Goal: Download file/media

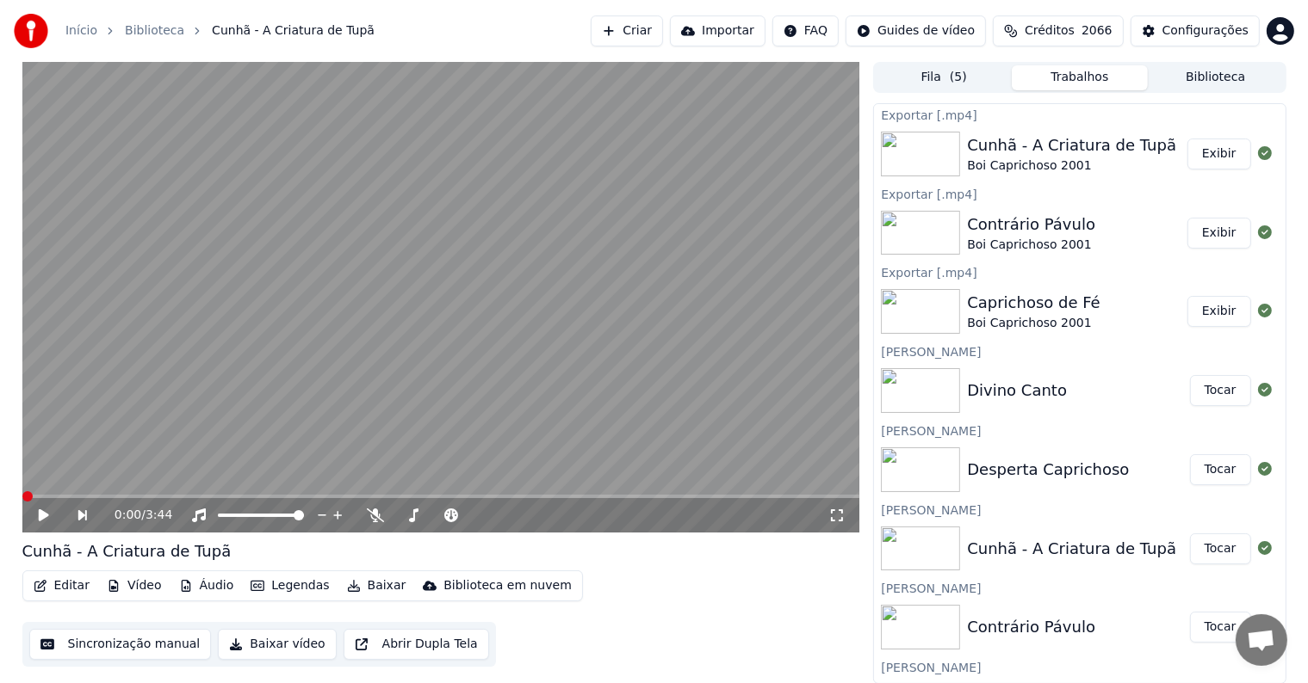
click at [1215, 309] on button "Exibir" at bounding box center [1219, 311] width 64 height 31
click at [1200, 386] on button "Tocar" at bounding box center [1220, 390] width 61 height 31
click at [178, 418] on video at bounding box center [441, 297] width 838 height 471
click at [136, 334] on video at bounding box center [441, 297] width 838 height 471
click at [155, 646] on button "Sincronização manual" at bounding box center [120, 644] width 182 height 31
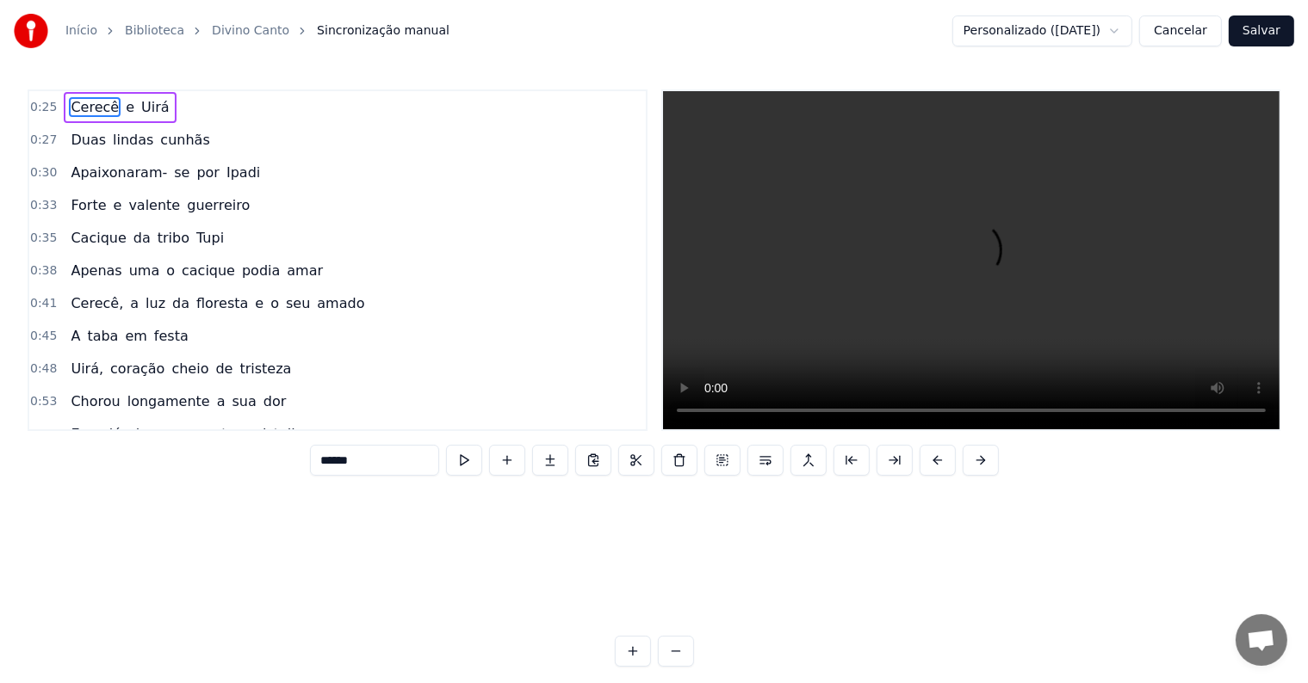
scroll to position [0, 9946]
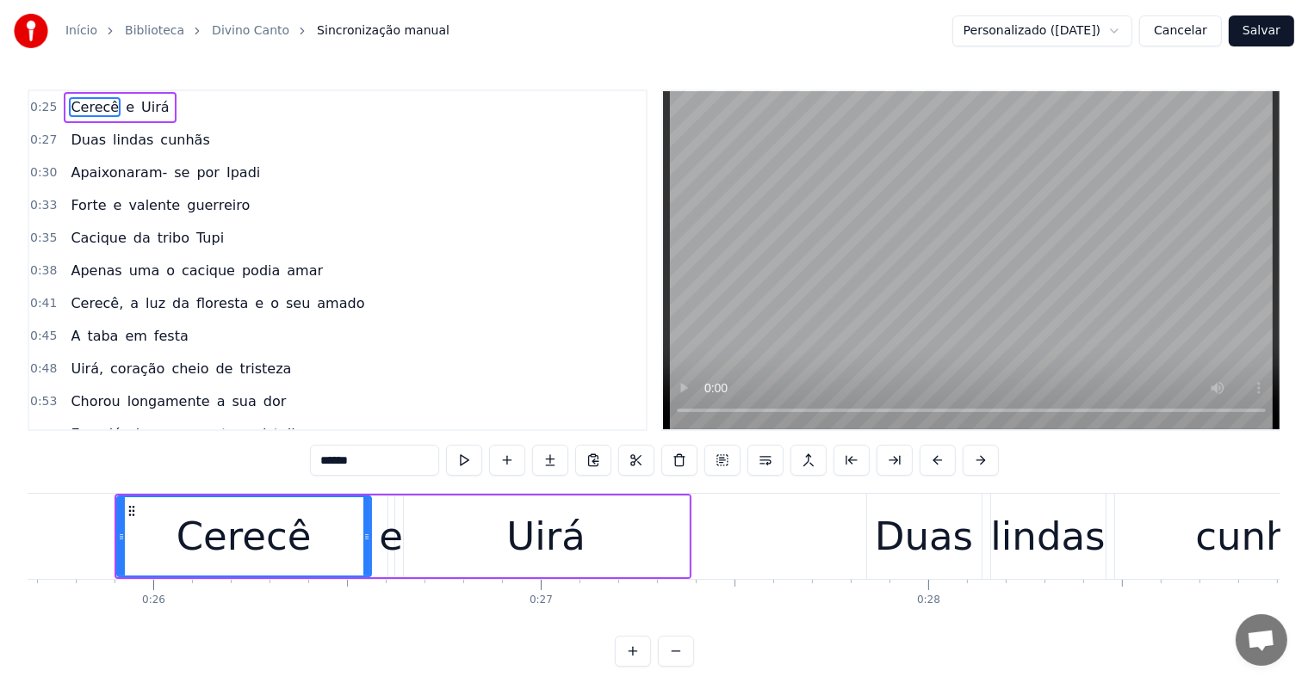
click at [1181, 25] on button "Cancelar" at bounding box center [1180, 30] width 83 height 31
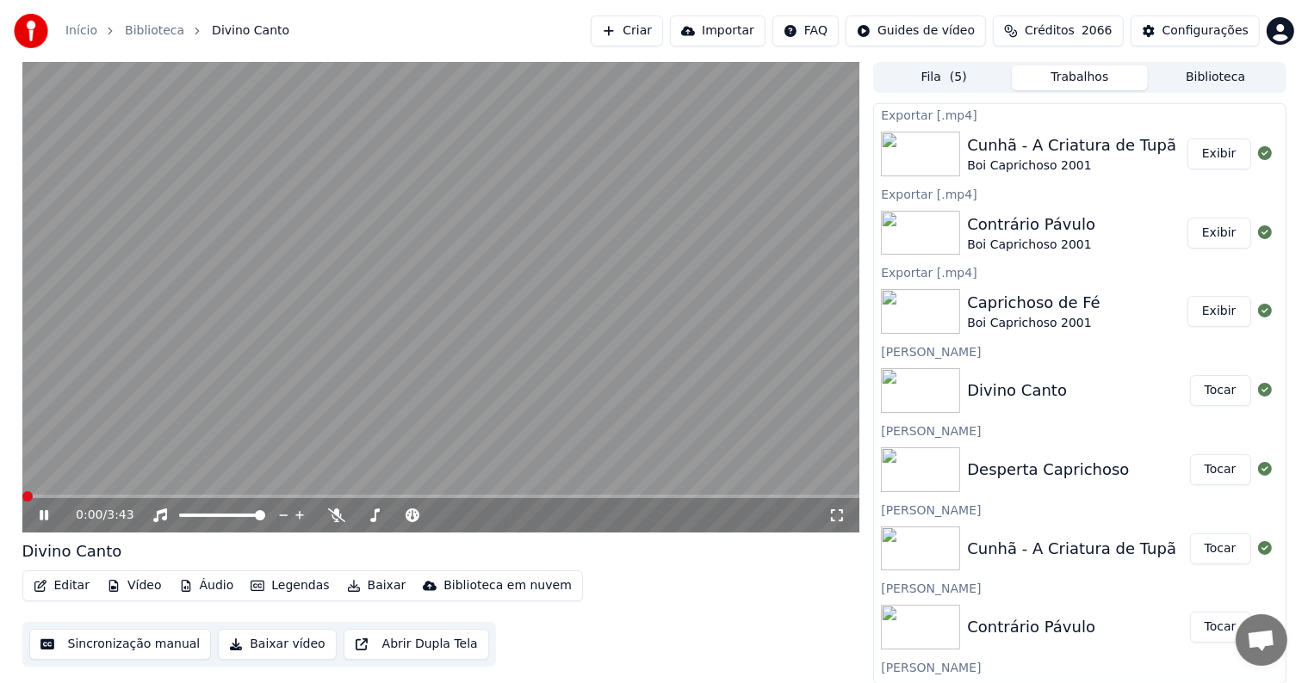
click at [103, 456] on video at bounding box center [441, 297] width 838 height 471
click at [45, 517] on icon at bounding box center [44, 515] width 9 height 10
click at [131, 643] on button "Sincronização manual" at bounding box center [120, 644] width 182 height 31
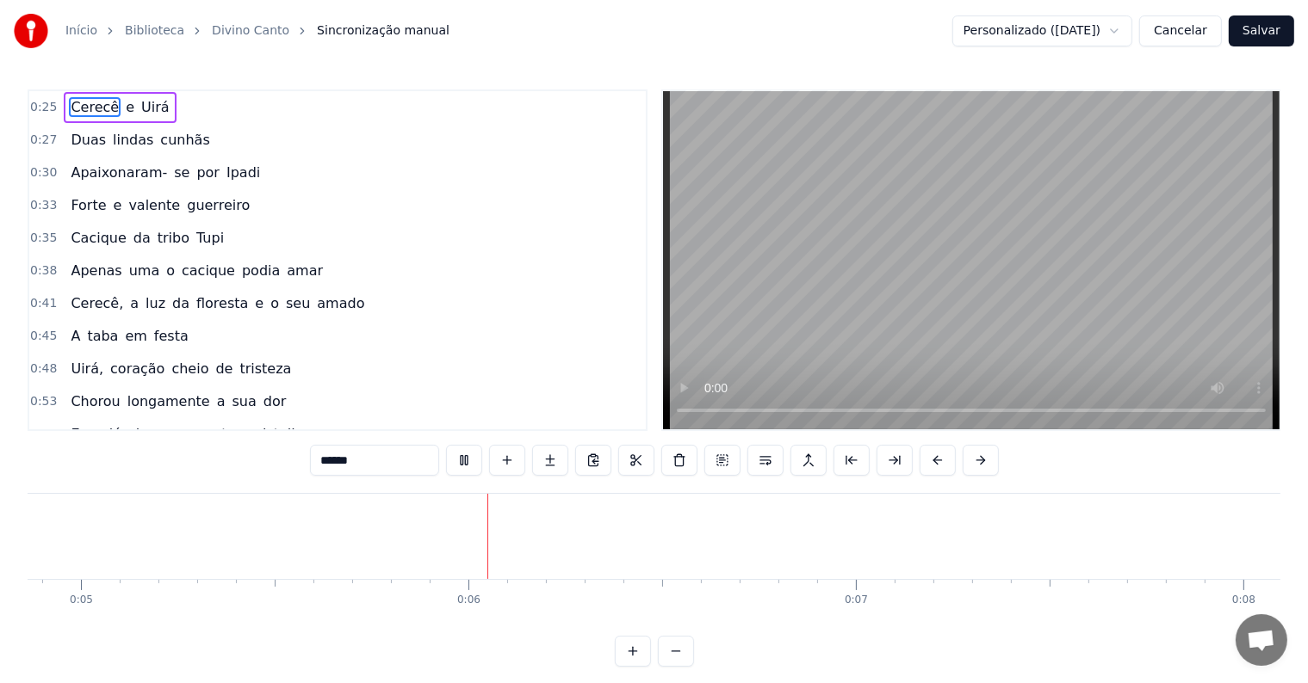
scroll to position [0, 1914]
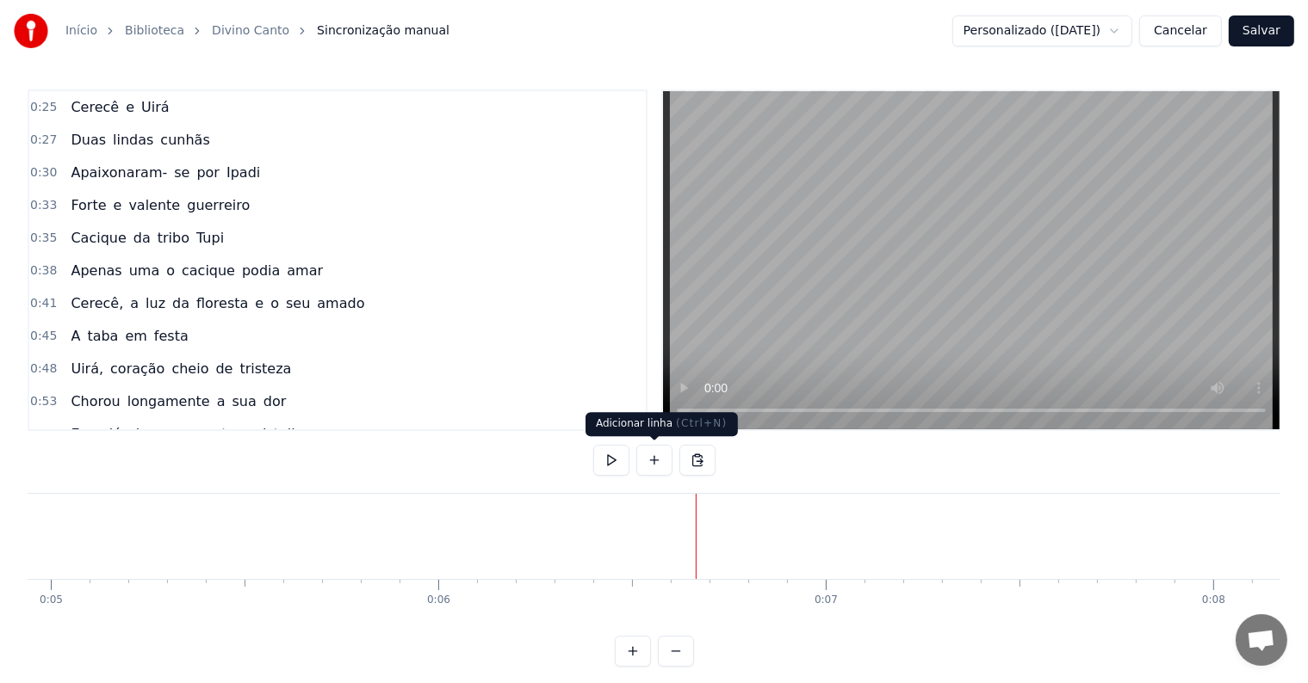
click at [654, 461] on button at bounding box center [654, 460] width 36 height 31
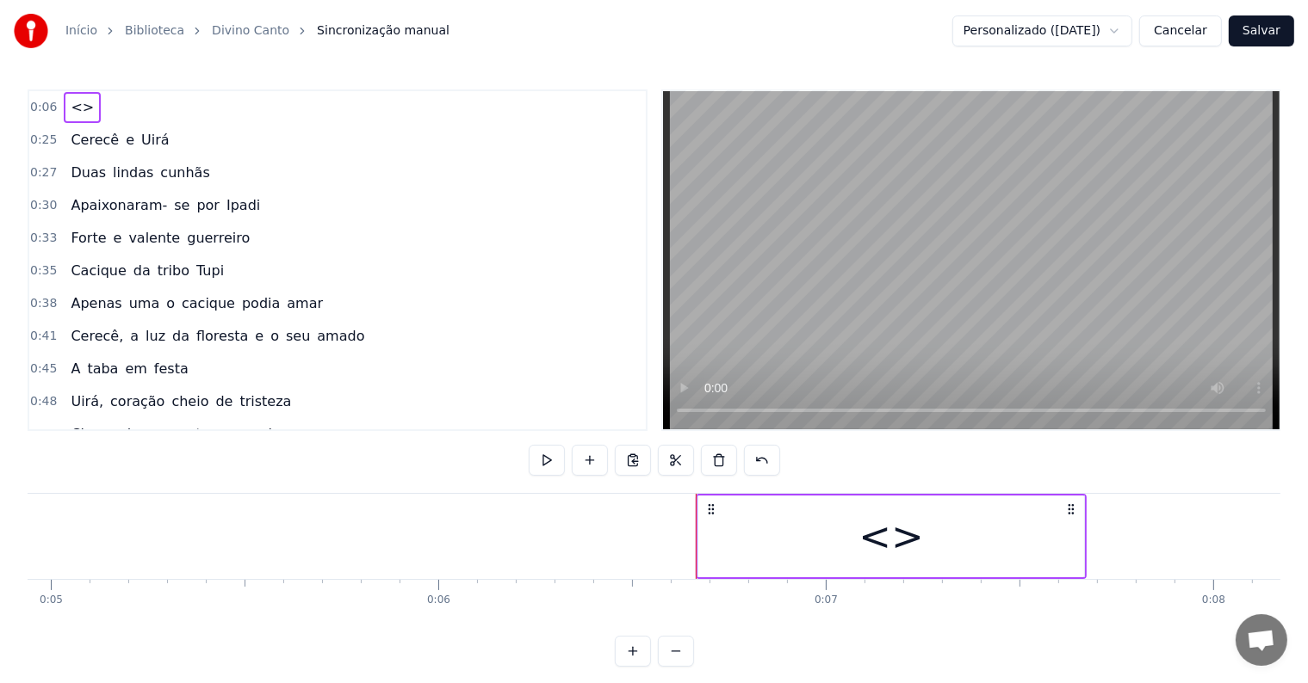
click at [739, 562] on div "<>" at bounding box center [891, 537] width 386 height 82
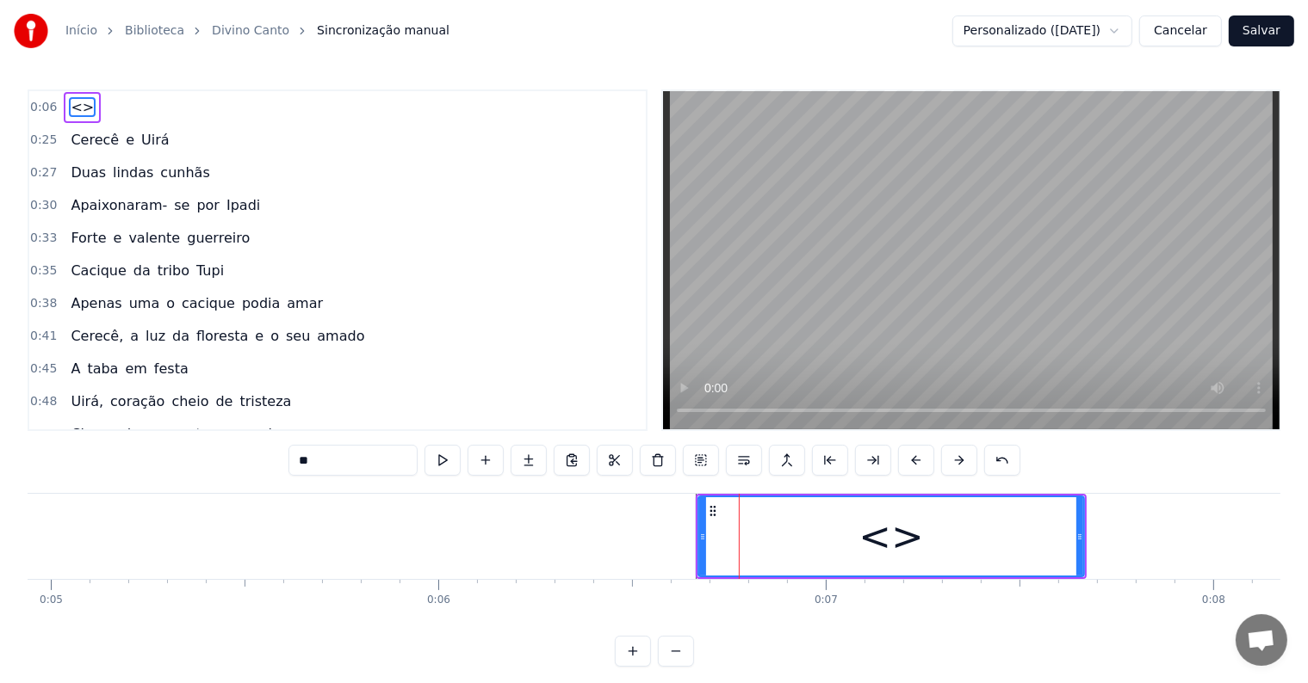
drag, startPoint x: 349, startPoint y: 461, endPoint x: 259, endPoint y: 457, distance: 90.5
click at [259, 457] on div "0:06 <> 0:25 Cerecê e Uirá 0:27 Duas lindas cunhãs 0:30 Apaixonaram- se por Ipa…" at bounding box center [654, 379] width 1253 height 578
paste input "**********"
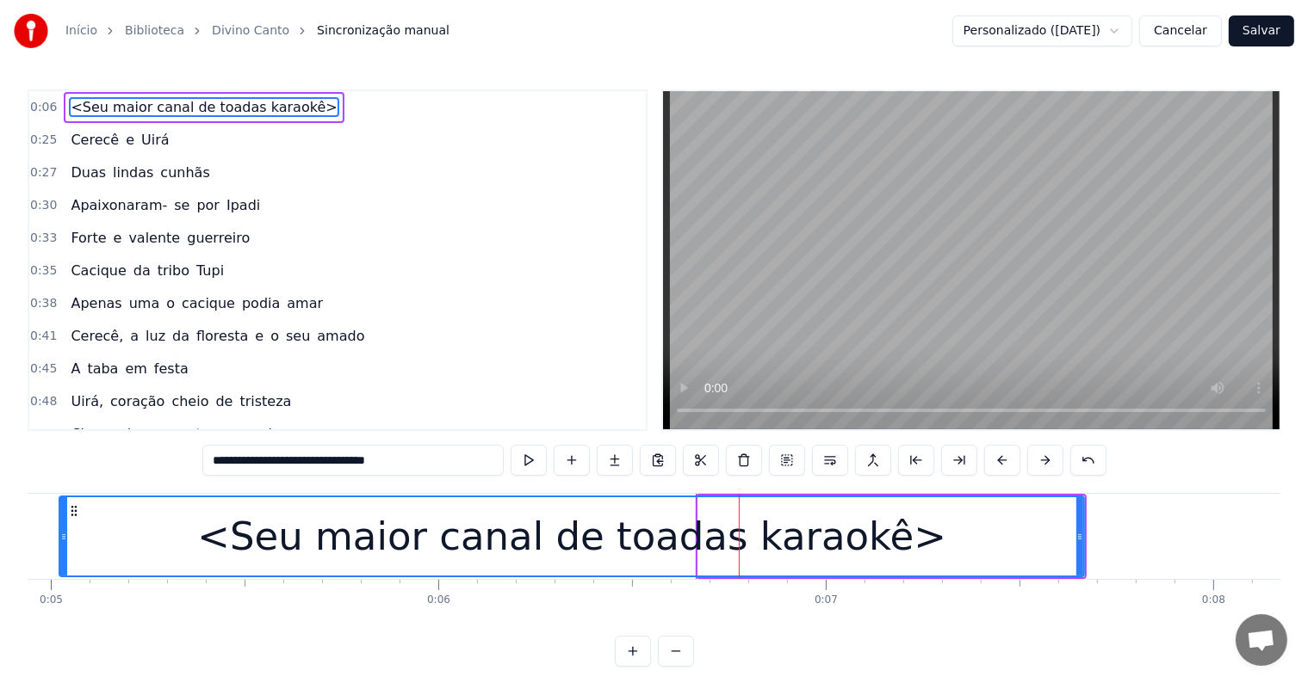
drag, startPoint x: 698, startPoint y: 536, endPoint x: 59, endPoint y: 554, distance: 639.0
click at [60, 554] on div at bounding box center [63, 537] width 7 height 78
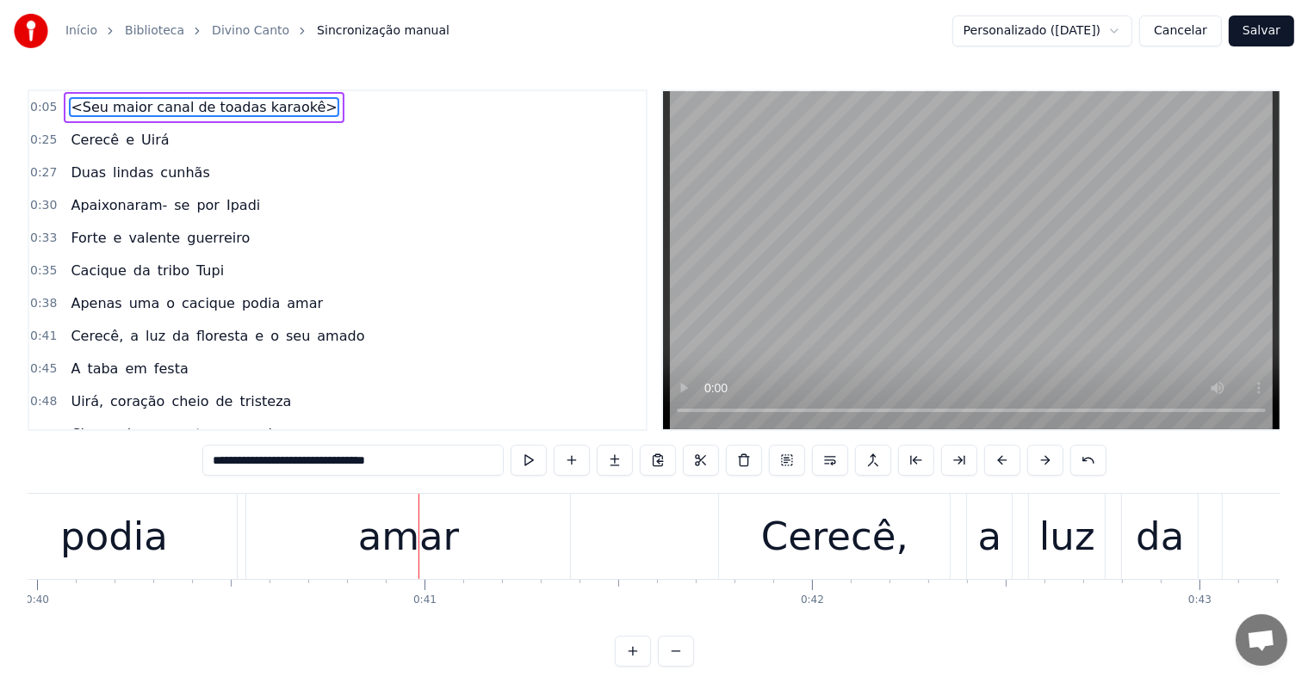
scroll to position [0, 15497]
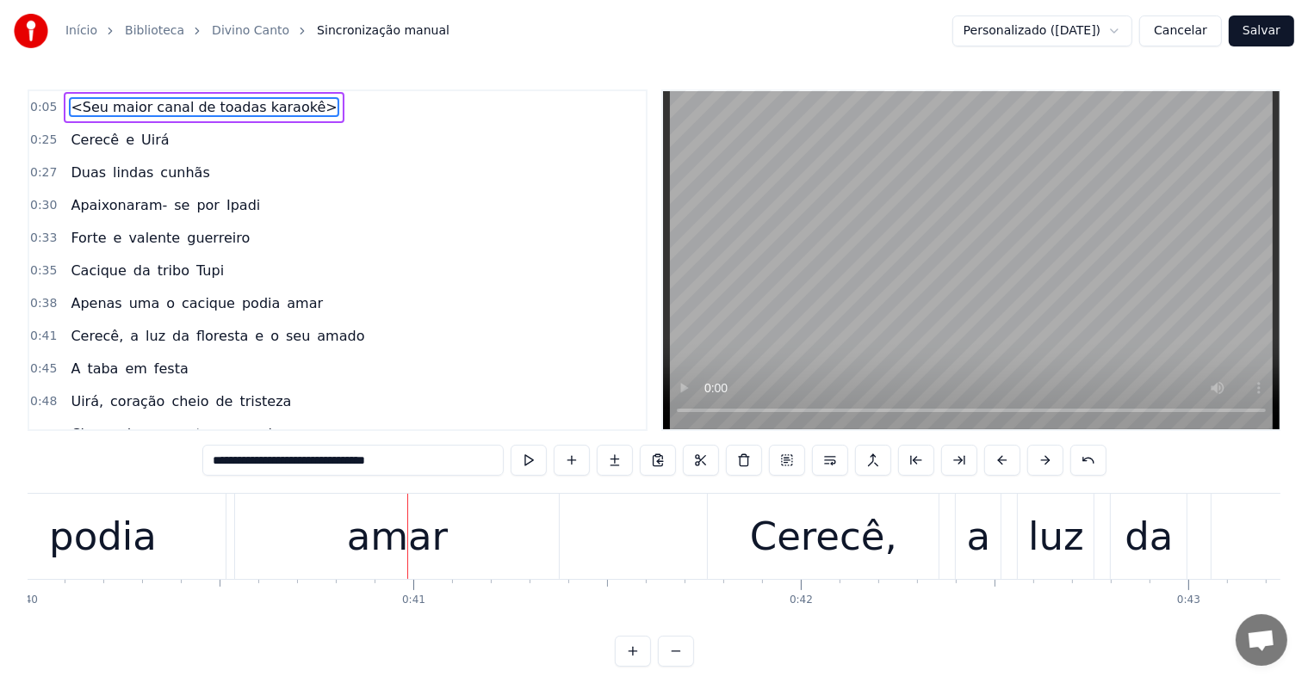
click at [407, 544] on div "amar" at bounding box center [398, 537] width 102 height 59
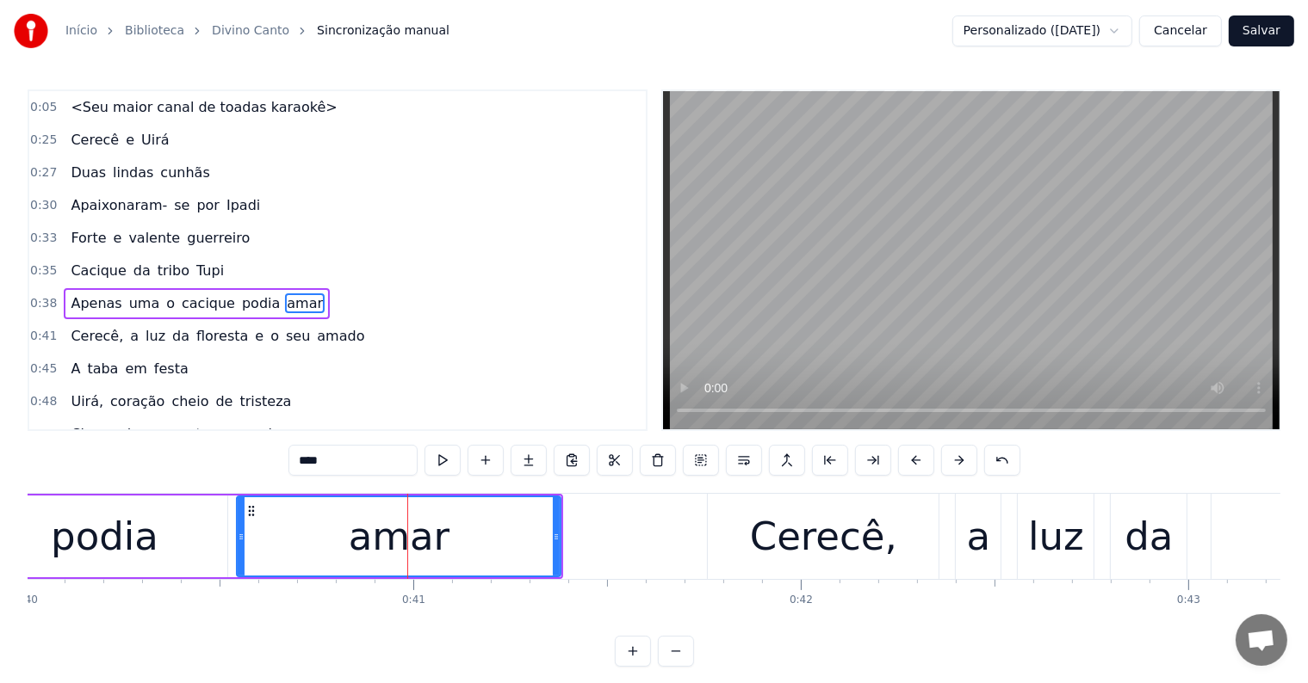
scroll to position [36, 0]
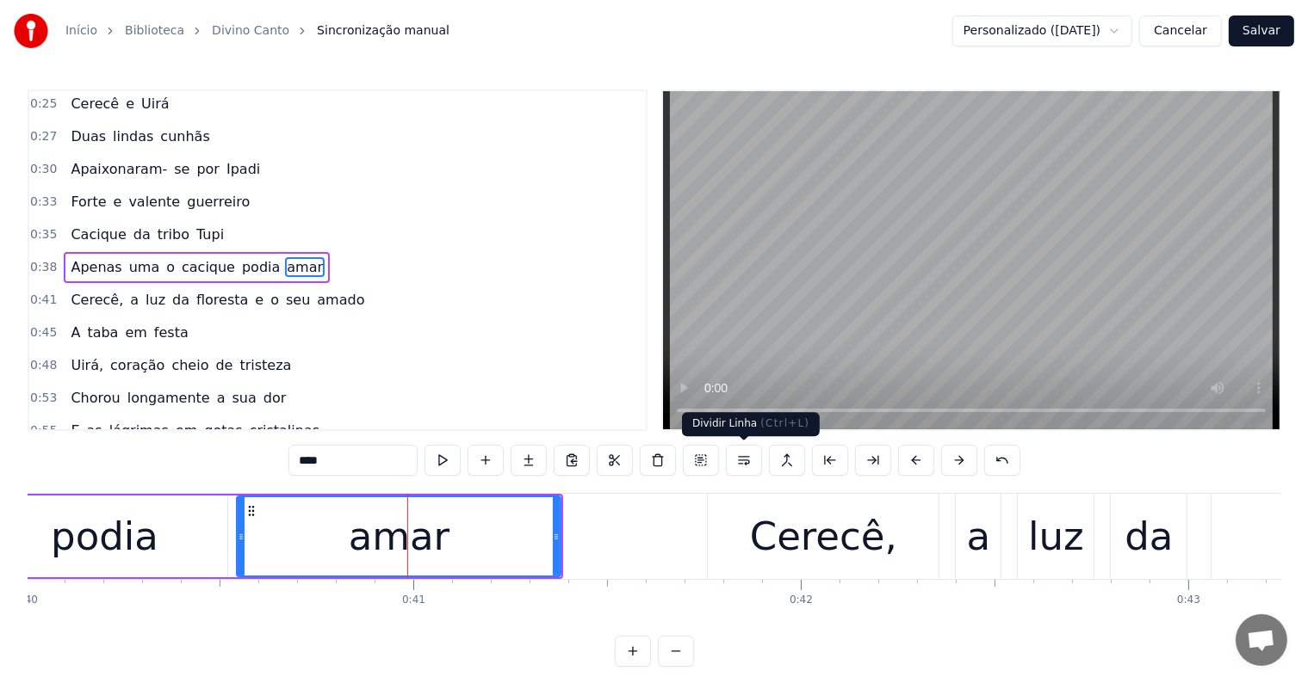
click at [744, 461] on button at bounding box center [744, 460] width 36 height 31
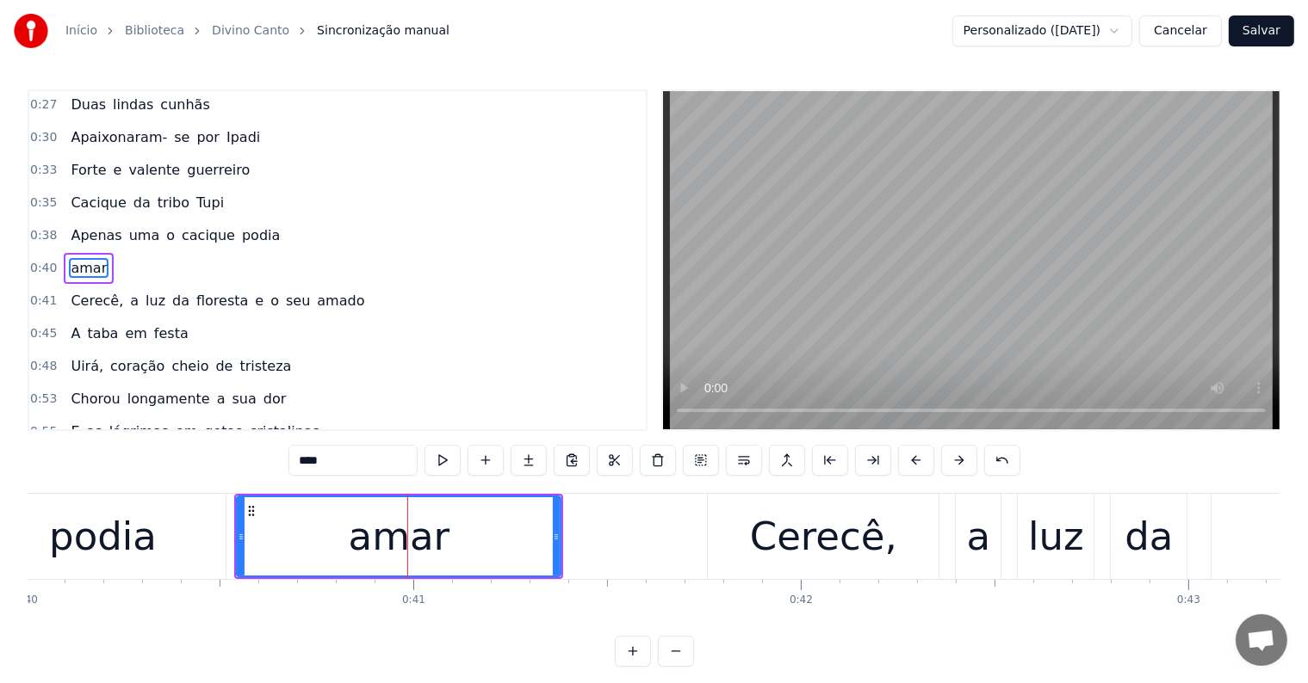
click at [240, 234] on span "podia" at bounding box center [260, 236] width 41 height 20
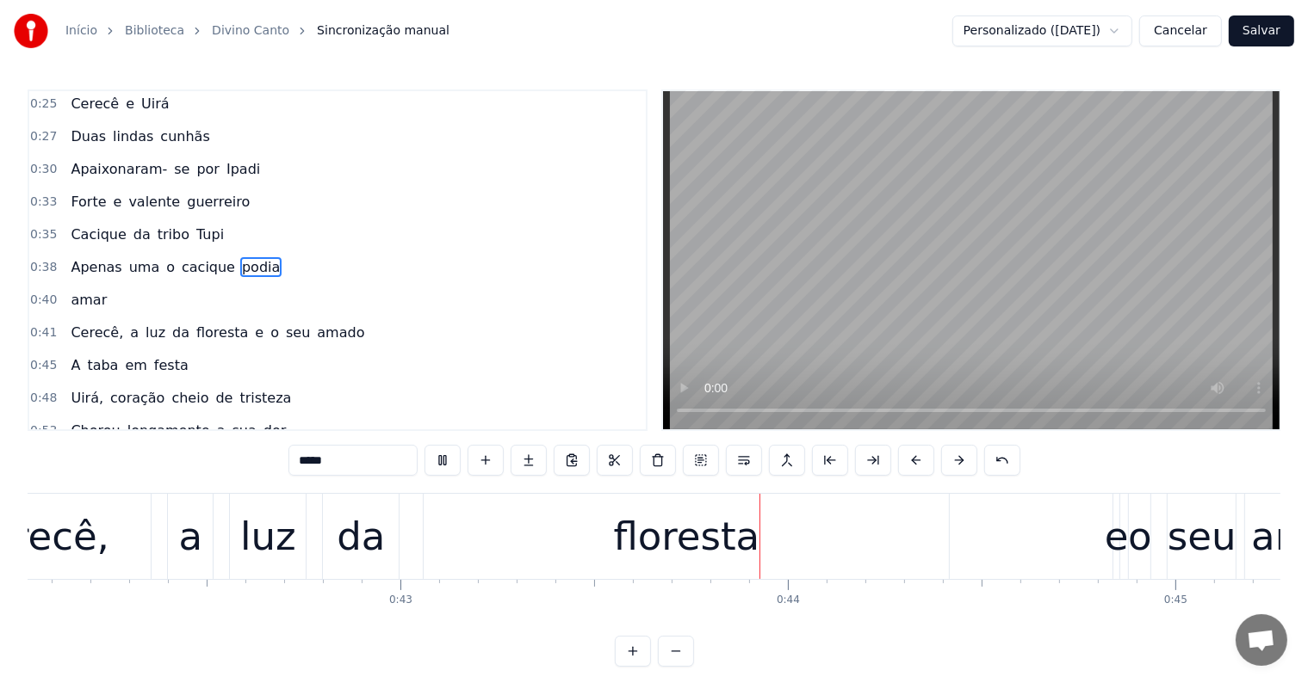
scroll to position [0, 16544]
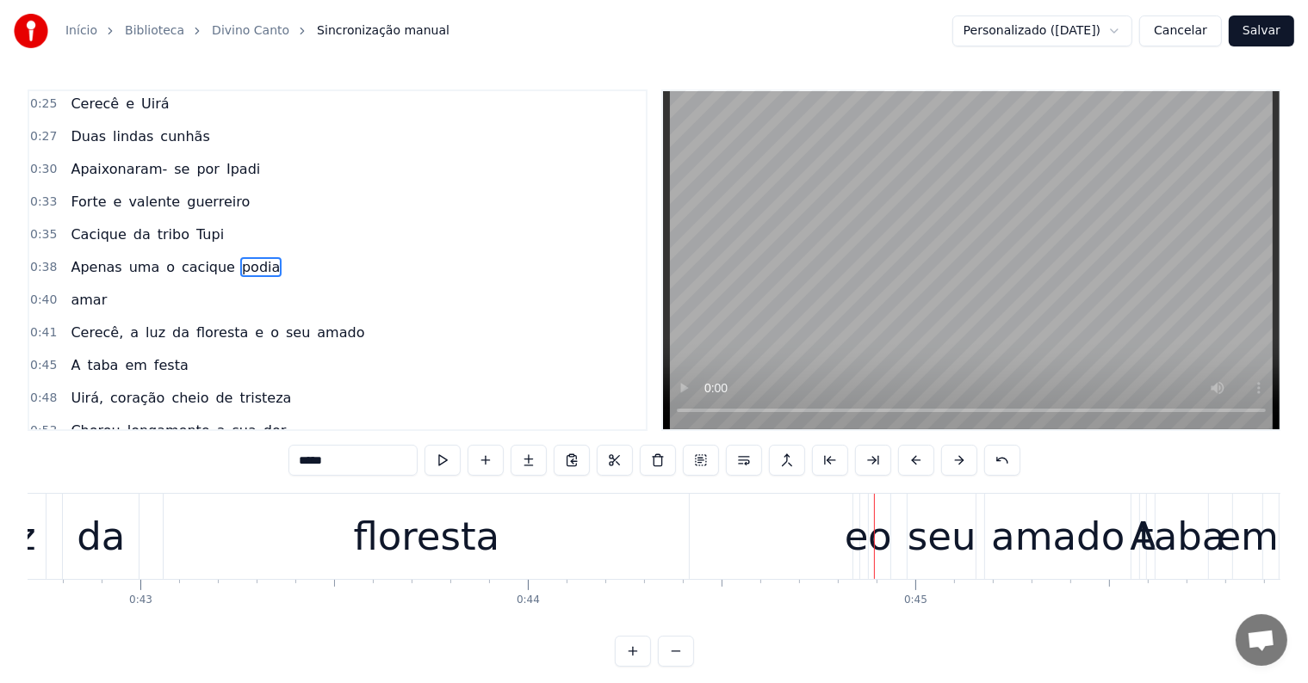
click at [396, 572] on div "floresta" at bounding box center [426, 536] width 525 height 85
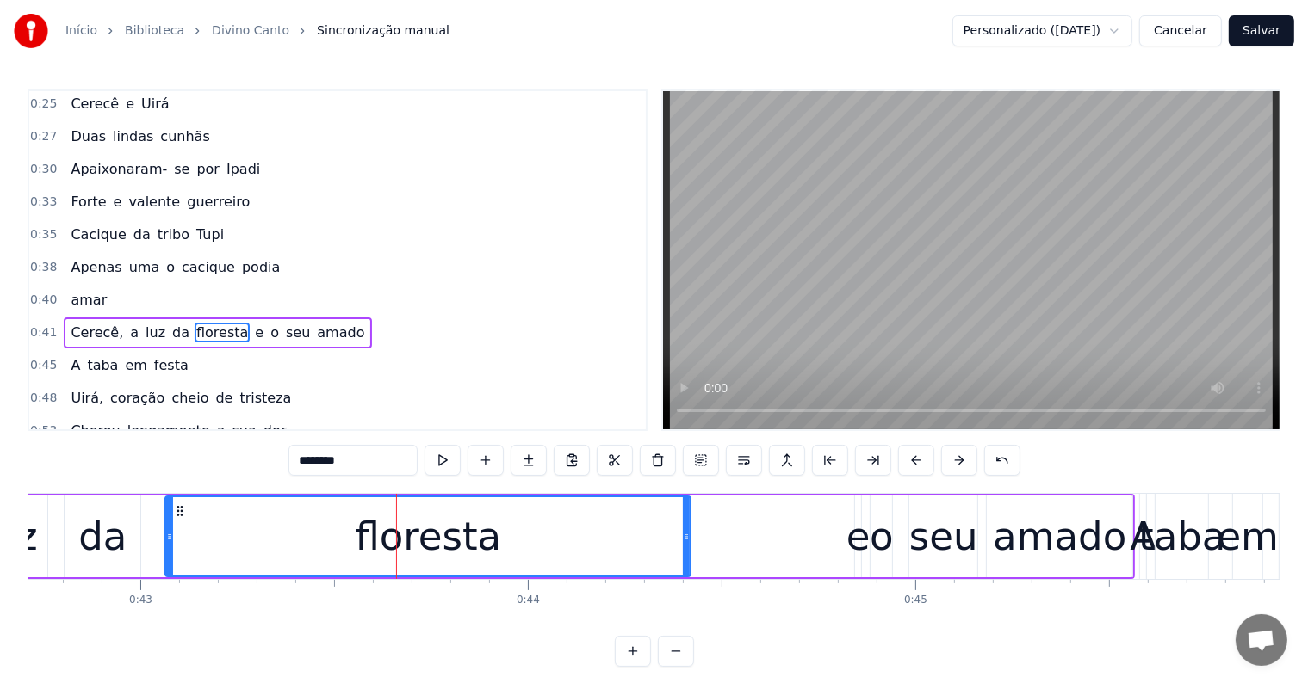
scroll to position [100, 0]
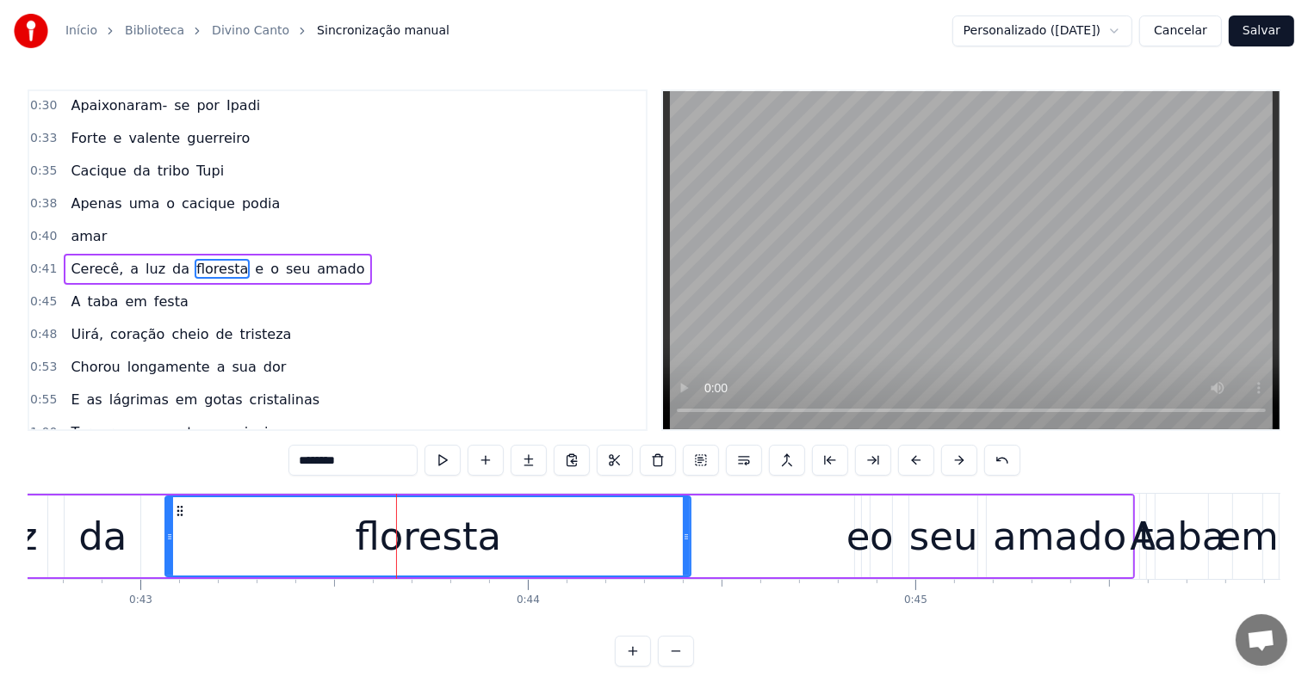
click at [253, 259] on span "e" at bounding box center [259, 269] width 12 height 20
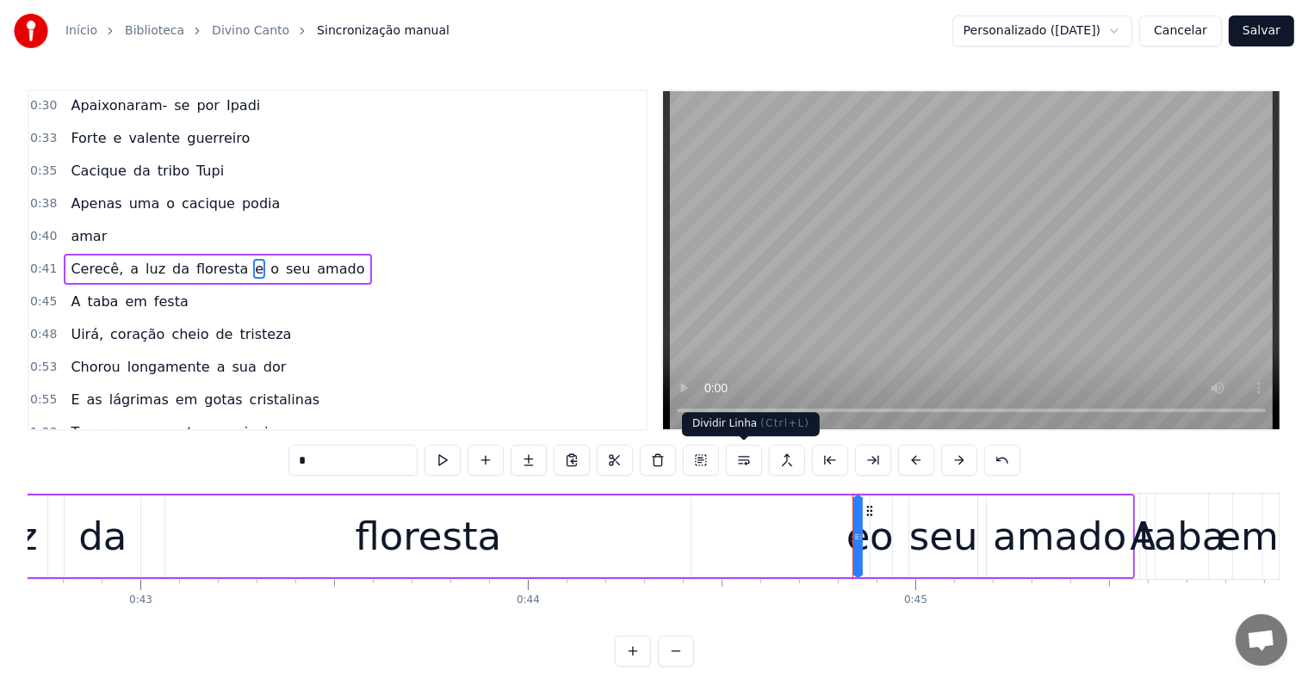
click at [748, 458] on button at bounding box center [744, 460] width 36 height 31
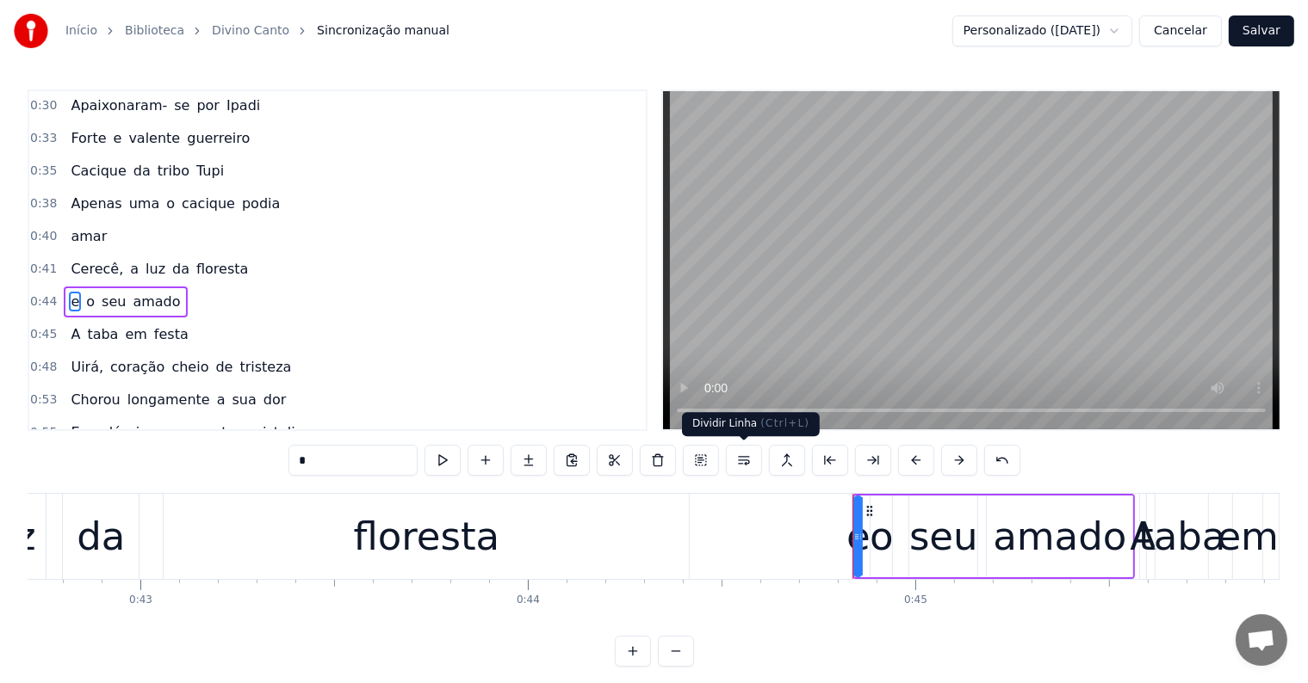
scroll to position [131, 0]
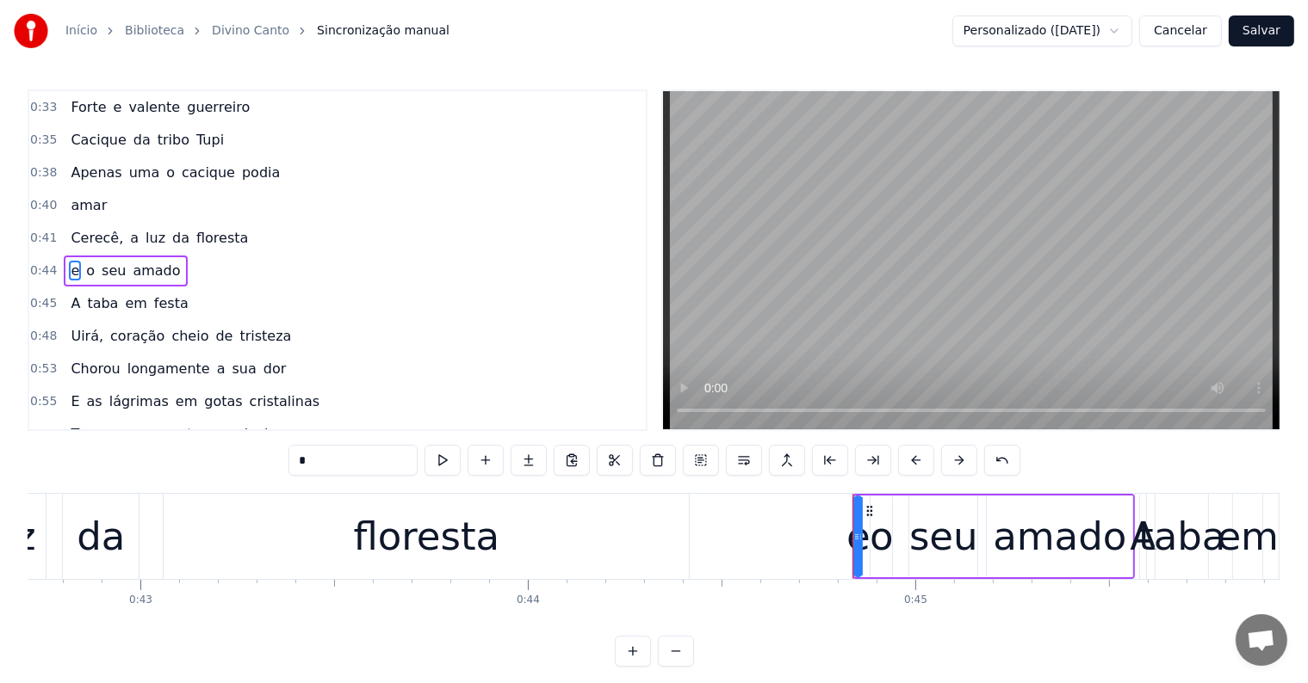
click at [217, 232] on span "floresta" at bounding box center [222, 238] width 55 height 20
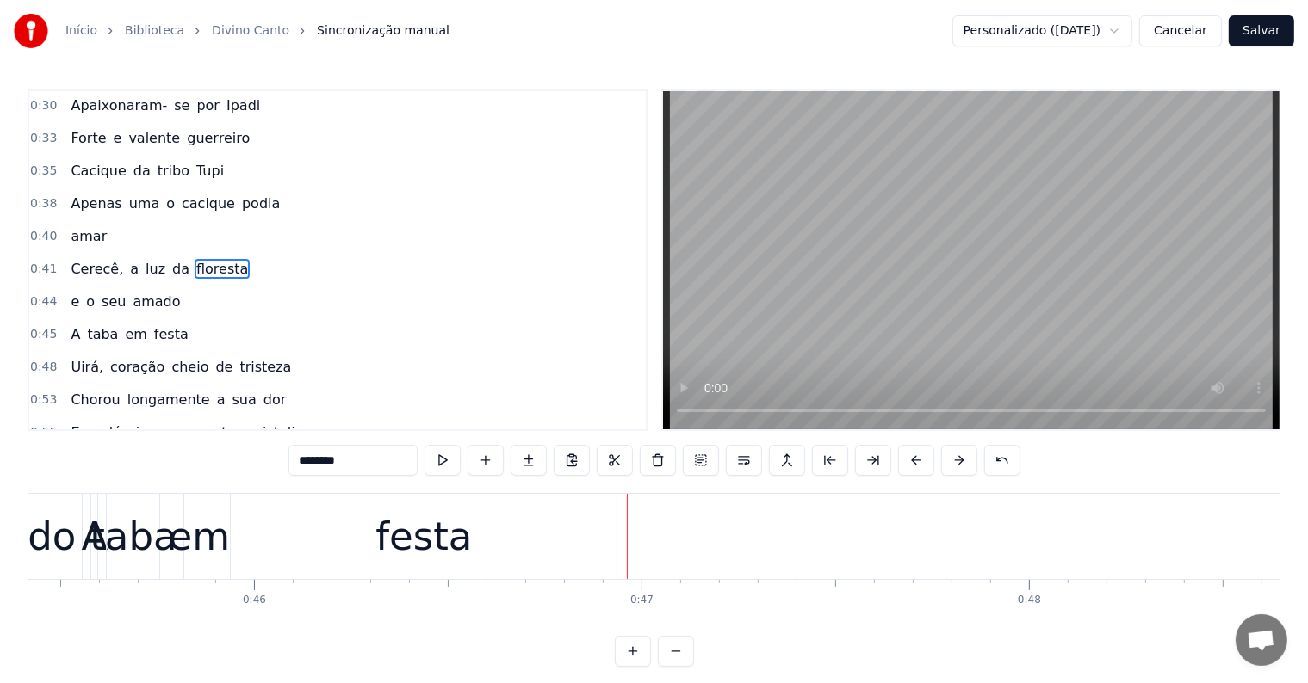
scroll to position [0, 17781]
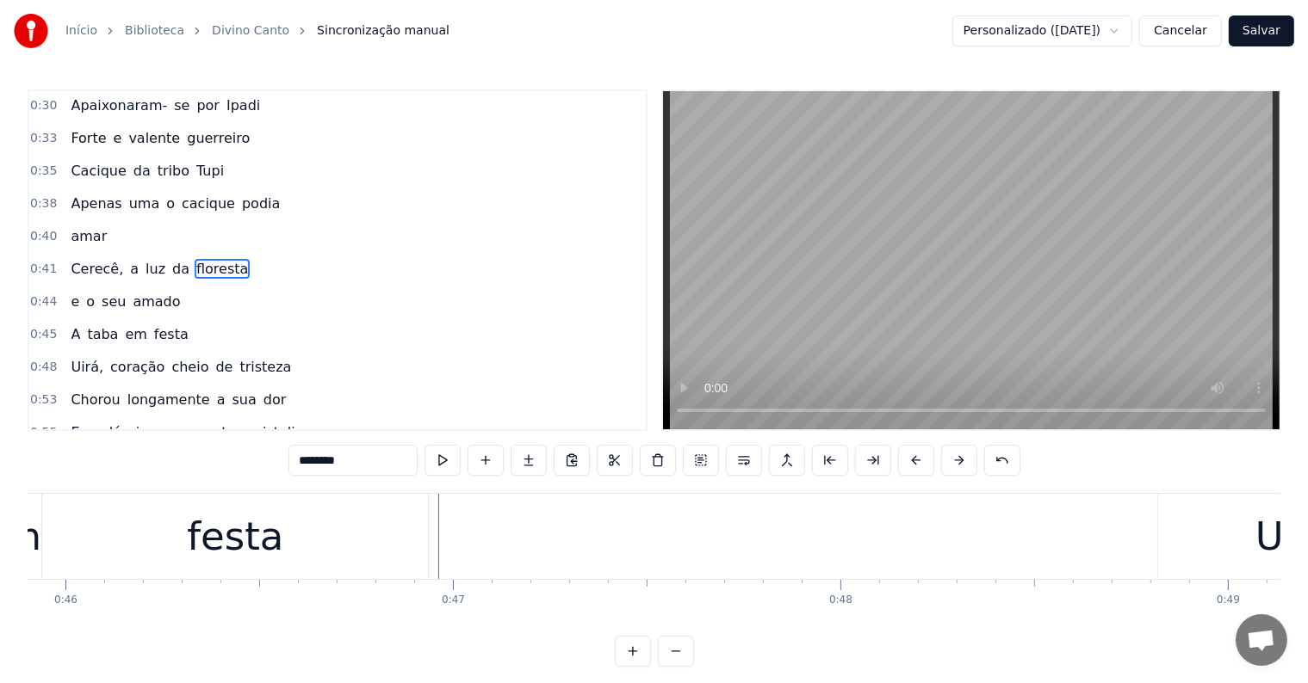
click at [268, 530] on div "festa" at bounding box center [235, 537] width 96 height 59
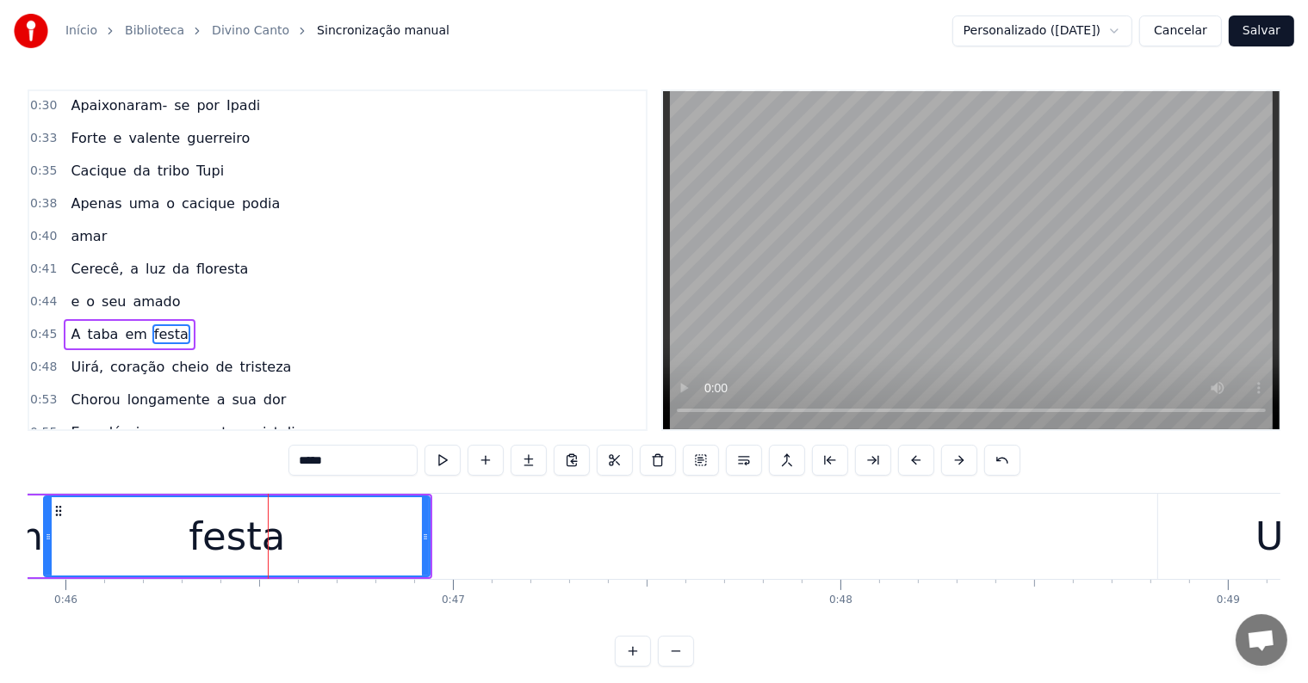
scroll to position [163, 0]
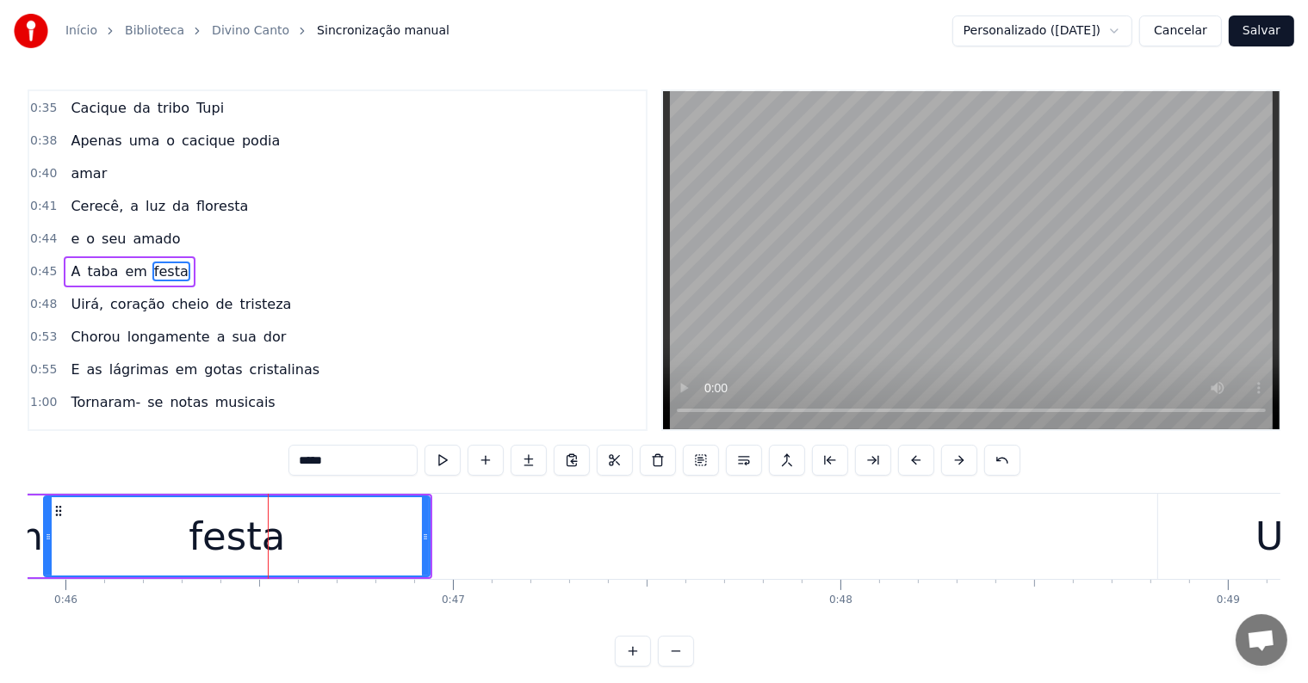
click at [158, 234] on span "amado" at bounding box center [156, 239] width 51 height 20
type input "*****"
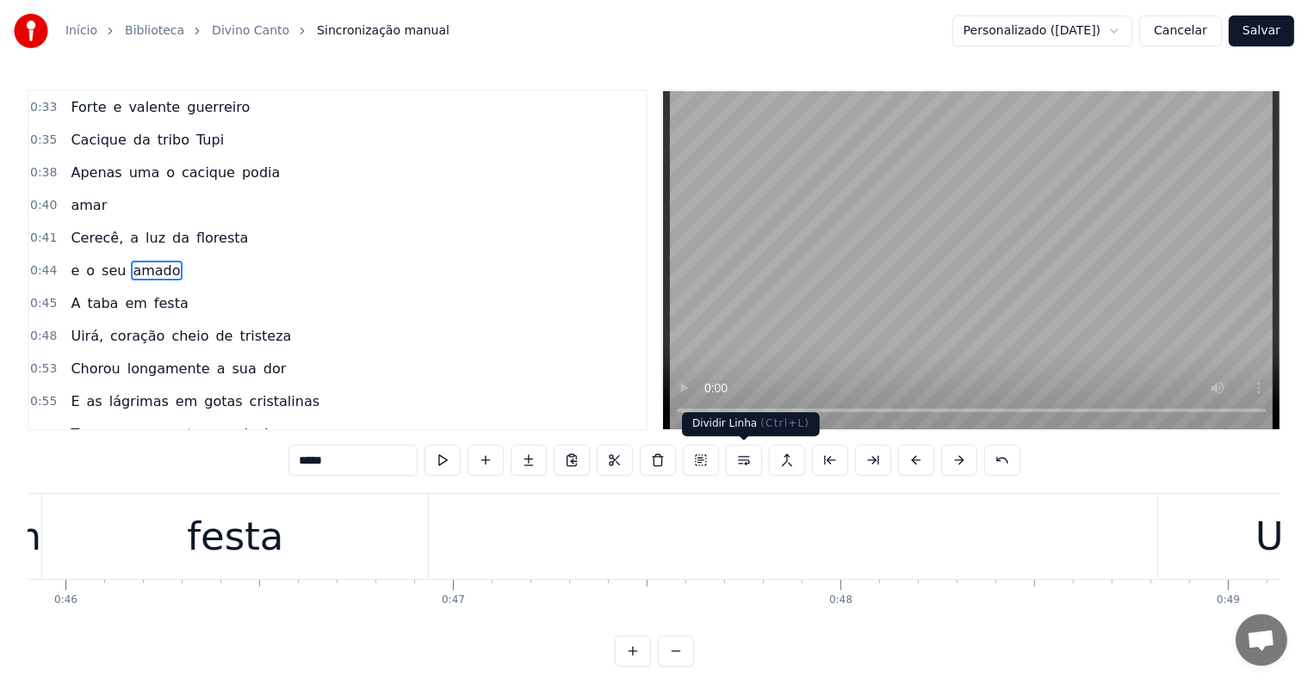
scroll to position [0, 17414]
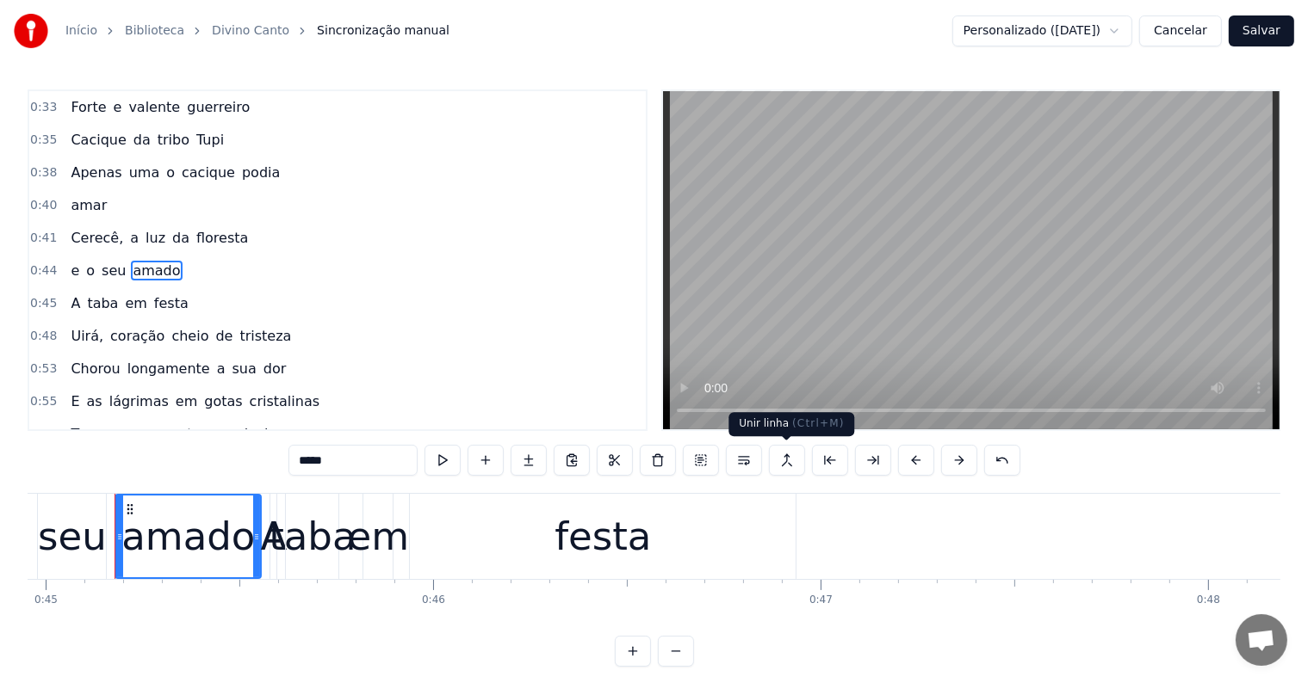
click at [782, 461] on button at bounding box center [787, 460] width 36 height 31
click at [139, 261] on span "amado" at bounding box center [156, 271] width 51 height 20
click at [782, 465] on button at bounding box center [787, 460] width 36 height 31
click at [125, 274] on div "e o seu amado" at bounding box center [125, 271] width 123 height 31
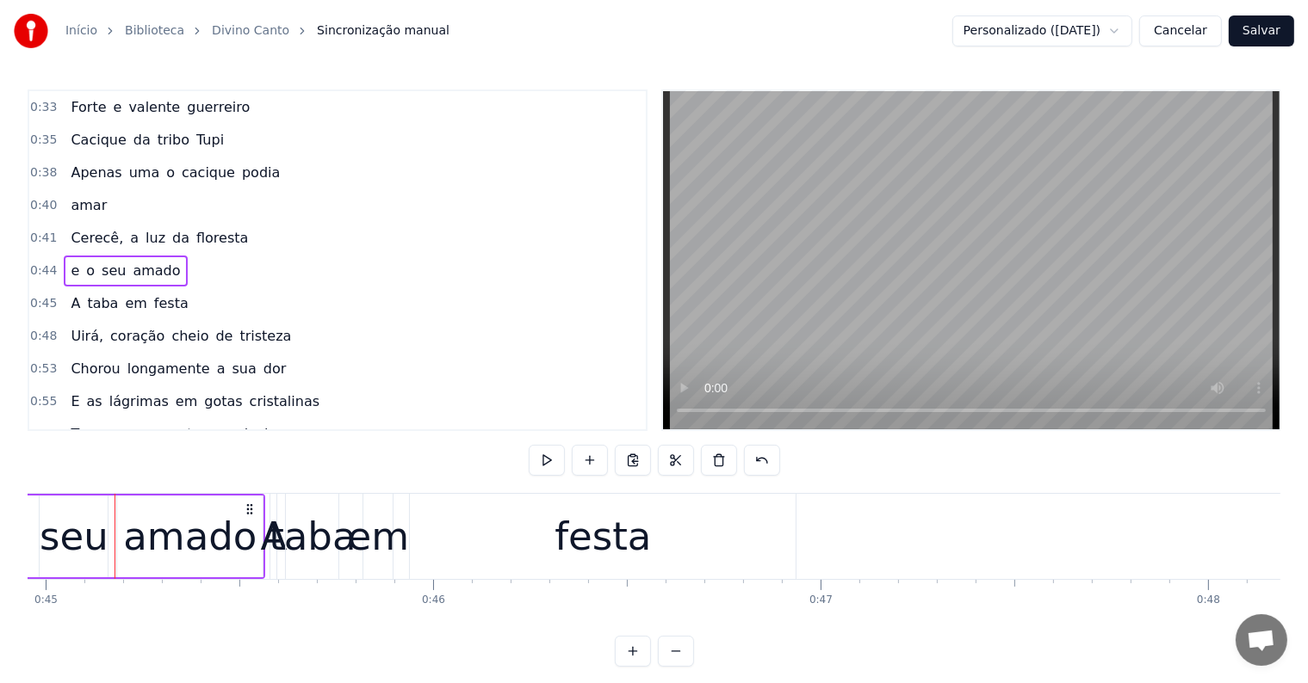
scroll to position [0, 17282]
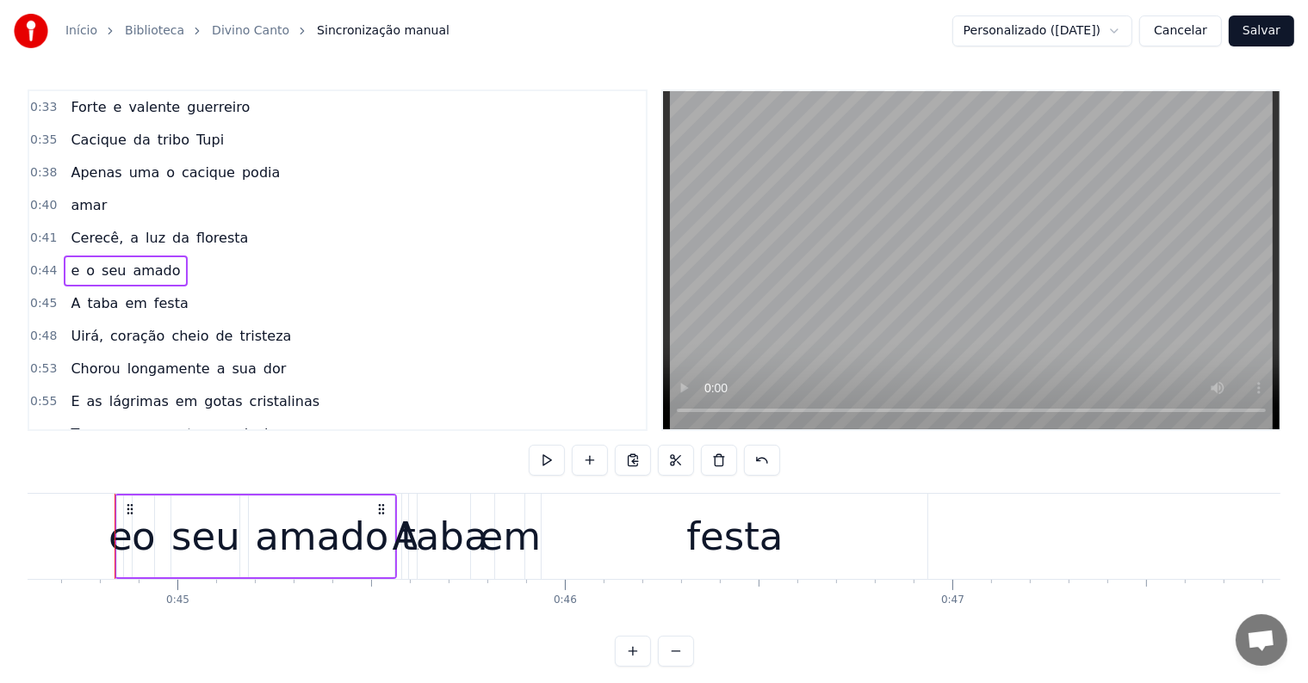
click at [148, 261] on span "amado" at bounding box center [156, 271] width 51 height 20
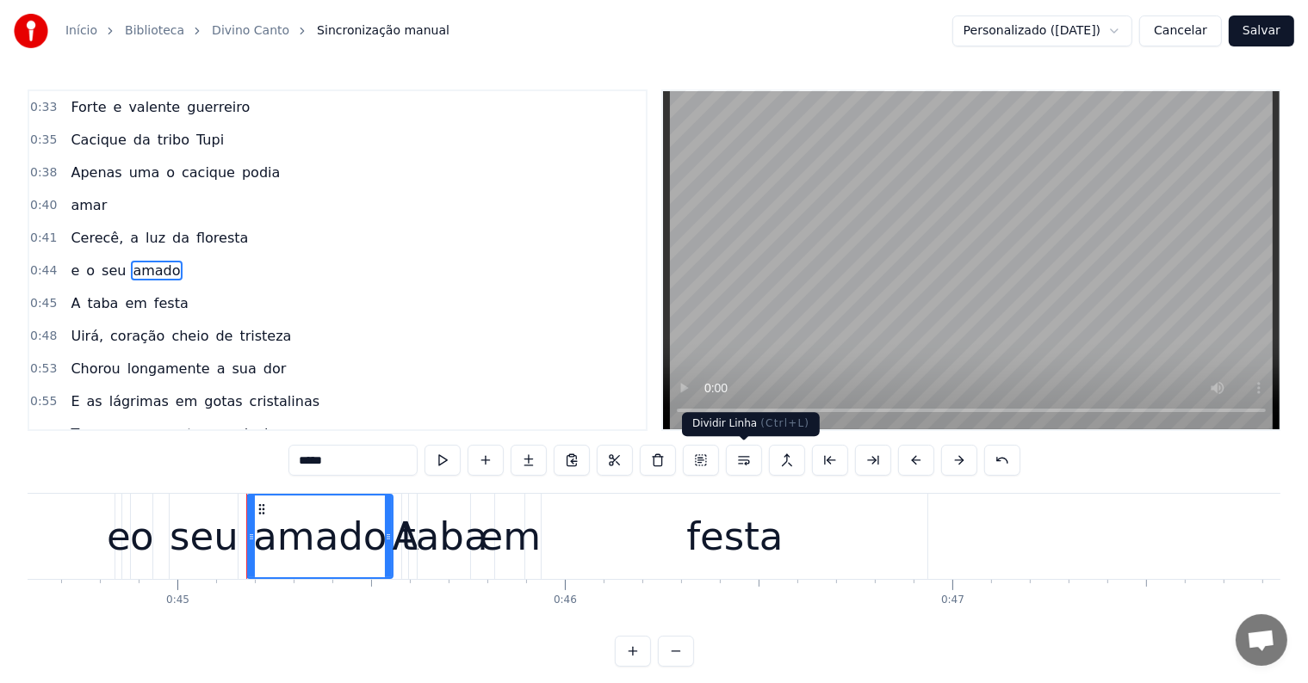
click at [740, 466] on button at bounding box center [744, 460] width 36 height 31
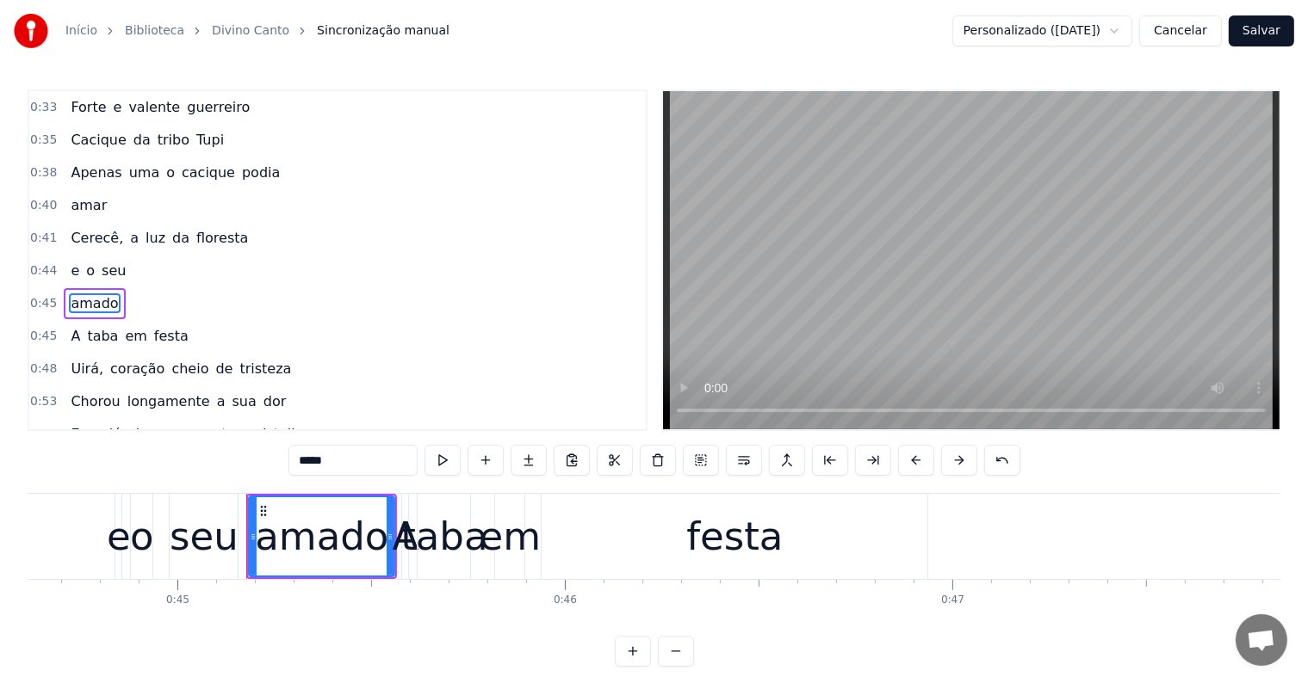
scroll to position [163, 0]
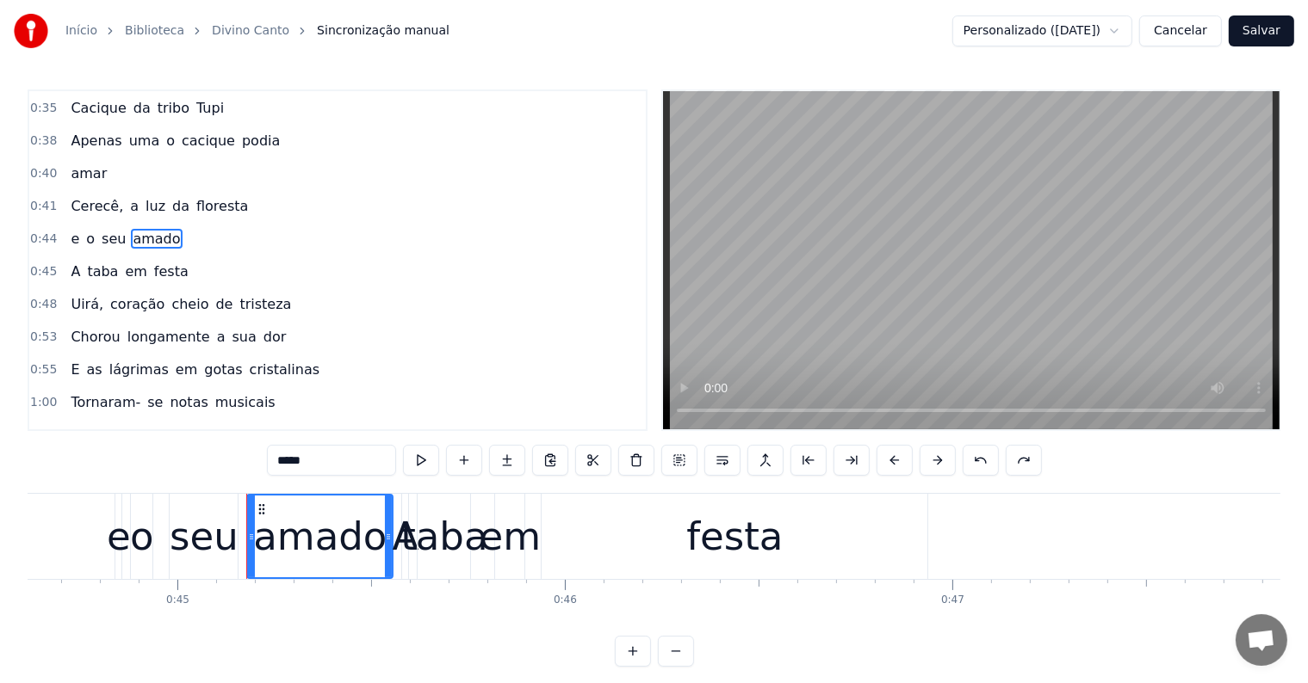
click at [155, 229] on span "amado" at bounding box center [156, 239] width 51 height 20
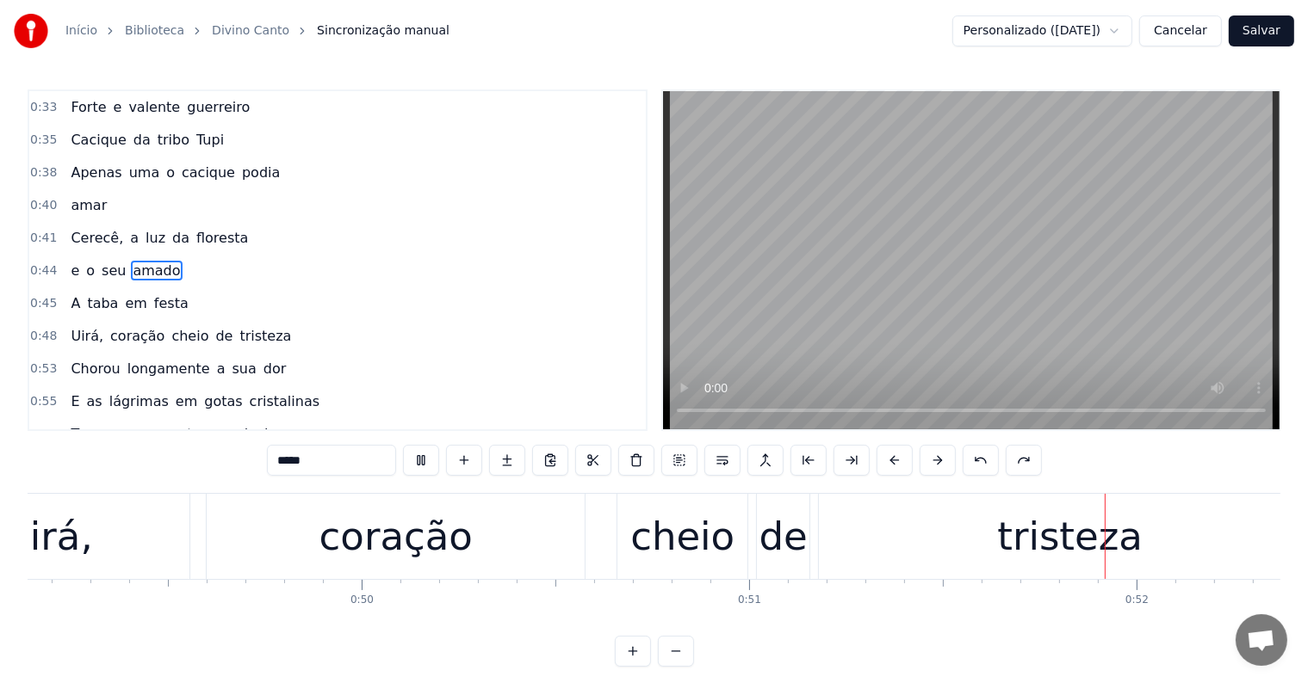
scroll to position [0, 19688]
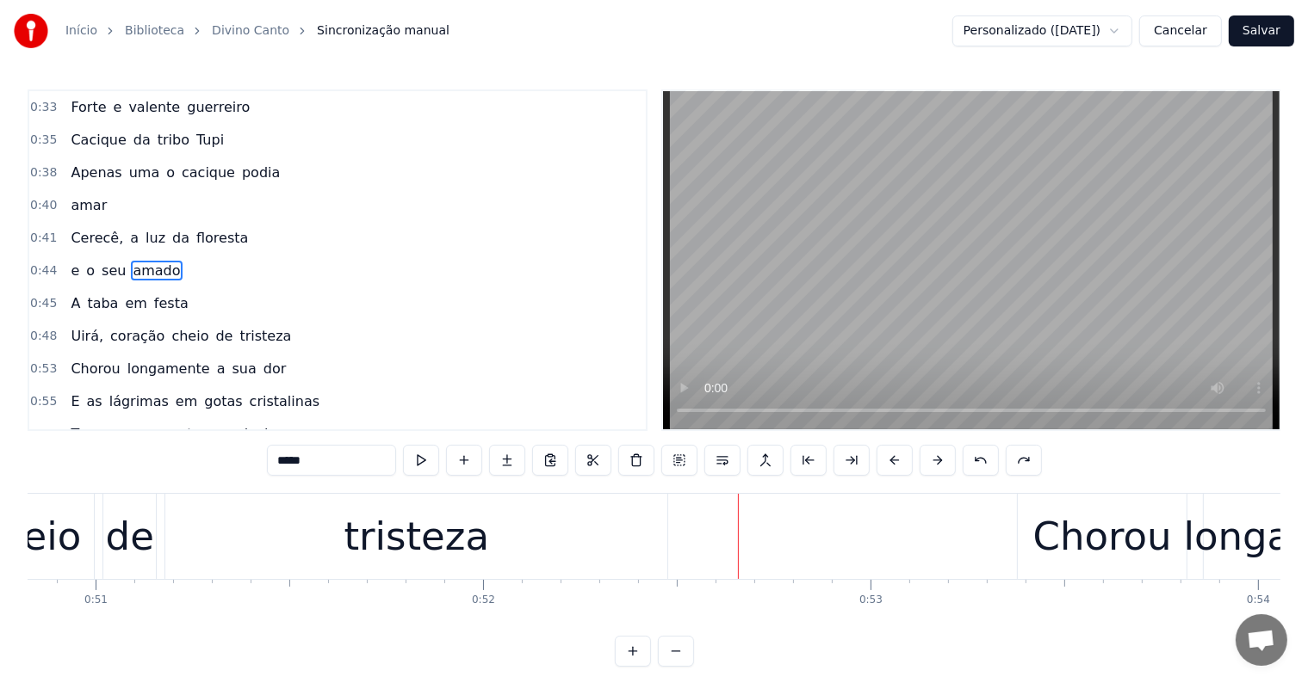
click at [443, 546] on div "tristeza" at bounding box center [415, 537] width 145 height 59
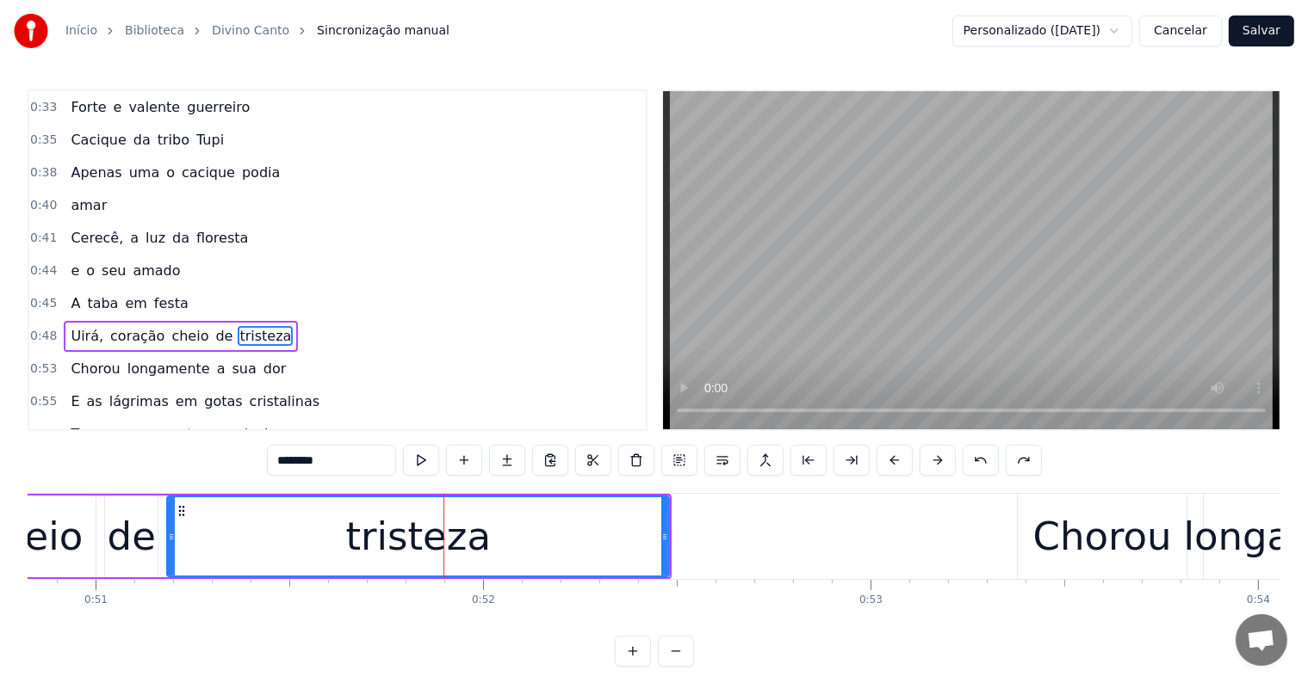
scroll to position [195, 0]
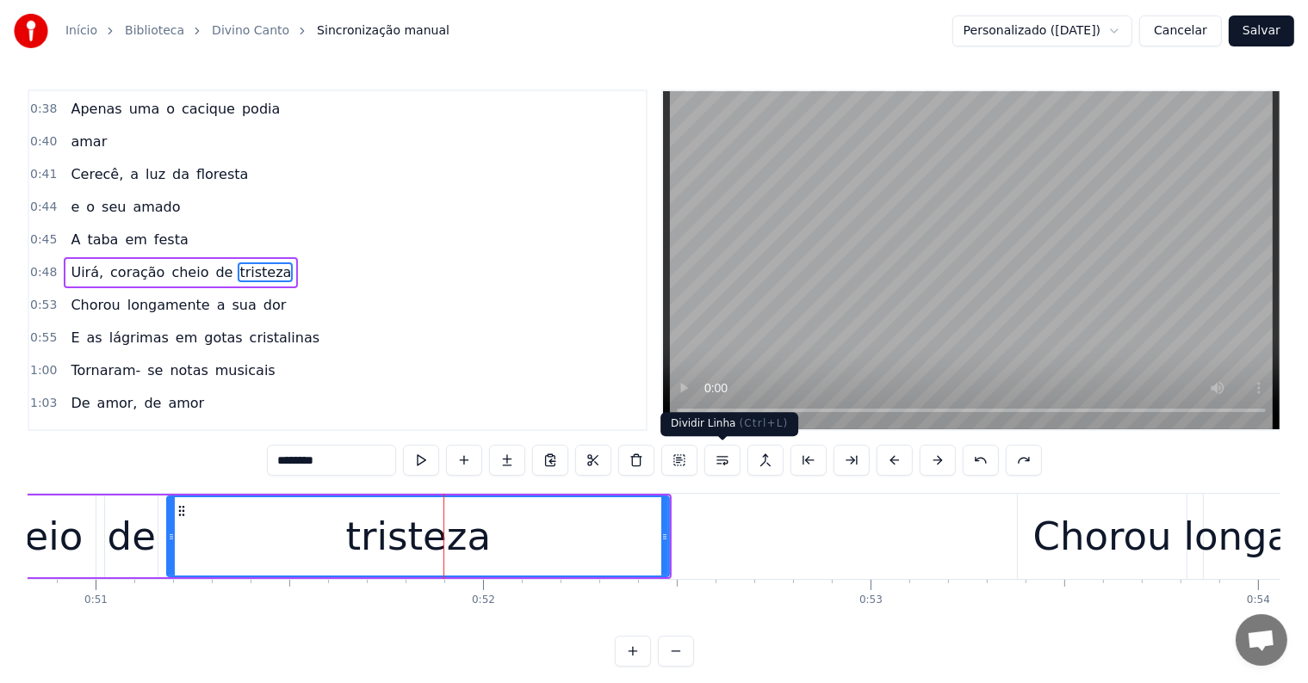
click at [721, 461] on button at bounding box center [722, 460] width 36 height 31
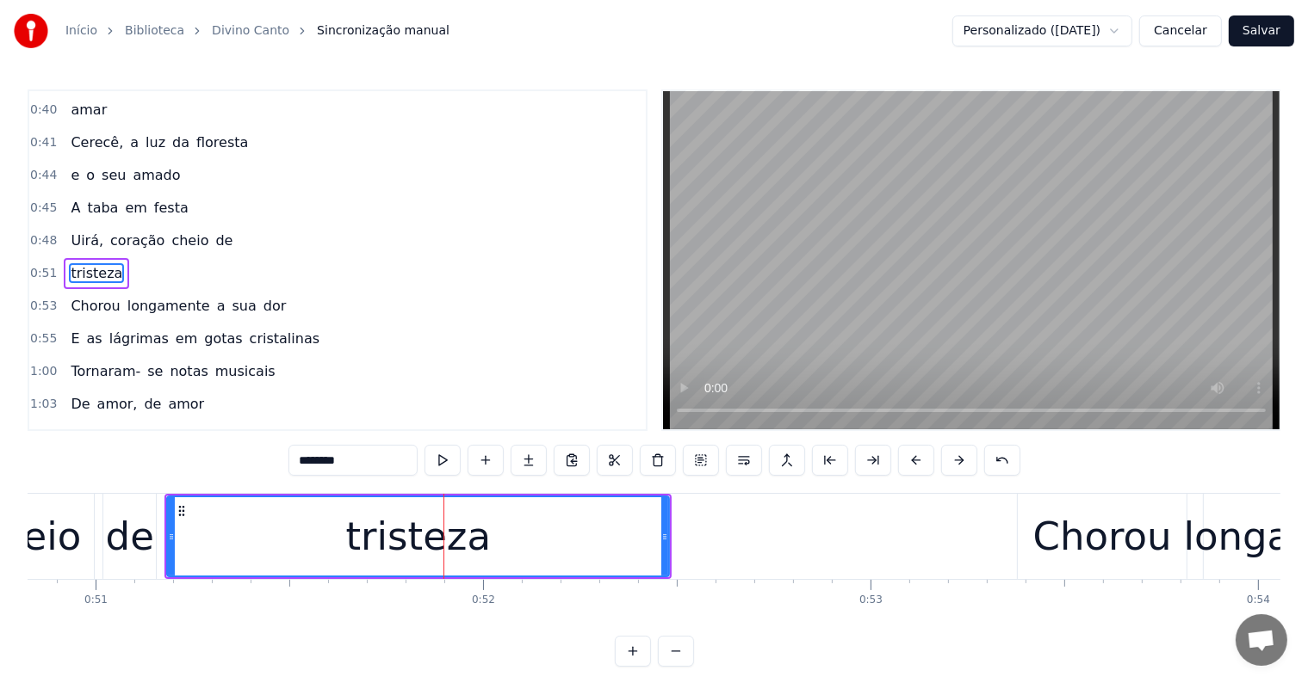
click at [145, 231] on span "coração" at bounding box center [137, 241] width 58 height 20
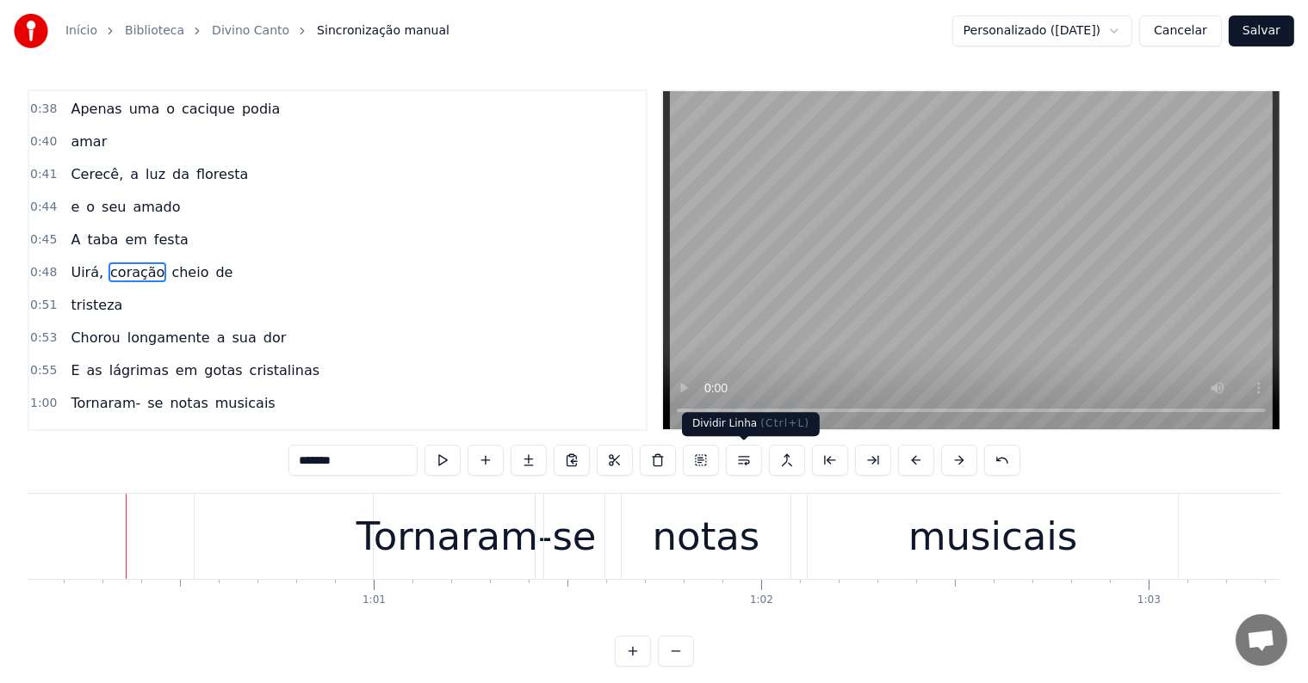
scroll to position [0, 23295]
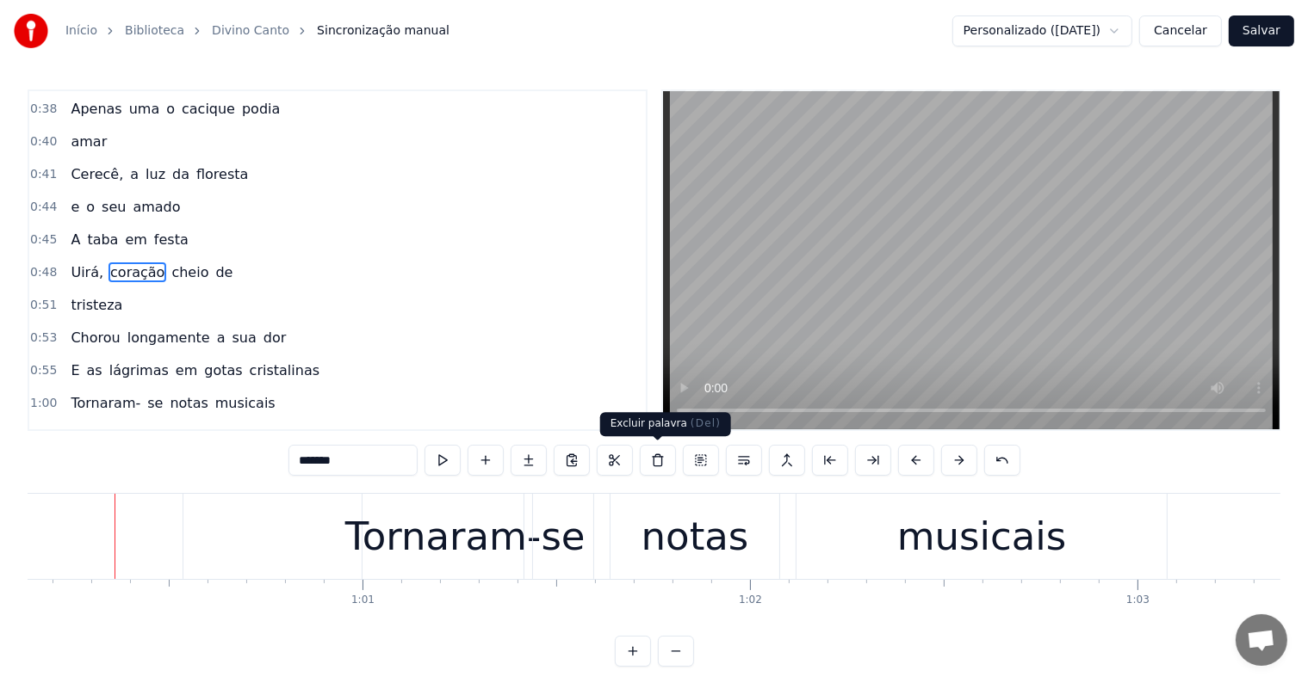
click at [640, 531] on div "notas" at bounding box center [694, 536] width 169 height 85
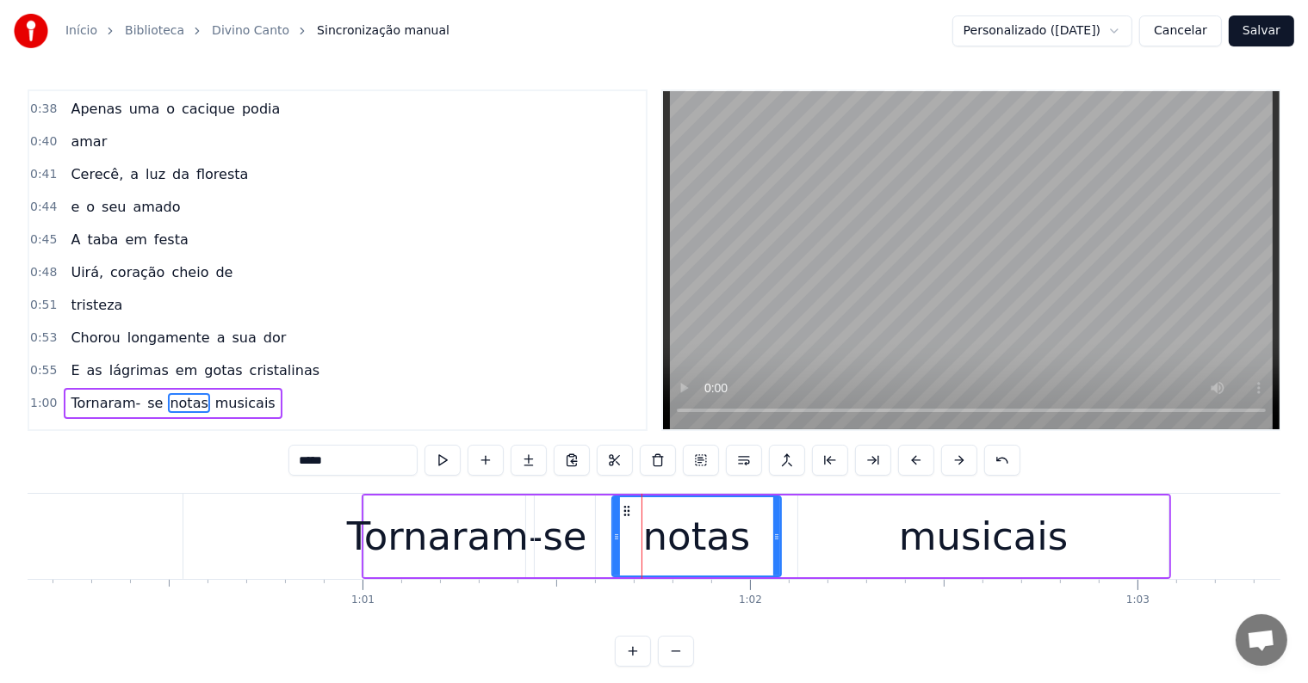
scroll to position [321, 0]
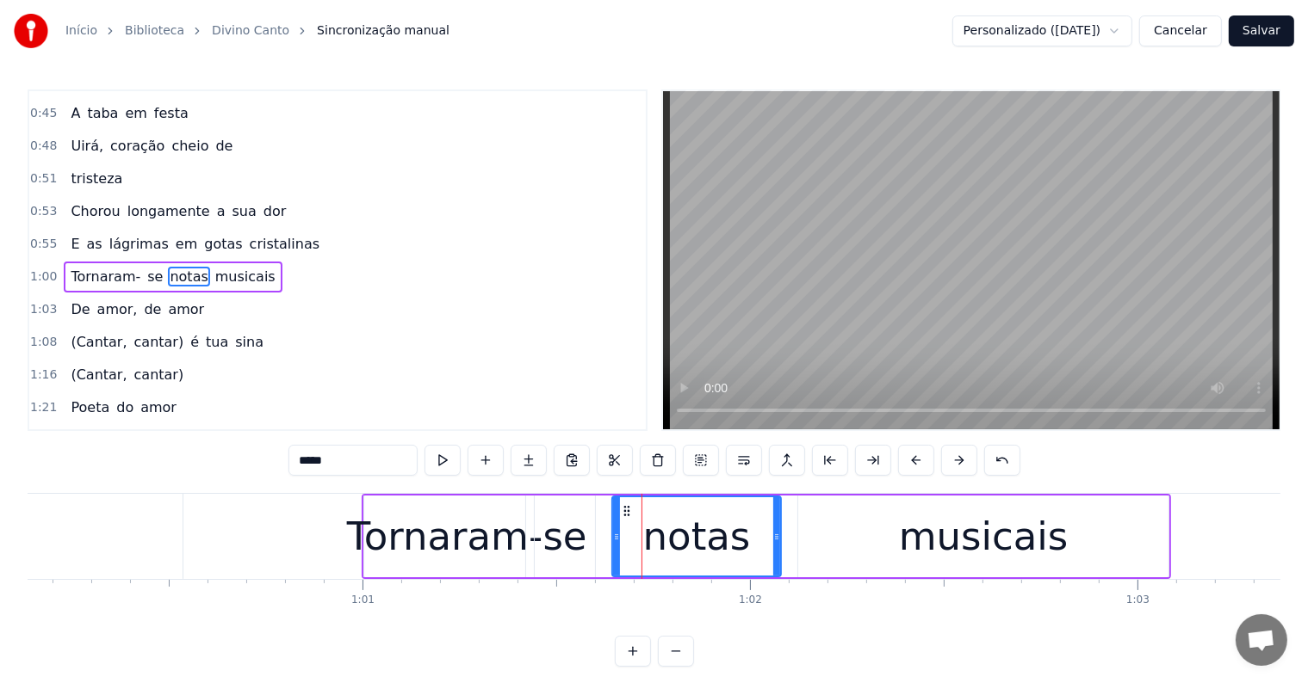
click at [248, 234] on span "cristalinas" at bounding box center [284, 244] width 73 height 20
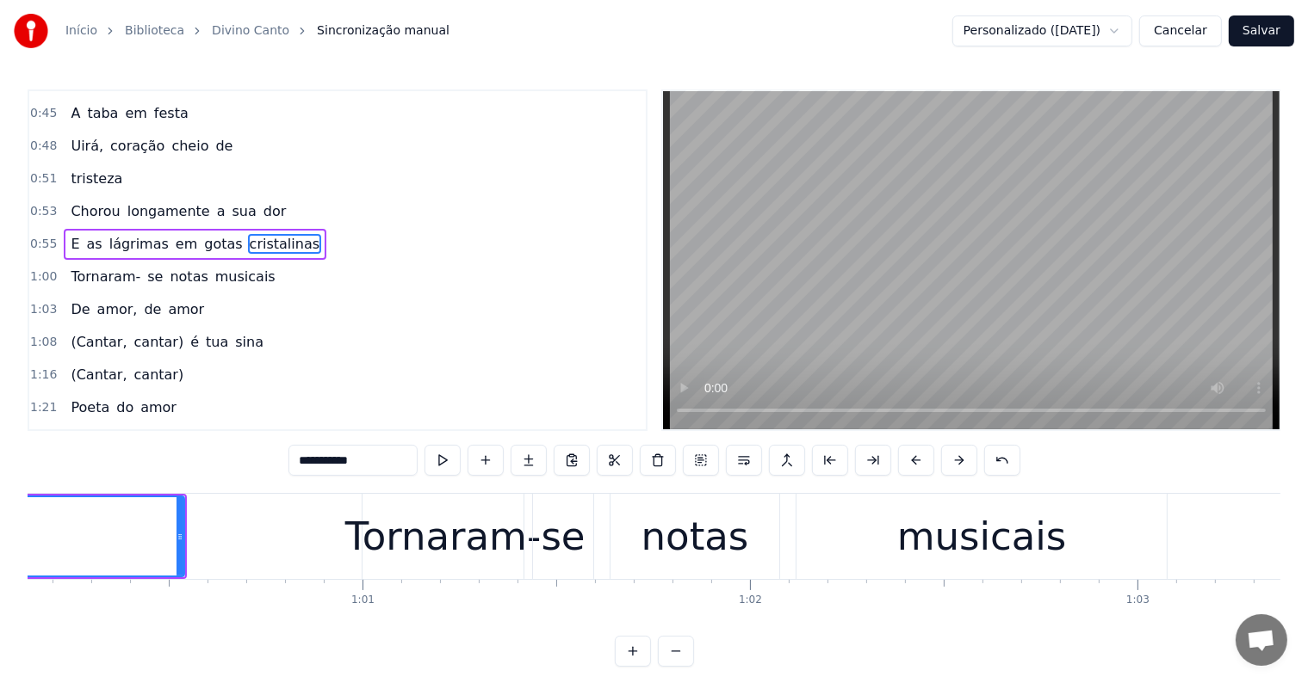
scroll to position [289, 0]
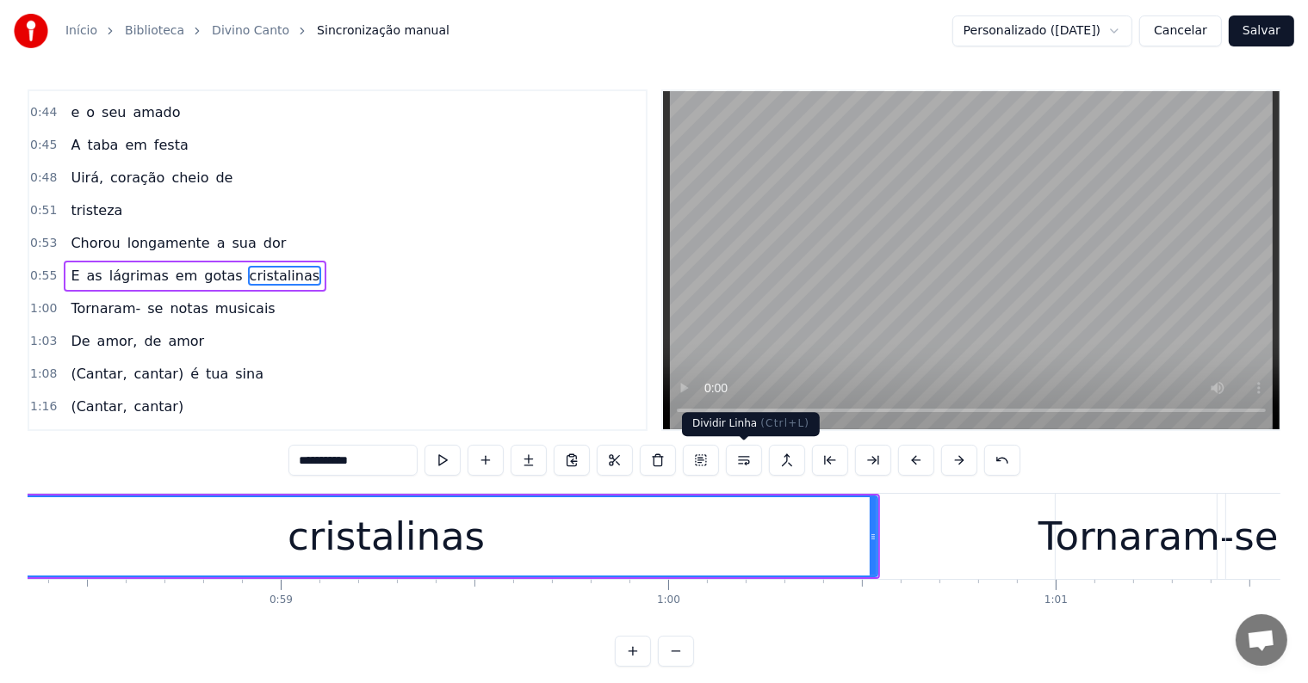
click at [745, 455] on button at bounding box center [744, 460] width 36 height 31
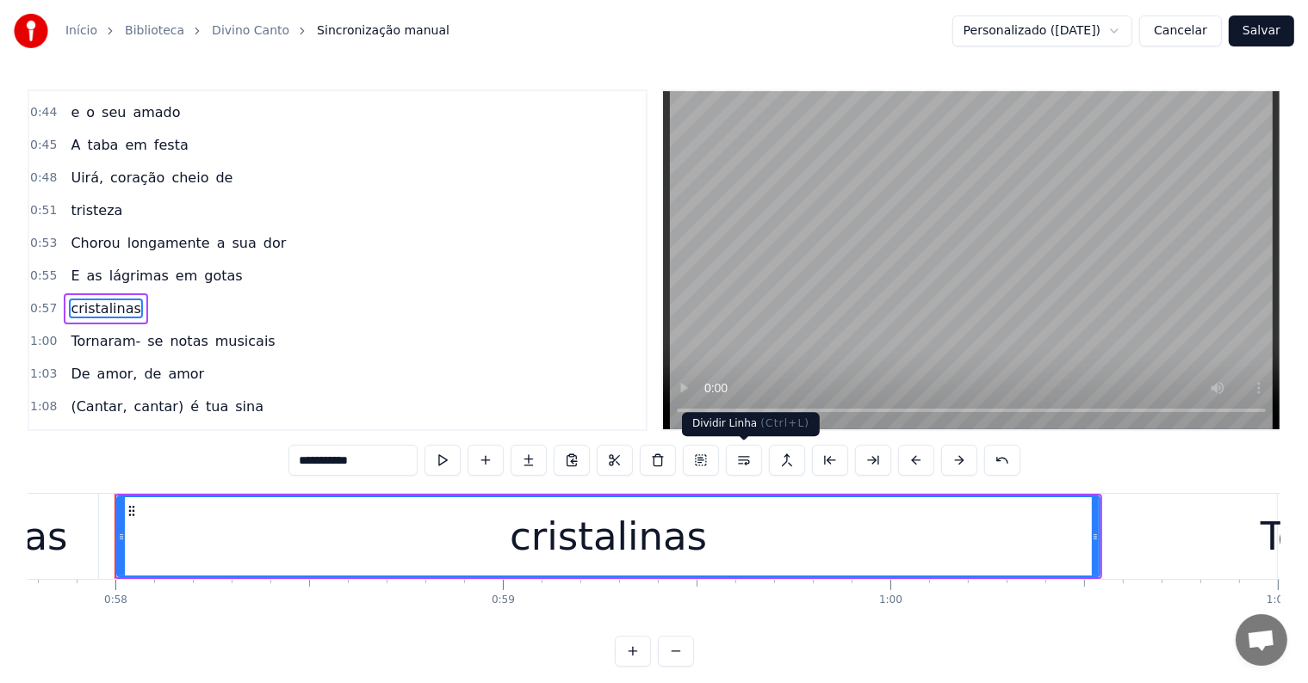
scroll to position [321, 0]
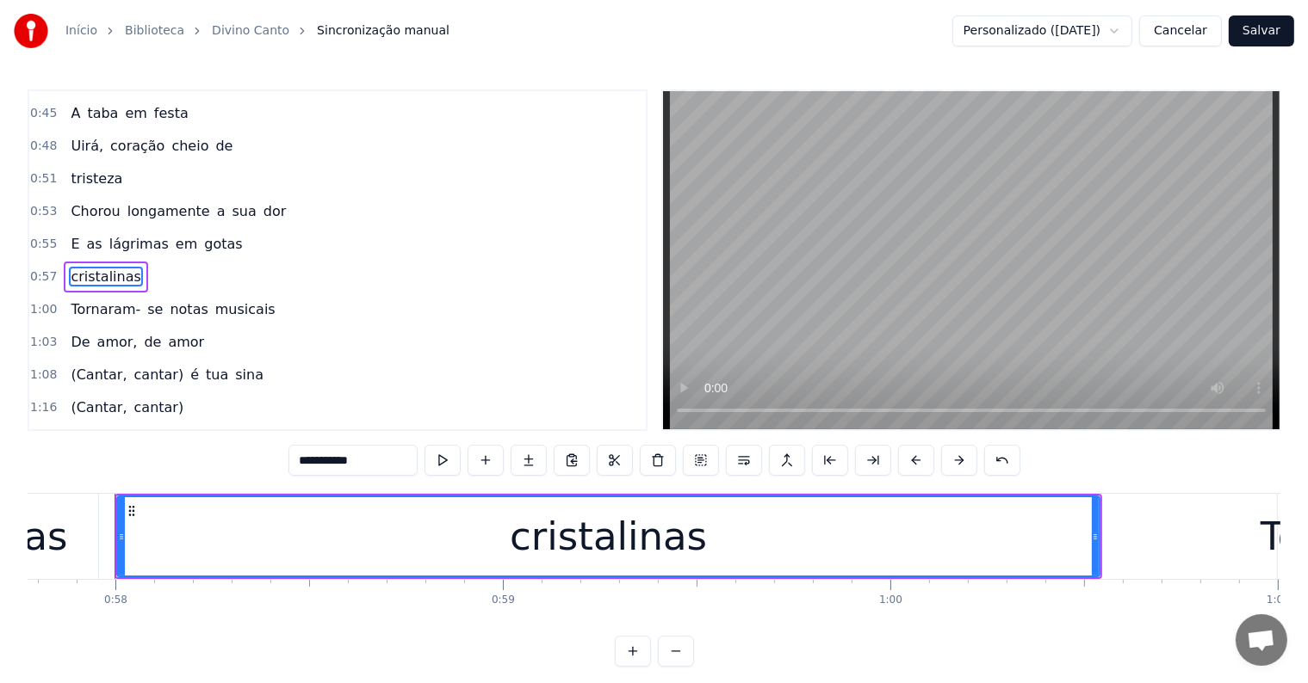
click at [206, 234] on span "gotas" at bounding box center [222, 244] width 41 height 20
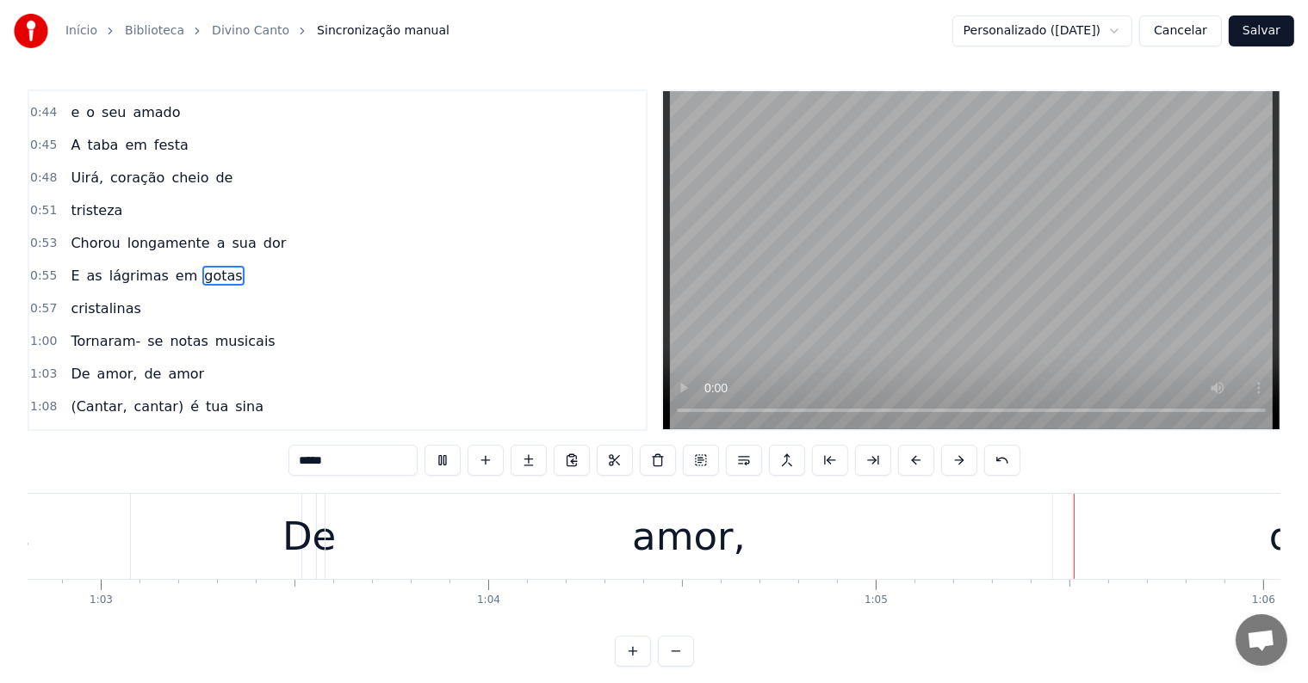
scroll to position [0, 24856]
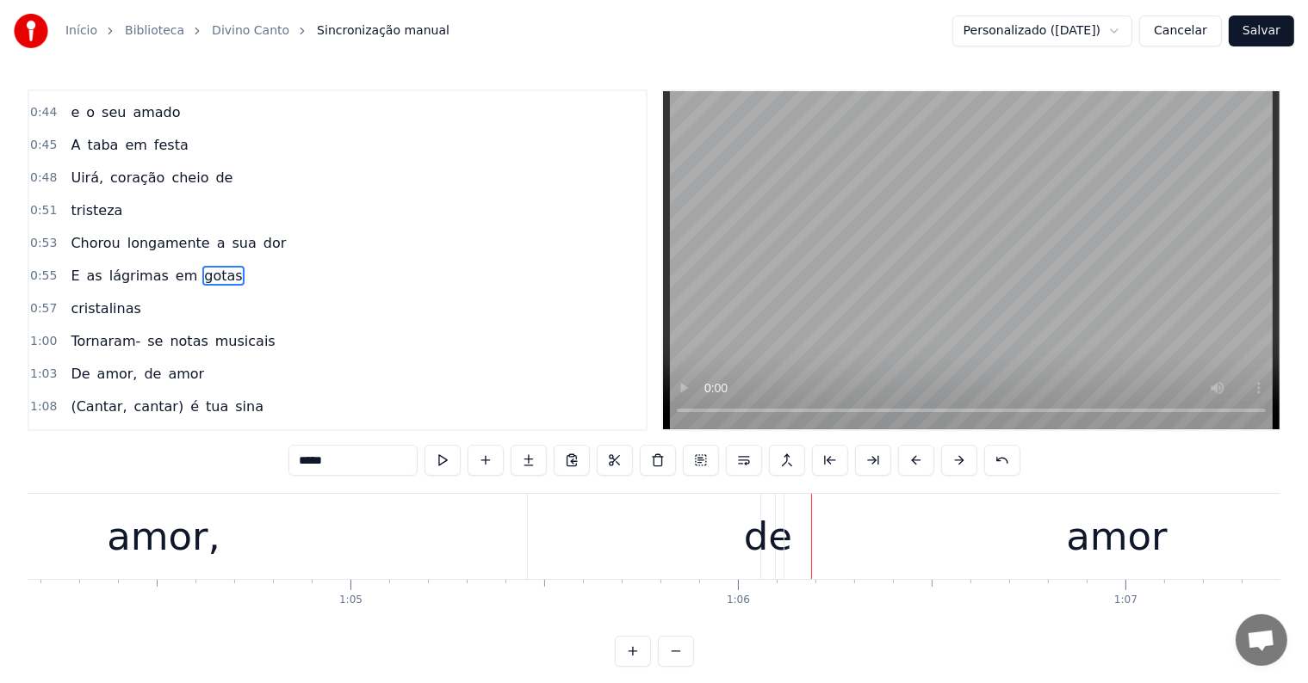
click at [764, 546] on div "de" at bounding box center [768, 537] width 48 height 59
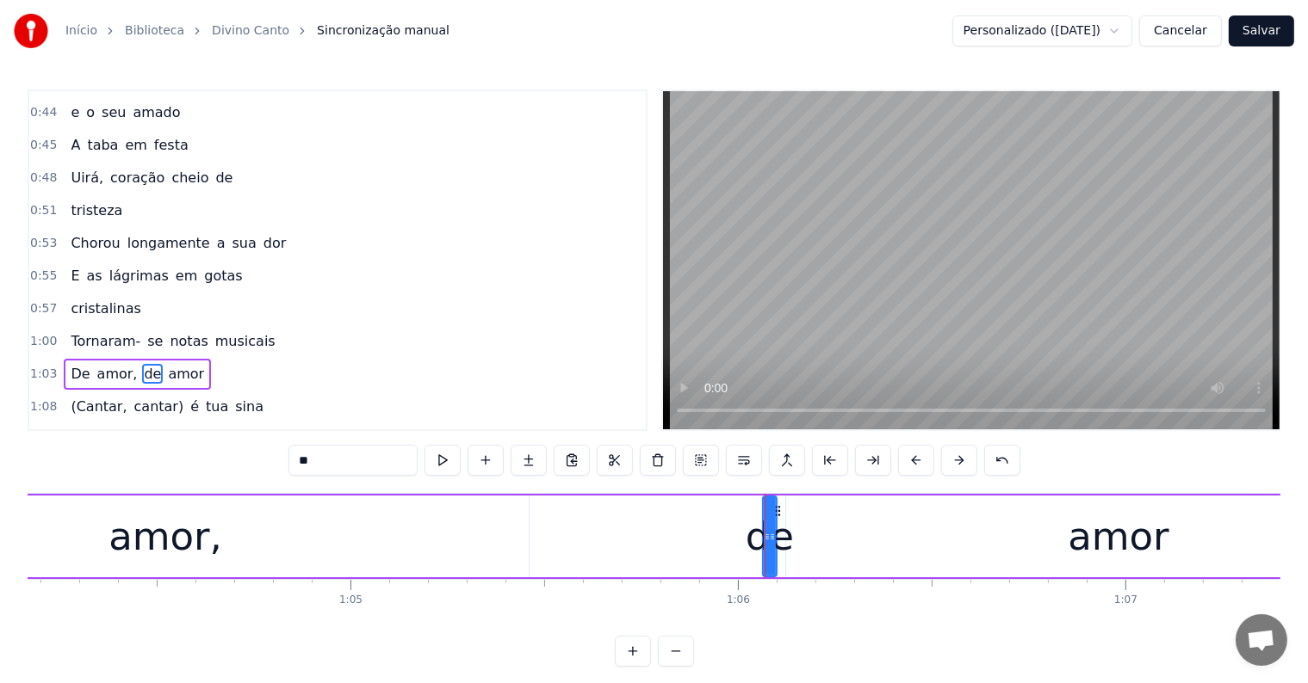
scroll to position [385, 0]
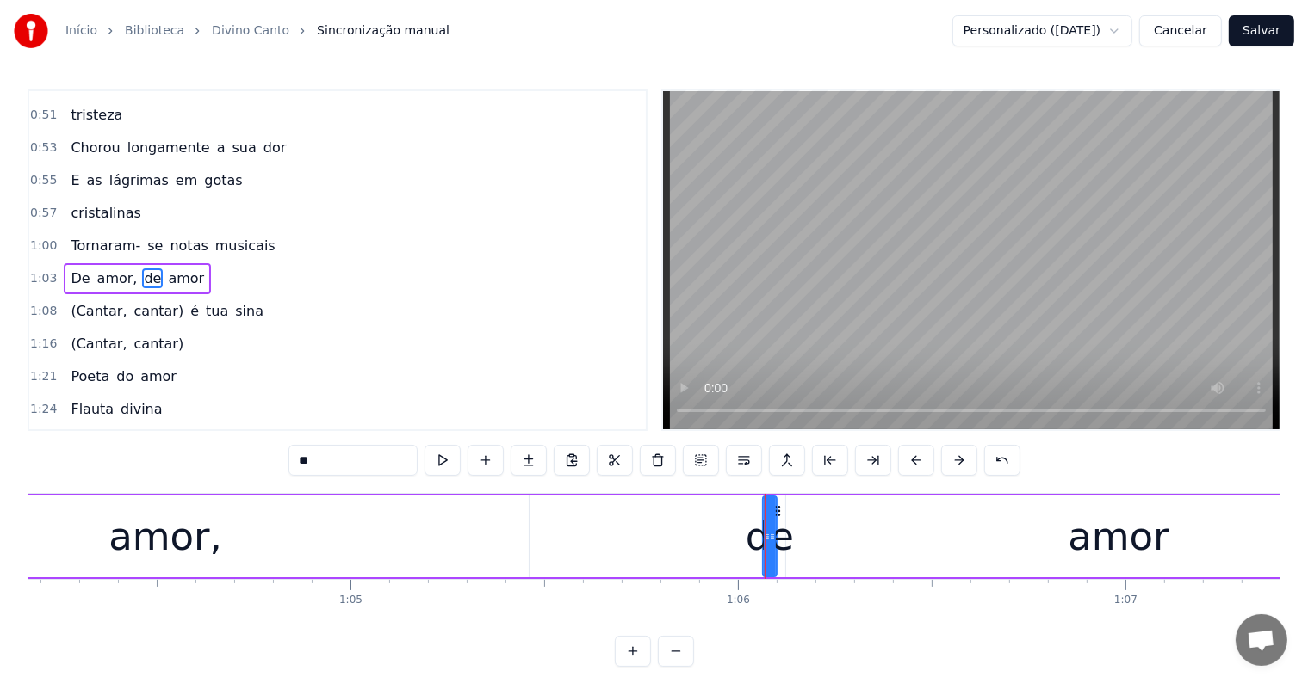
click at [764, 537] on icon at bounding box center [767, 537] width 7 height 14
drag, startPoint x: 774, startPoint y: 537, endPoint x: 807, endPoint y: 539, distance: 32.8
click at [807, 539] on icon at bounding box center [804, 537] width 7 height 14
click at [71, 269] on span "De" at bounding box center [80, 279] width 22 height 20
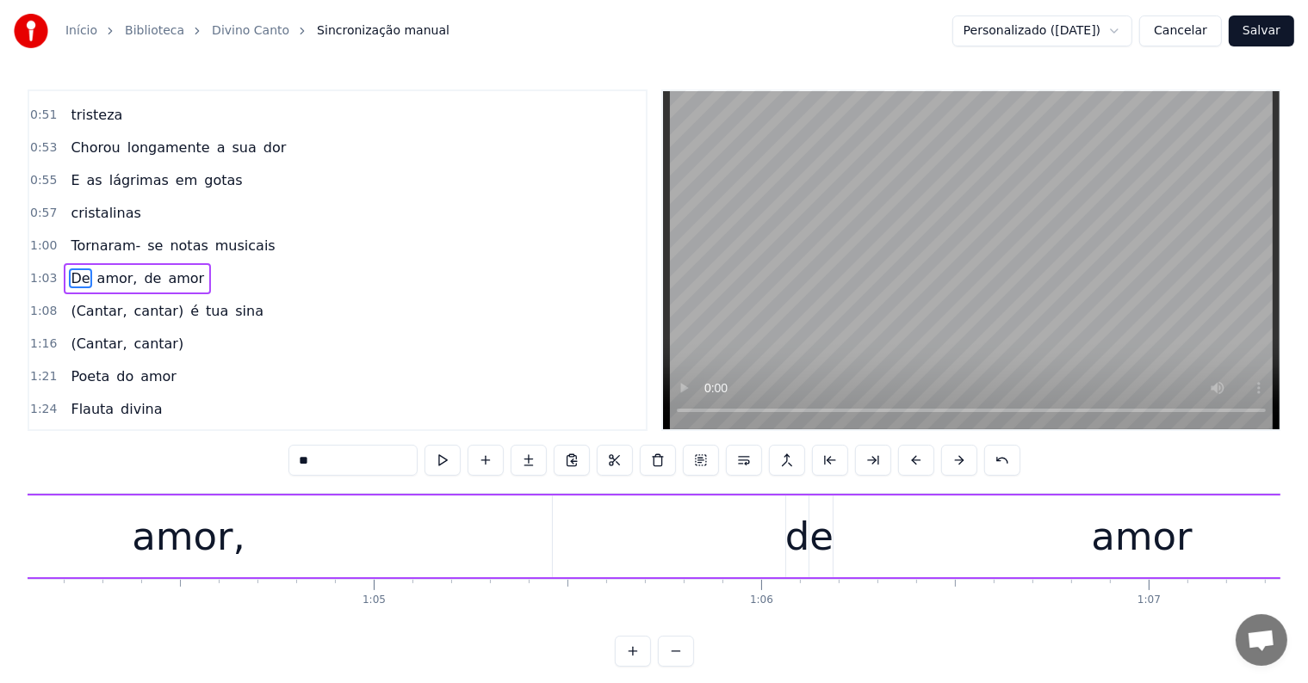
scroll to position [0, 24518]
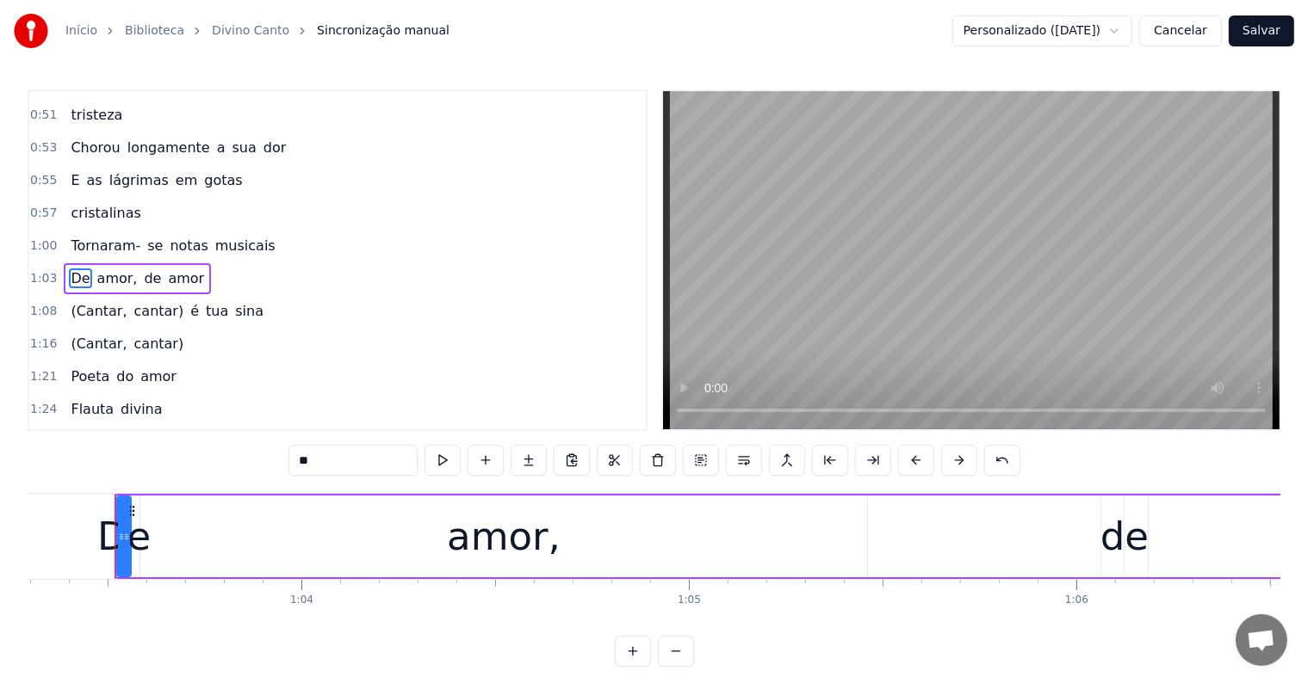
click at [166, 269] on span "amor" at bounding box center [186, 279] width 40 height 20
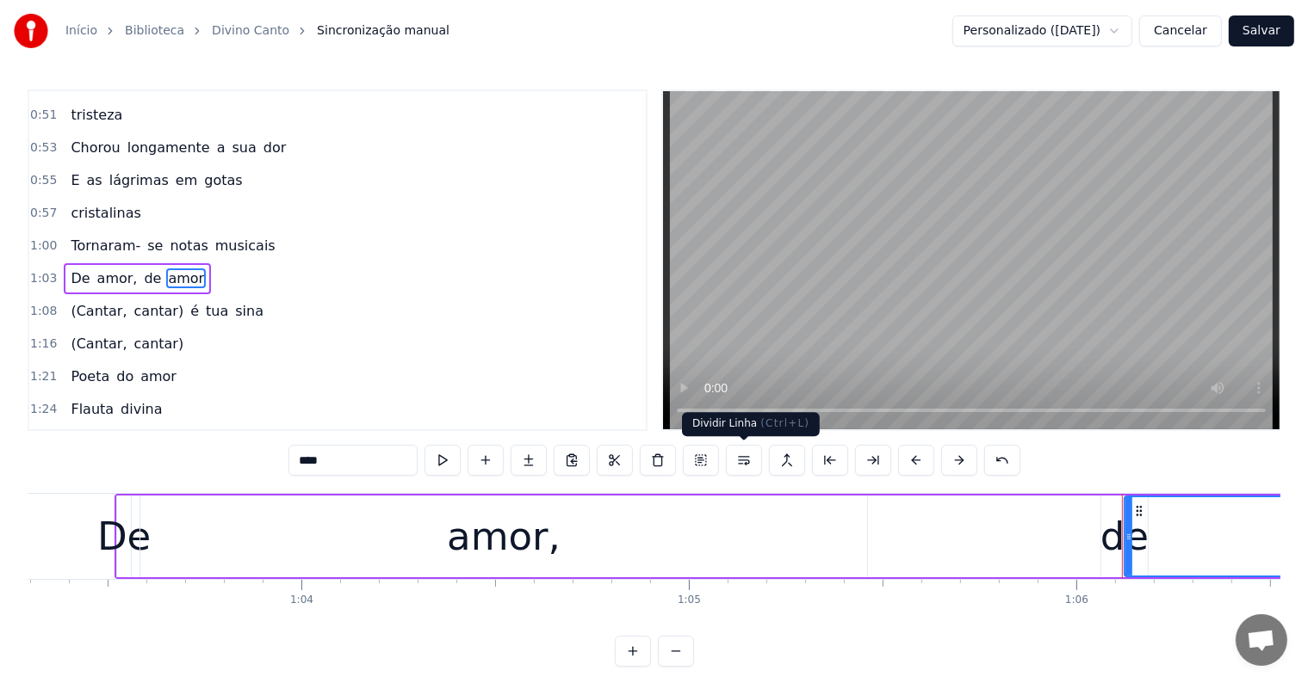
click at [744, 458] on button at bounding box center [744, 460] width 36 height 31
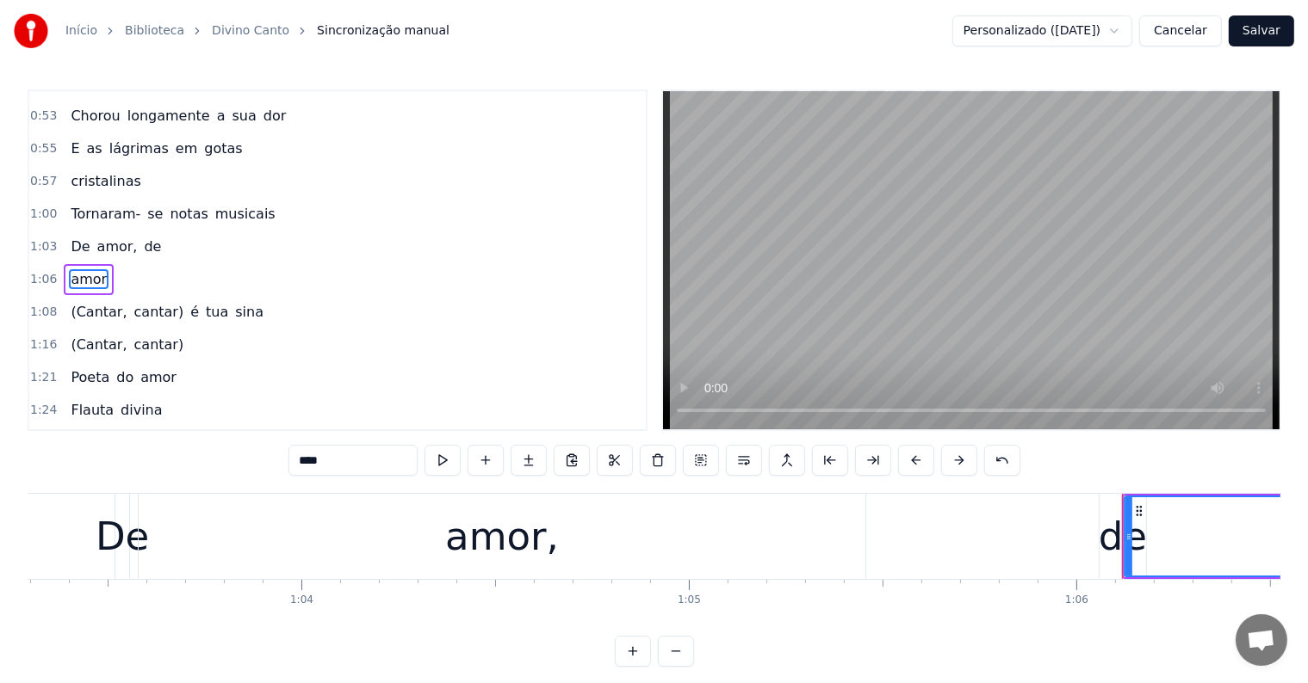
click at [142, 237] on span "de" at bounding box center [152, 247] width 21 height 20
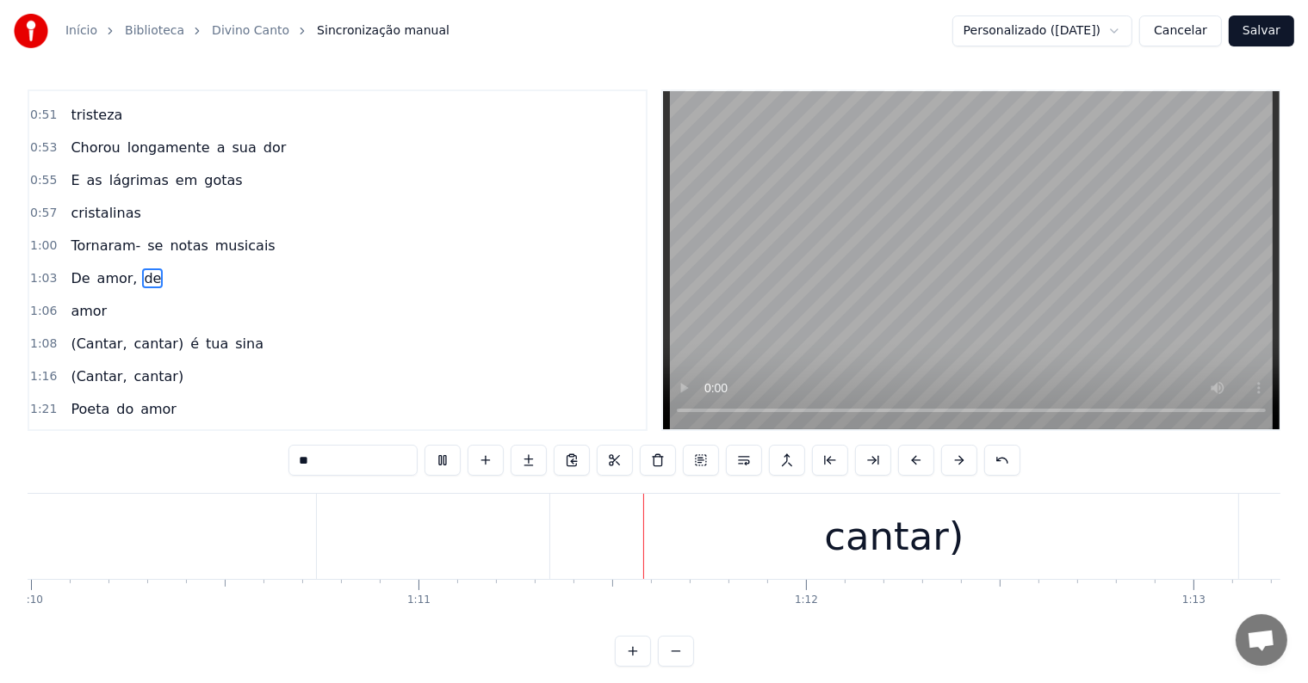
scroll to position [0, 27241]
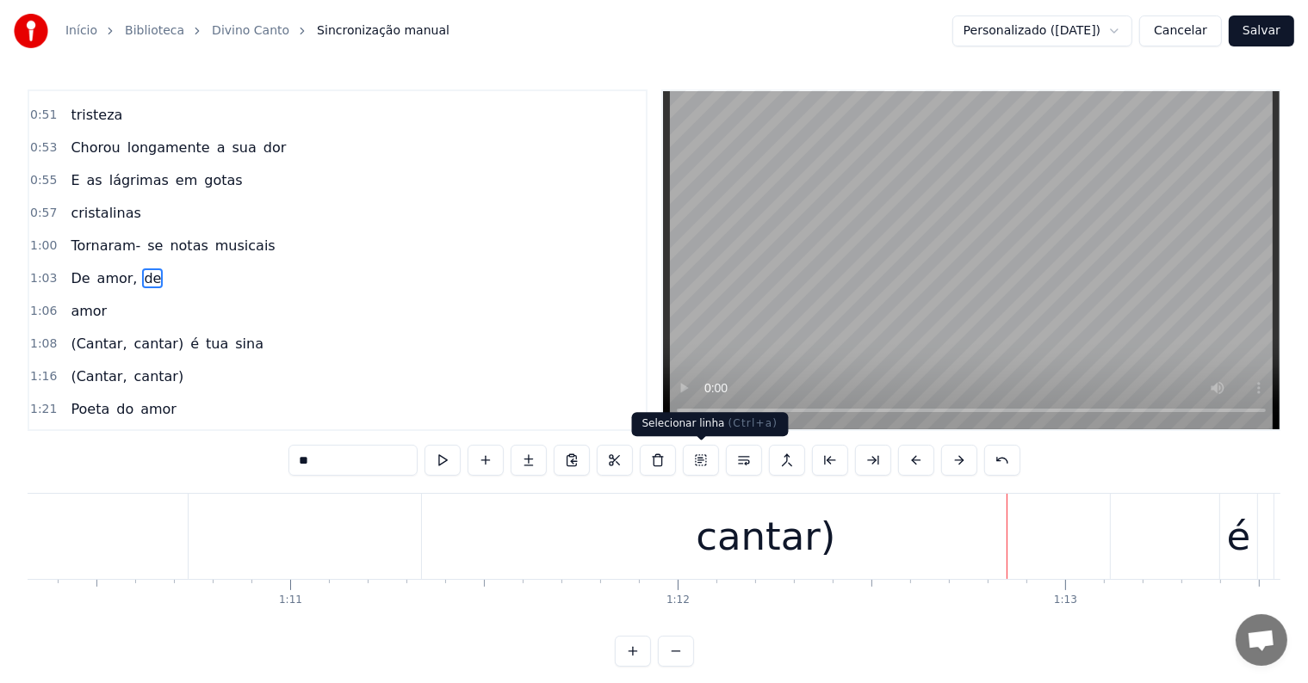
click at [737, 547] on div "cantar)" at bounding box center [765, 537] width 139 height 59
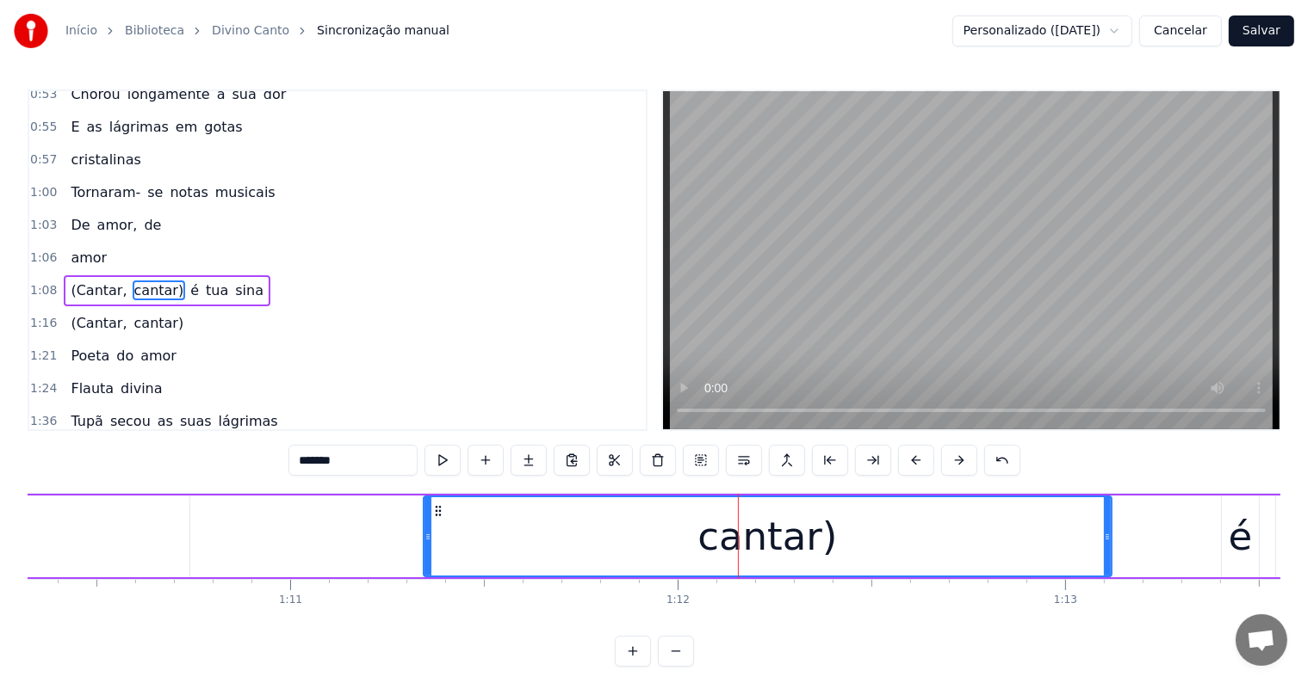
scroll to position [448, 0]
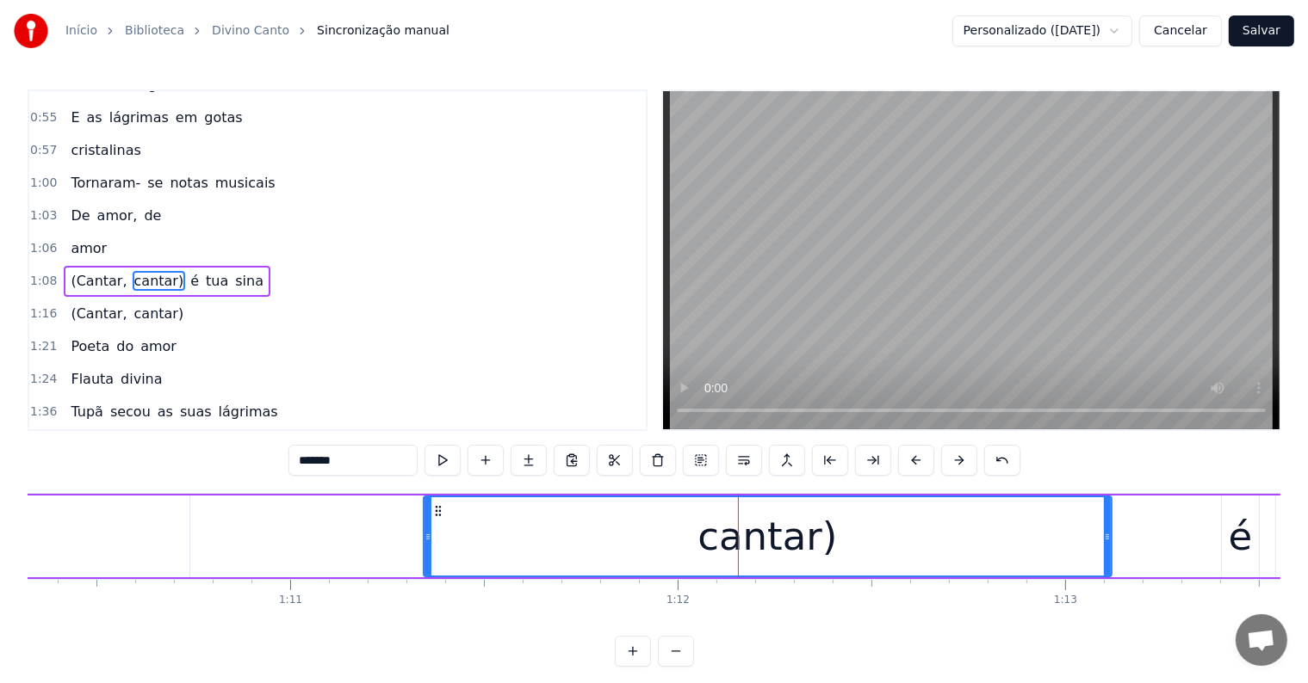
click at [189, 271] on span "é" at bounding box center [195, 281] width 12 height 20
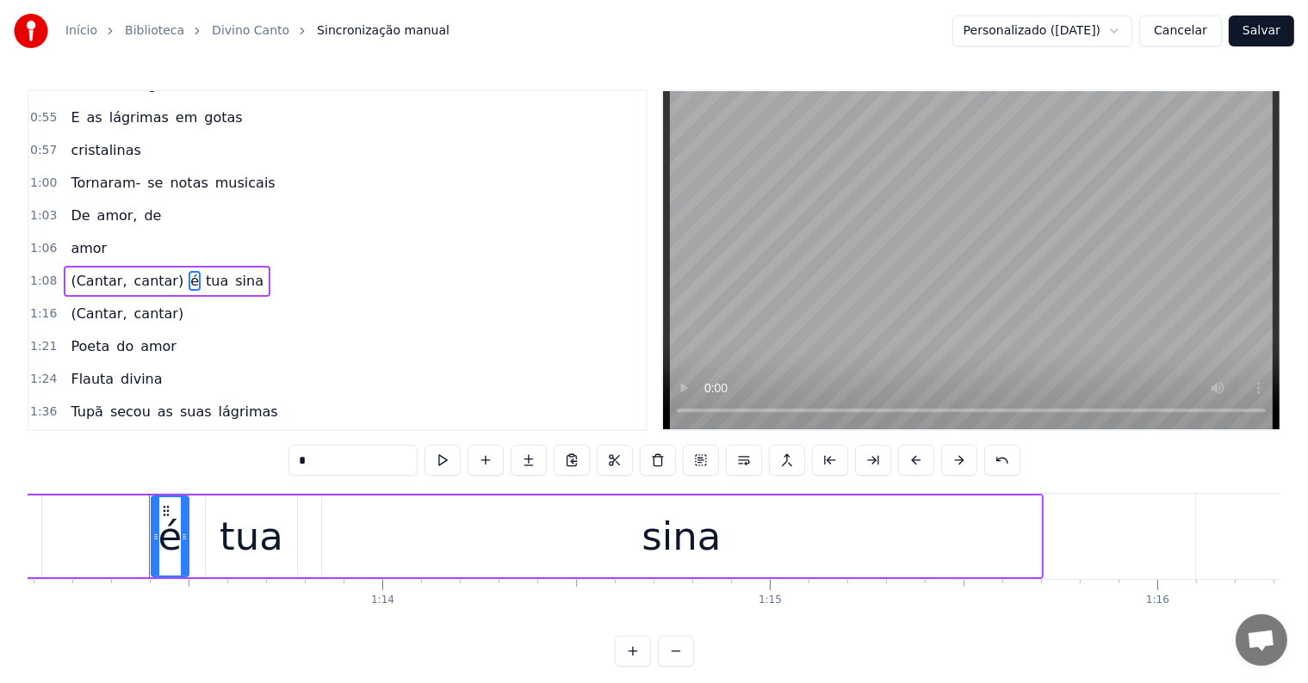
scroll to position [0, 28345]
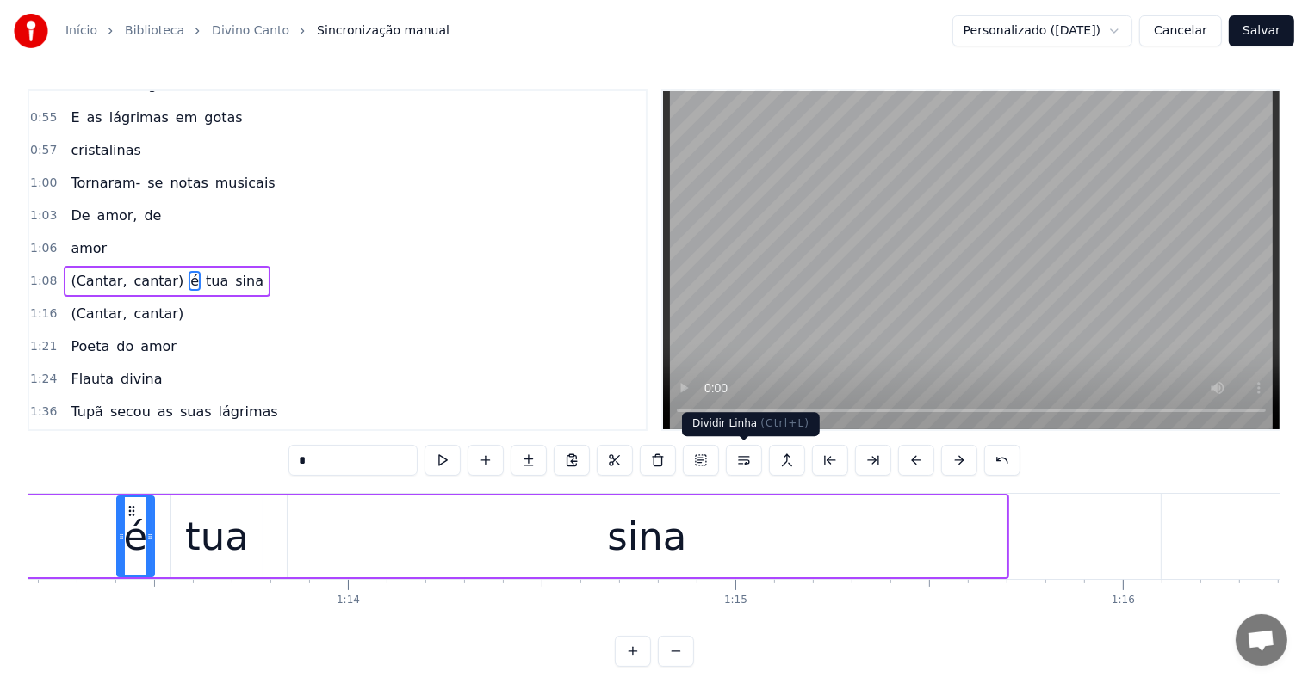
click at [747, 462] on button at bounding box center [744, 460] width 36 height 31
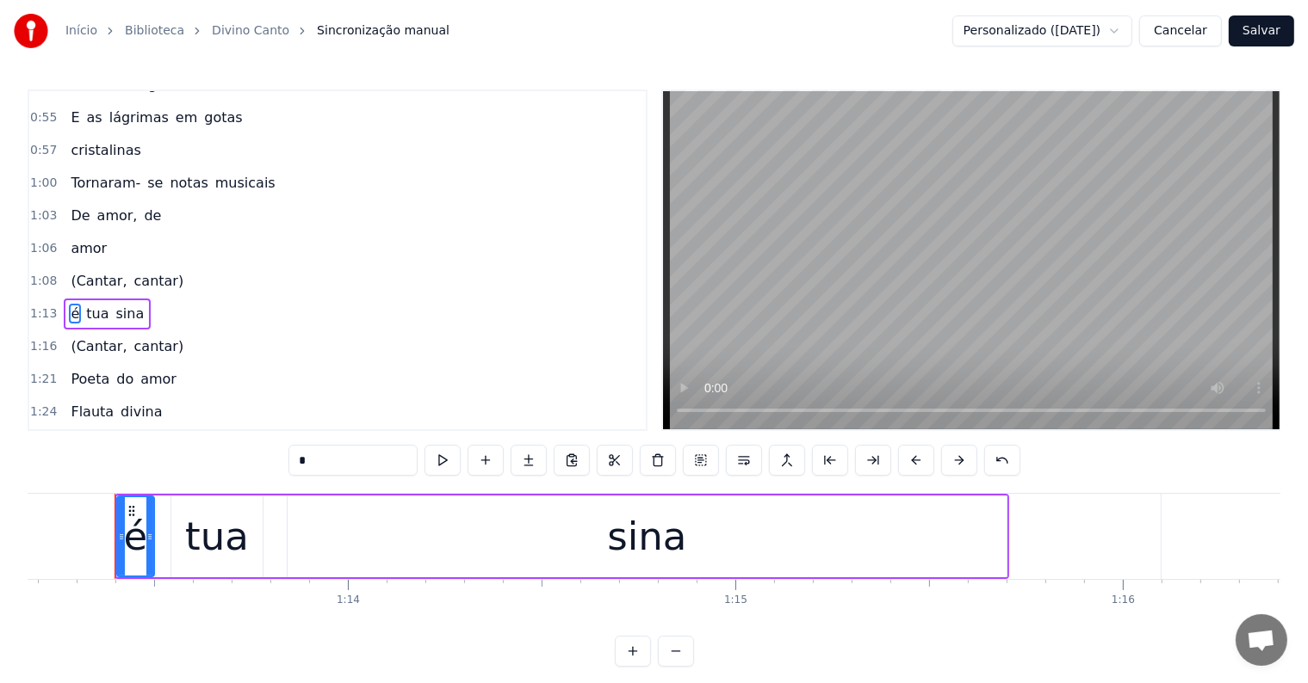
scroll to position [479, 0]
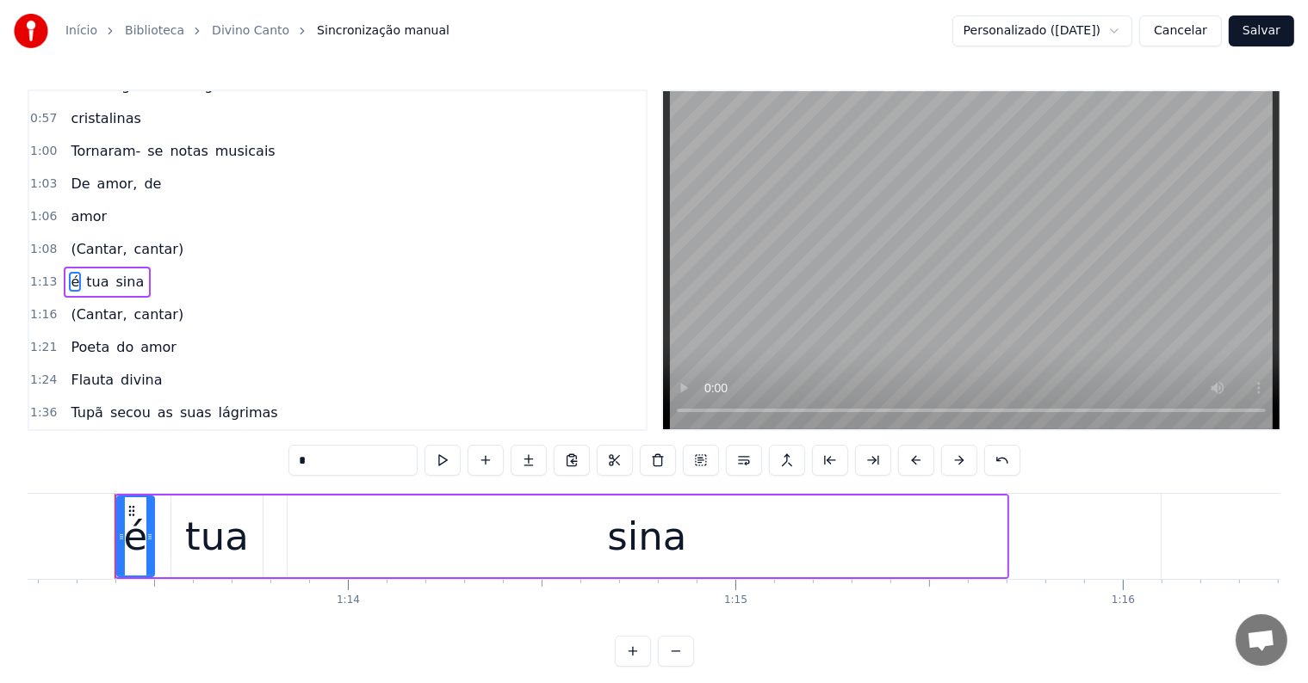
click at [93, 239] on span "(Cantar," at bounding box center [98, 249] width 59 height 20
type input "********"
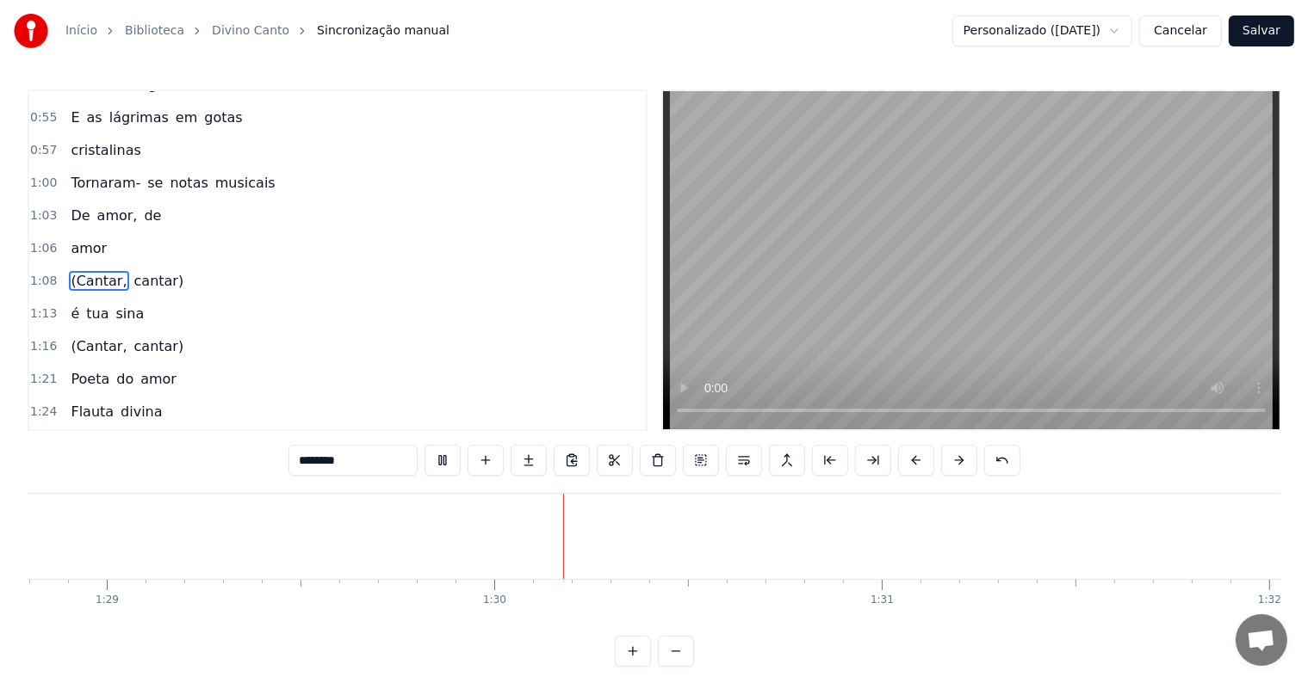
scroll to position [0, 34463]
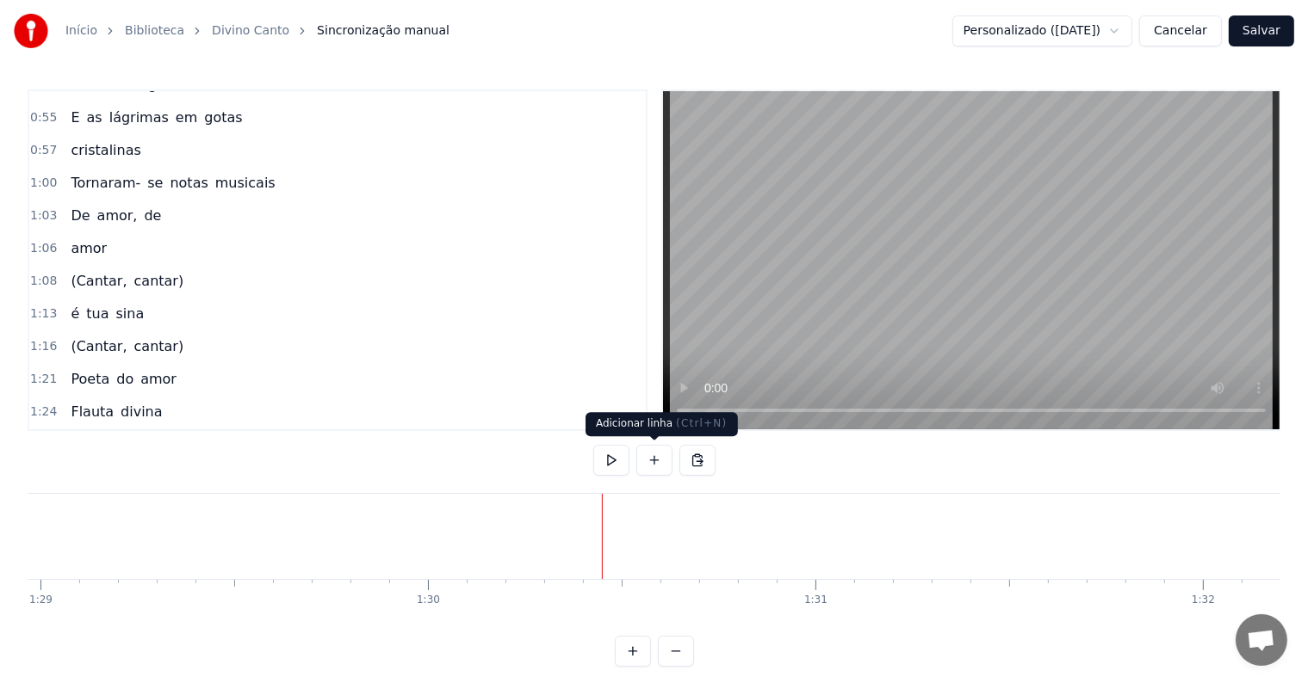
click at [659, 459] on button at bounding box center [654, 460] width 36 height 31
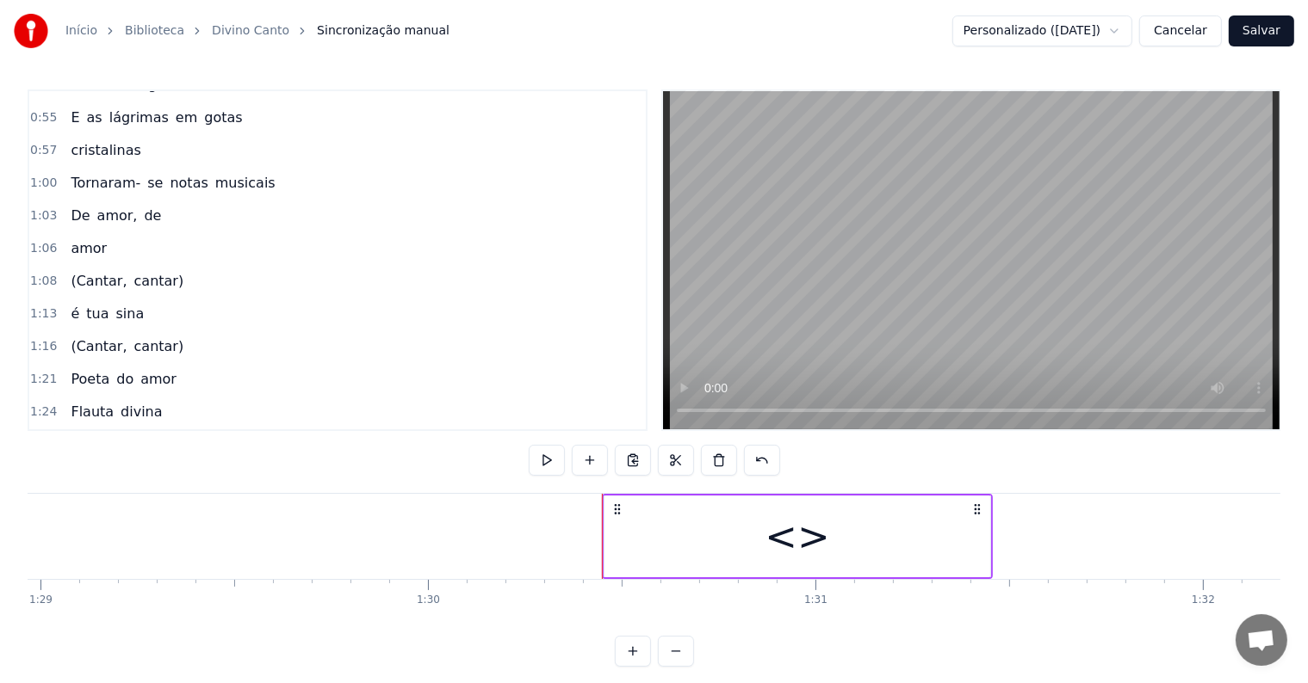
click at [671, 530] on div "<>" at bounding box center [797, 537] width 386 height 82
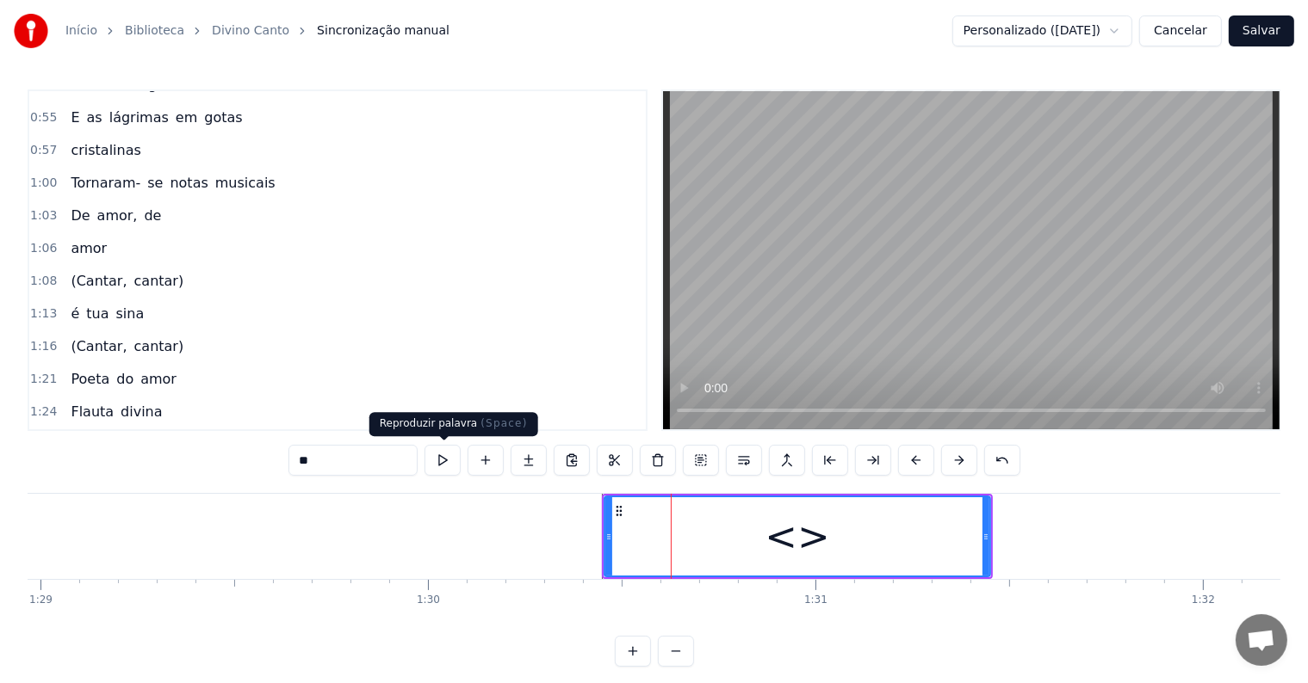
scroll to position [606, 0]
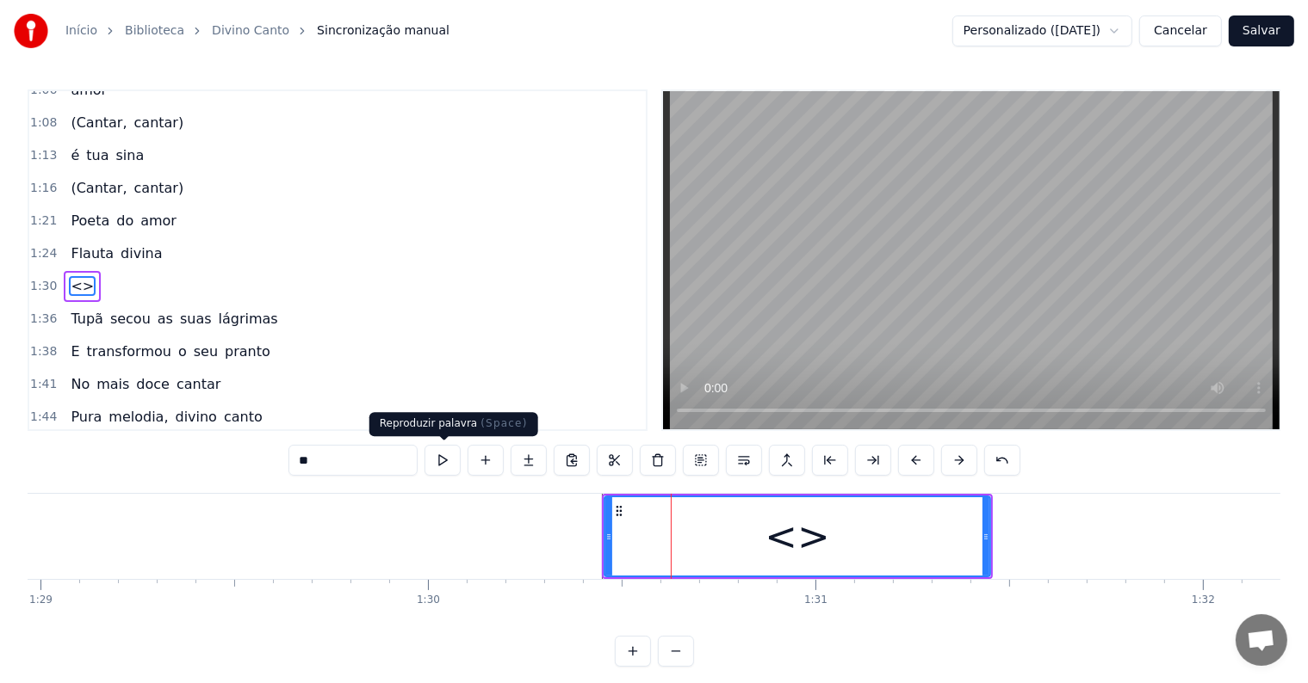
drag, startPoint x: 362, startPoint y: 458, endPoint x: 255, endPoint y: 458, distance: 107.6
click at [255, 458] on div "0:05 <Seu maior canal de toadas karaokê> 0:25 Cerecê e Uirá 0:27 Duas lindas cu…" at bounding box center [654, 379] width 1253 height 578
paste input "**********"
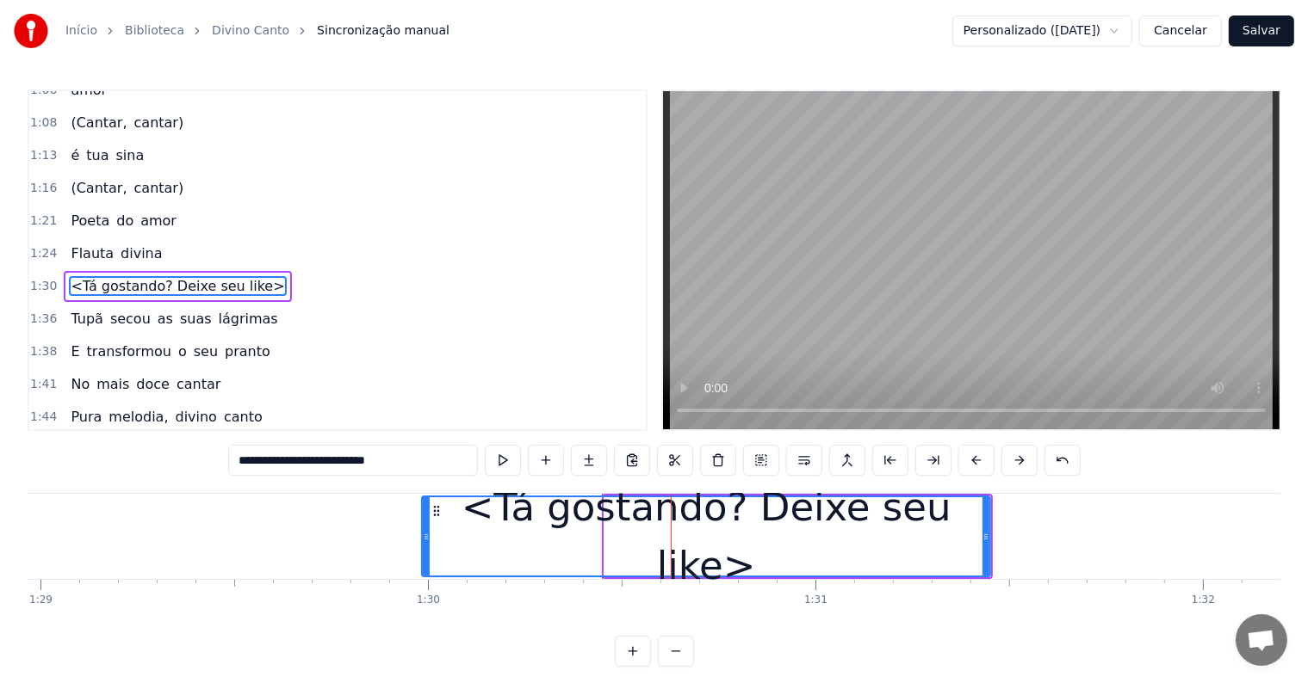
drag, startPoint x: 603, startPoint y: 521, endPoint x: 421, endPoint y: 539, distance: 183.4
click at [423, 539] on div at bounding box center [426, 537] width 7 height 78
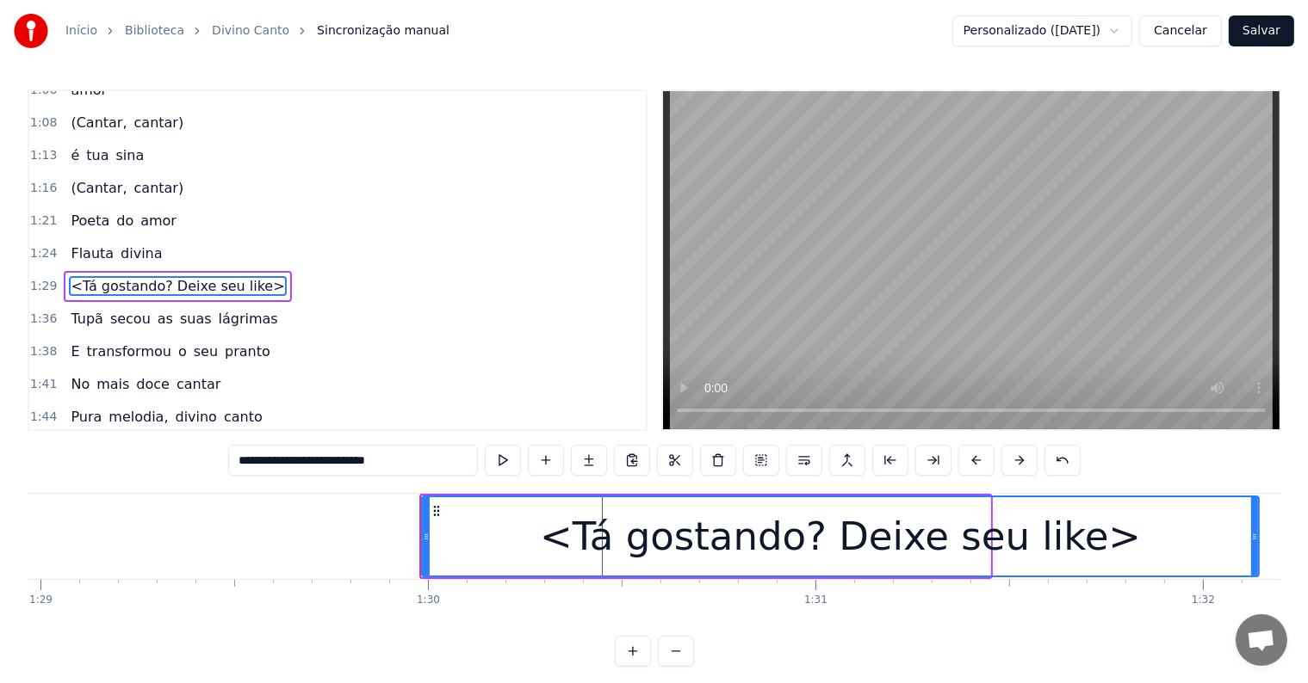
drag, startPoint x: 986, startPoint y: 536, endPoint x: 1270, endPoint y: 542, distance: 284.1
click at [1258, 542] on icon at bounding box center [1254, 537] width 7 height 14
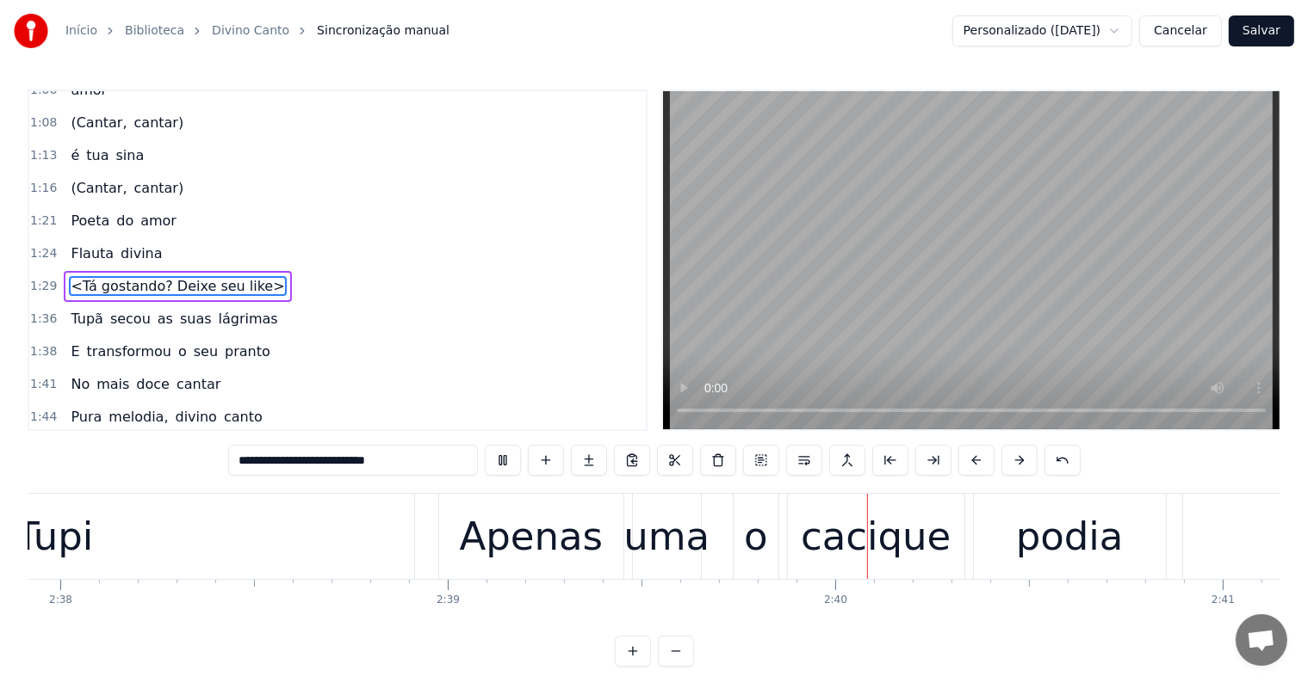
scroll to position [0, 61484]
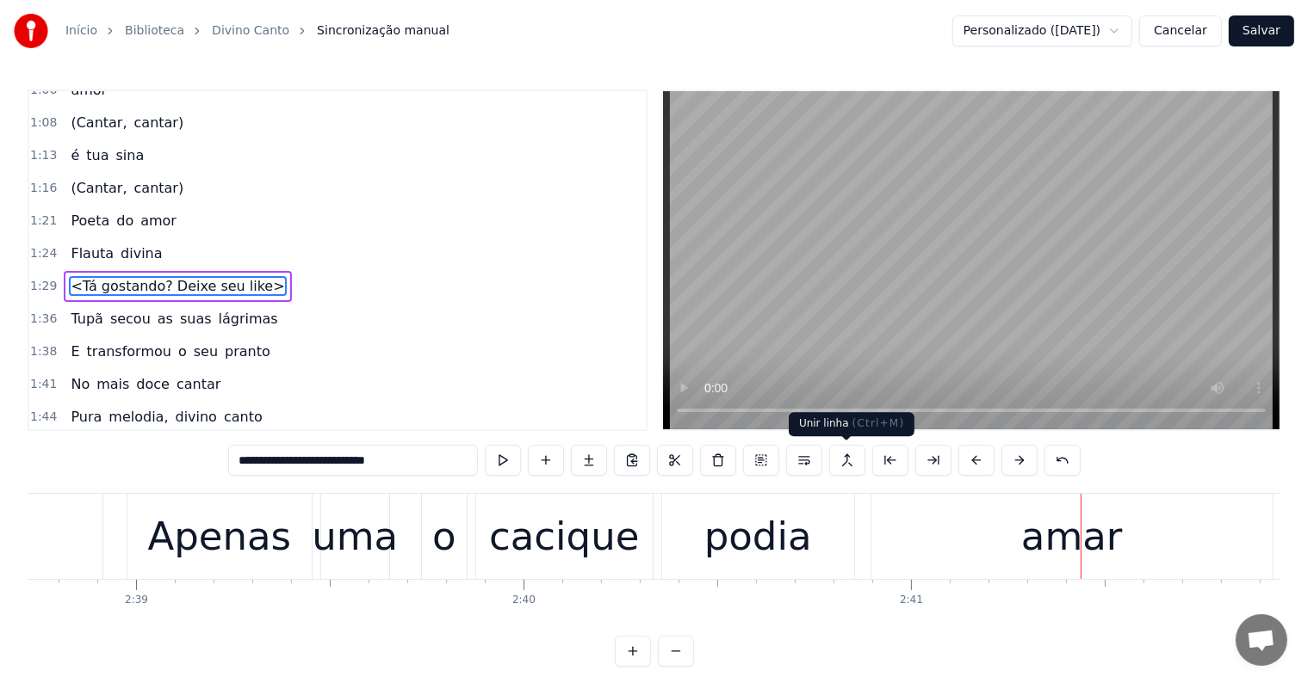
click at [1019, 554] on div "amar" at bounding box center [1071, 536] width 401 height 85
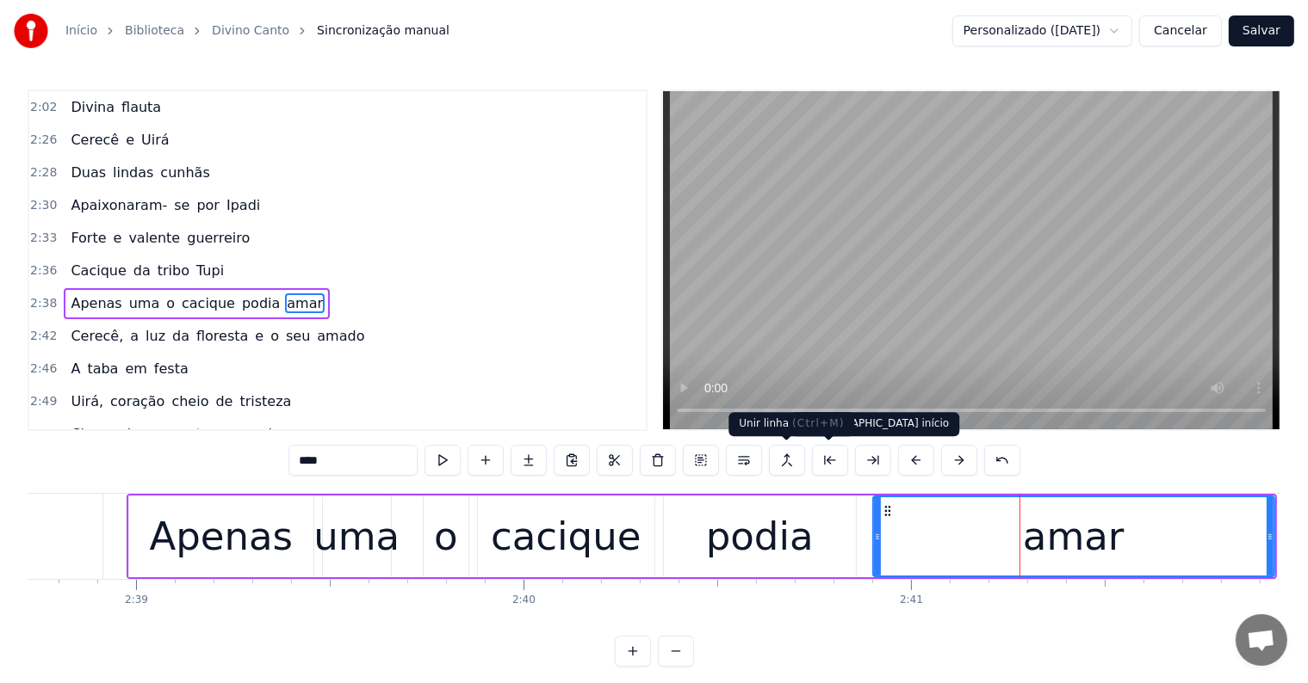
click at [737, 459] on button at bounding box center [744, 460] width 36 height 31
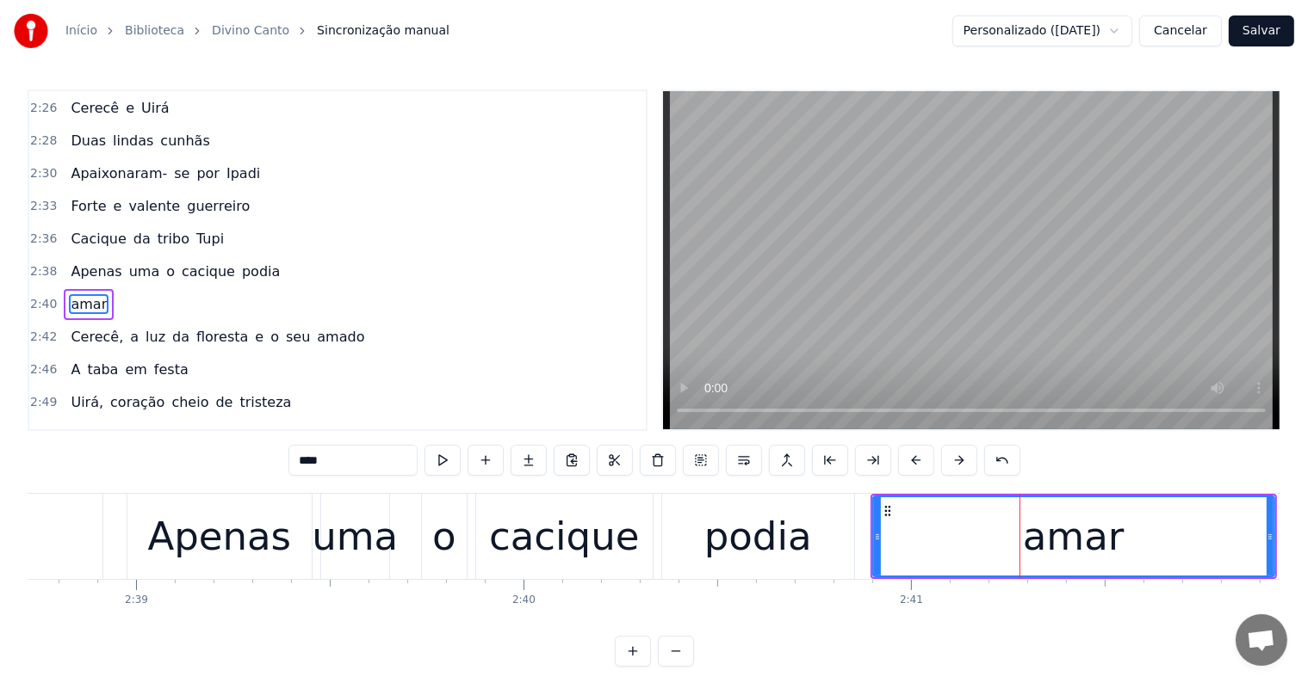
click at [737, 547] on div "podia" at bounding box center [758, 537] width 108 height 59
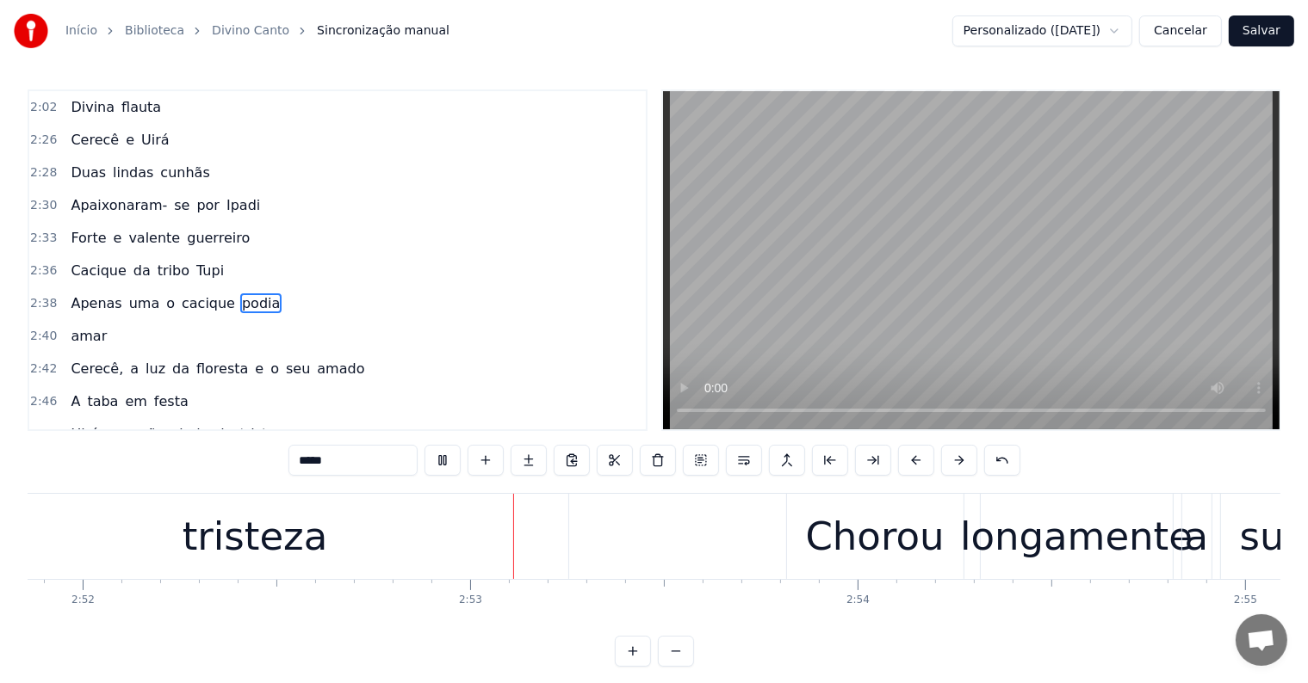
scroll to position [0, 66636]
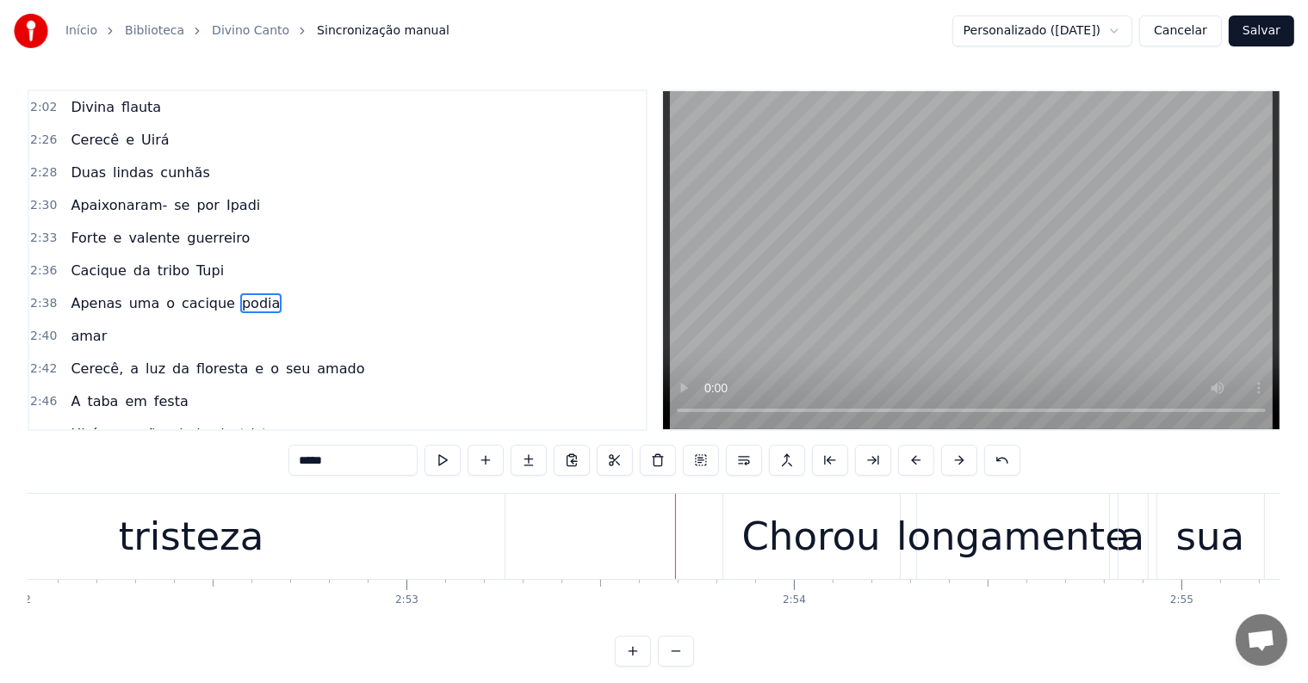
click at [213, 560] on div "tristeza" at bounding box center [191, 537] width 145 height 59
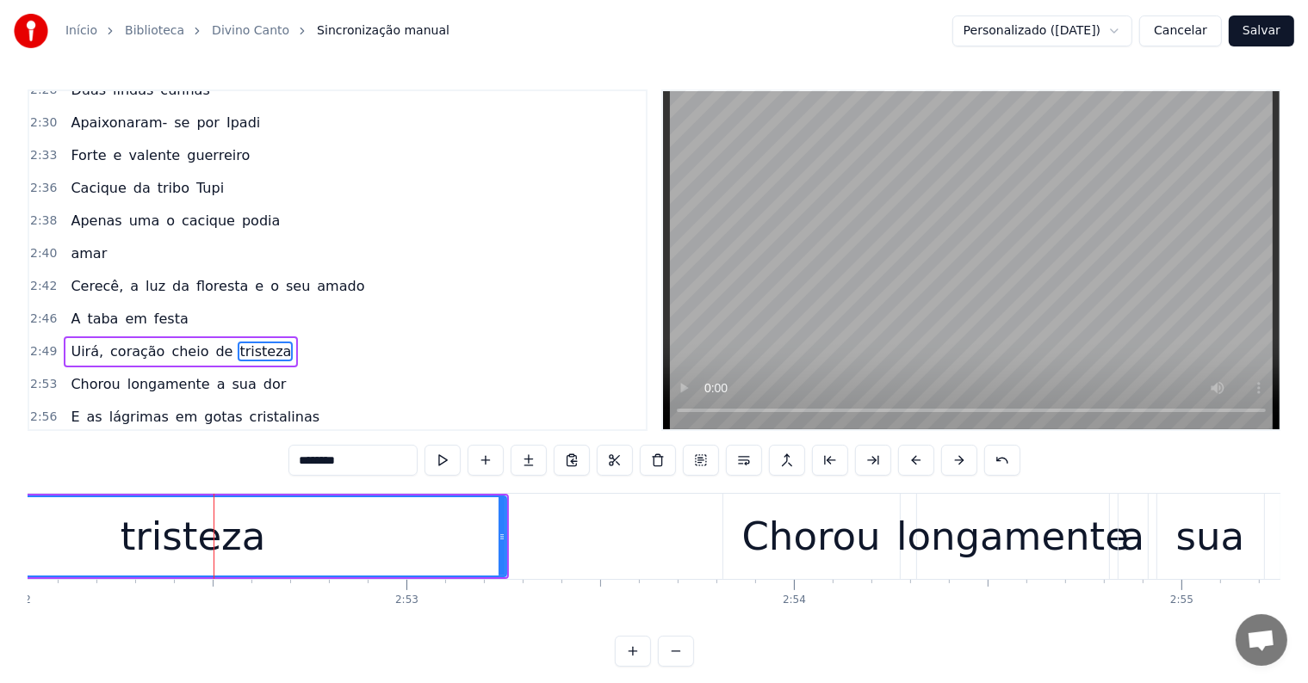
scroll to position [1271, 0]
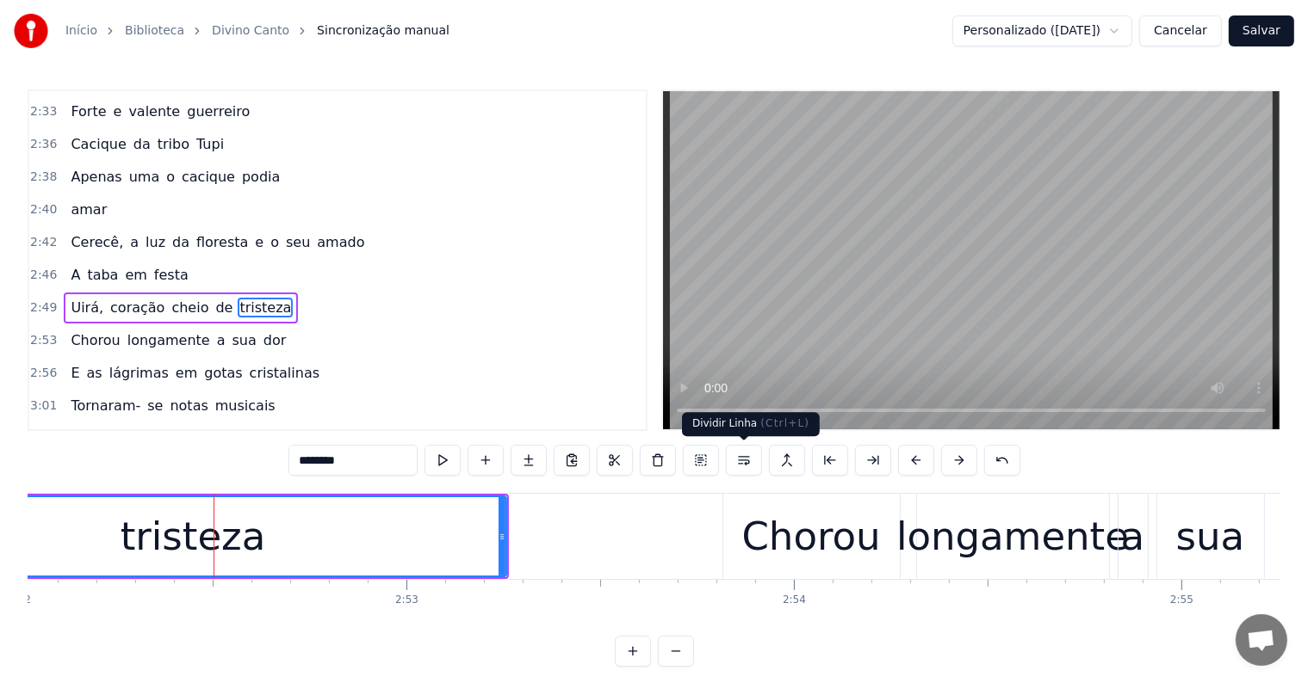
click at [737, 461] on button at bounding box center [744, 460] width 36 height 31
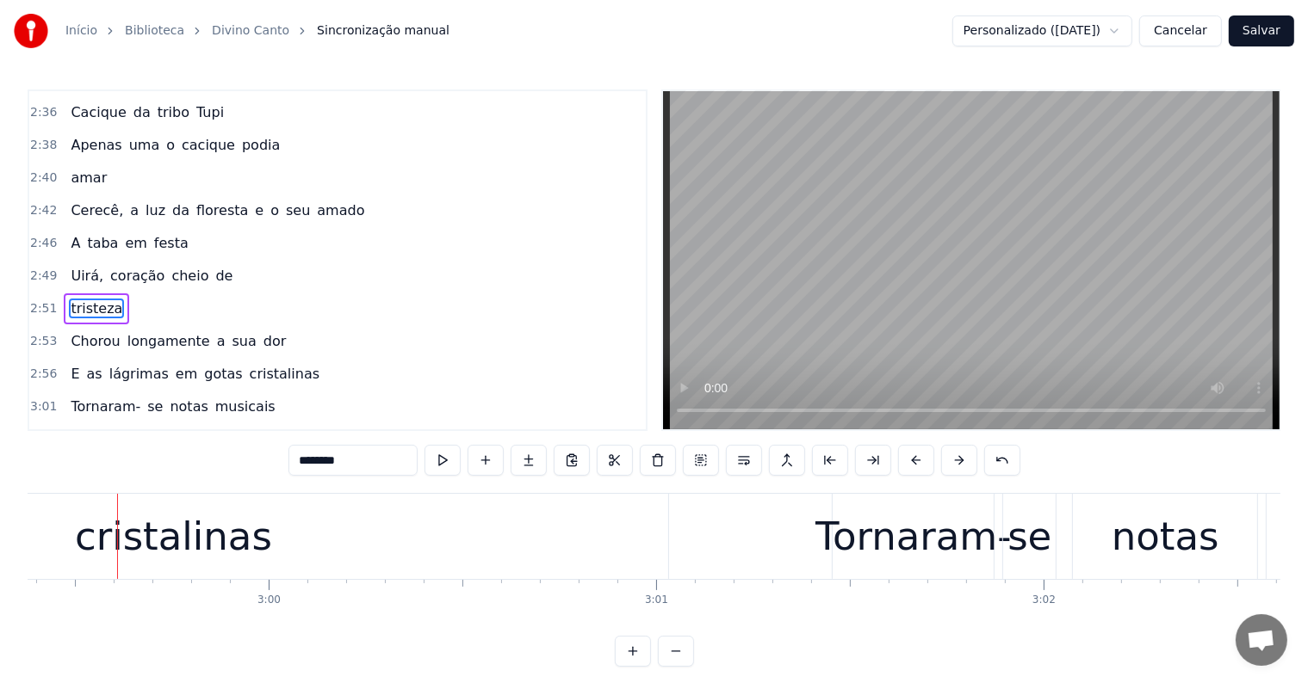
scroll to position [0, 69488]
click at [565, 522] on div "cristalinas" at bounding box center [170, 536] width 990 height 85
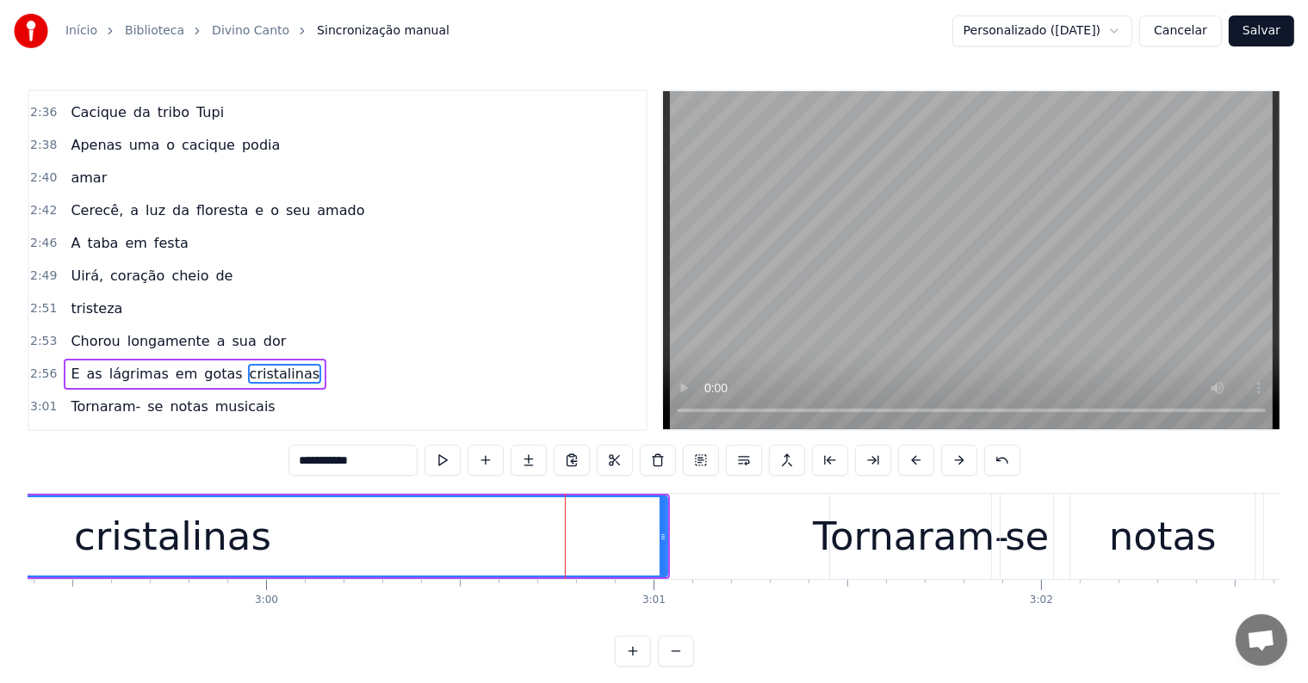
scroll to position [1367, 0]
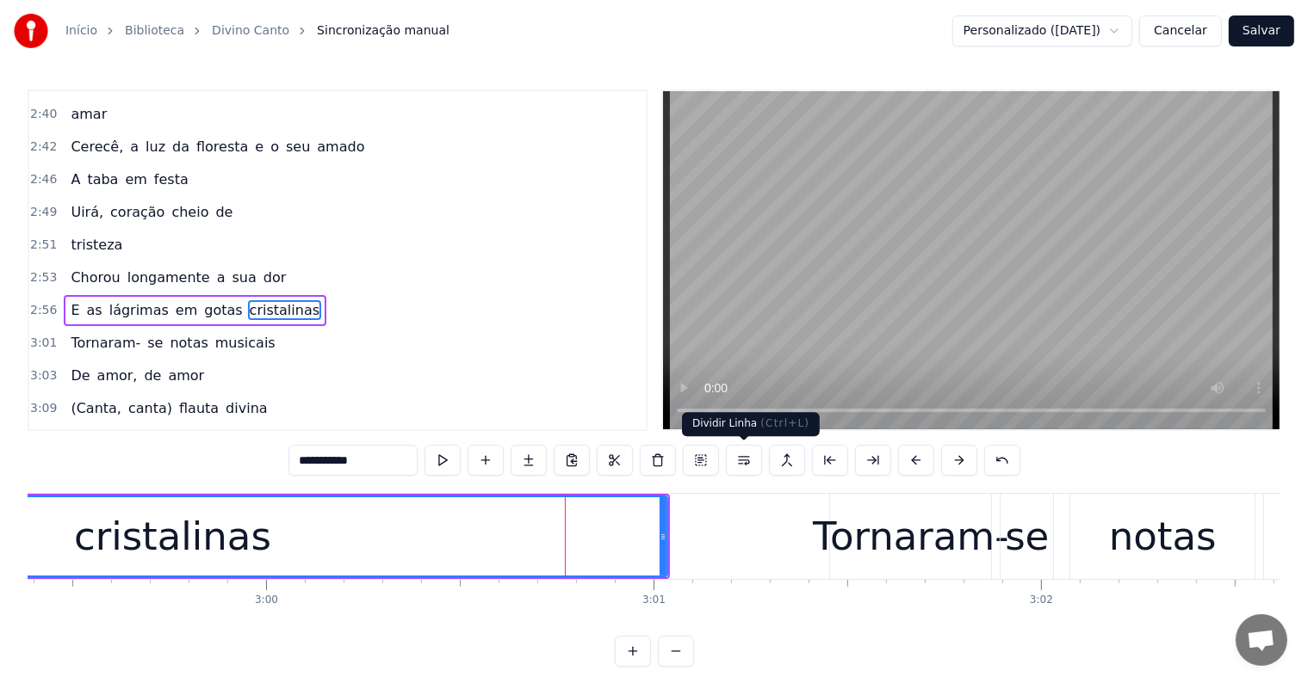
click at [739, 459] on button at bounding box center [744, 460] width 36 height 31
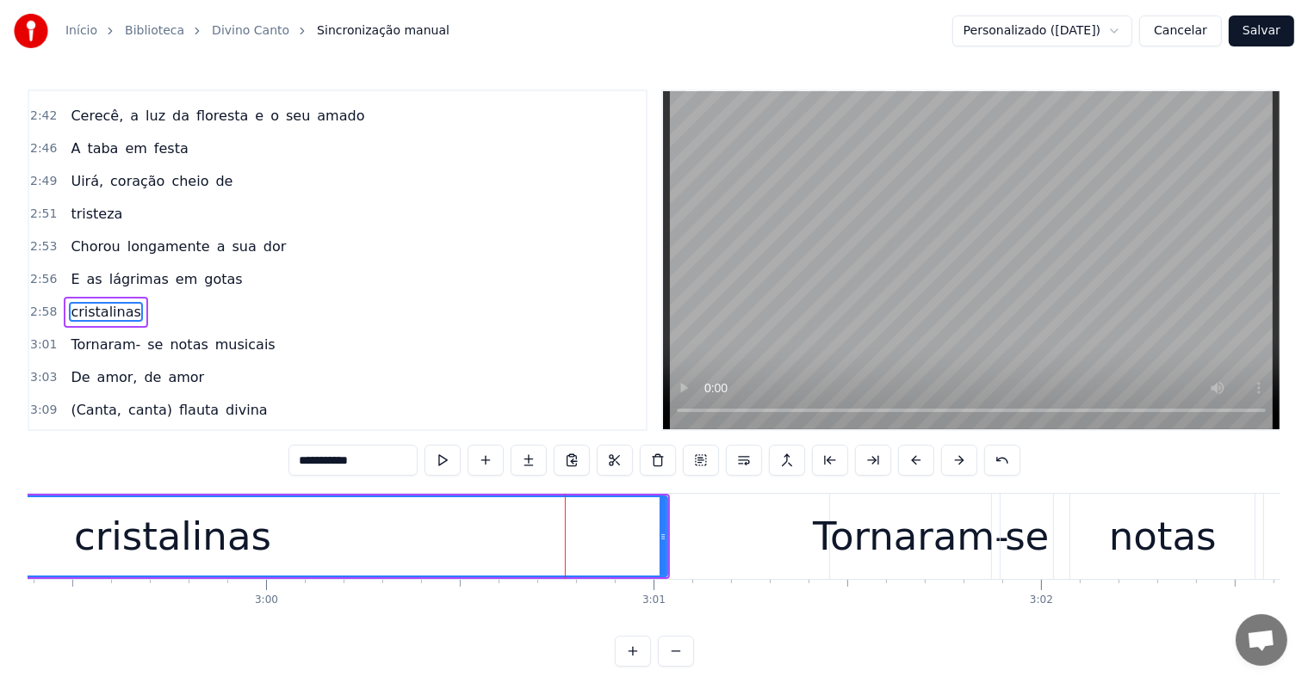
drag, startPoint x: 186, startPoint y: 232, endPoint x: 523, endPoint y: 349, distance: 356.4
click at [202, 269] on span "gotas" at bounding box center [222, 279] width 41 height 20
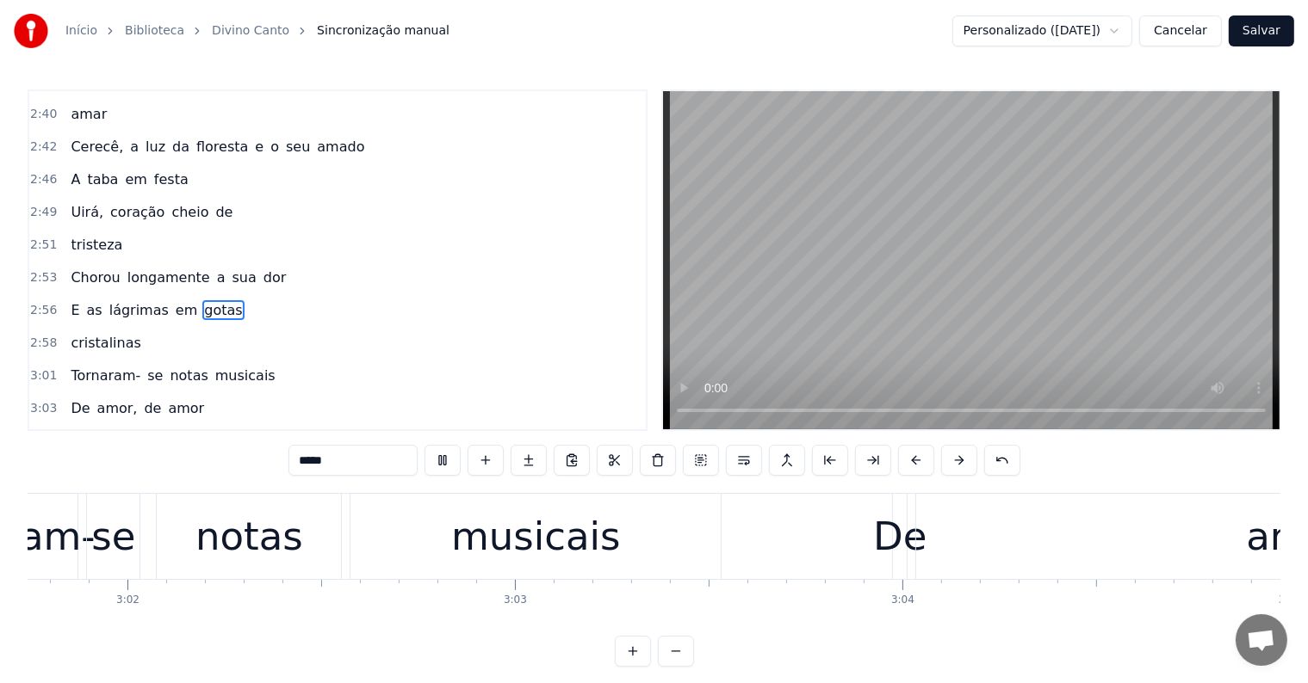
scroll to position [0, 71572]
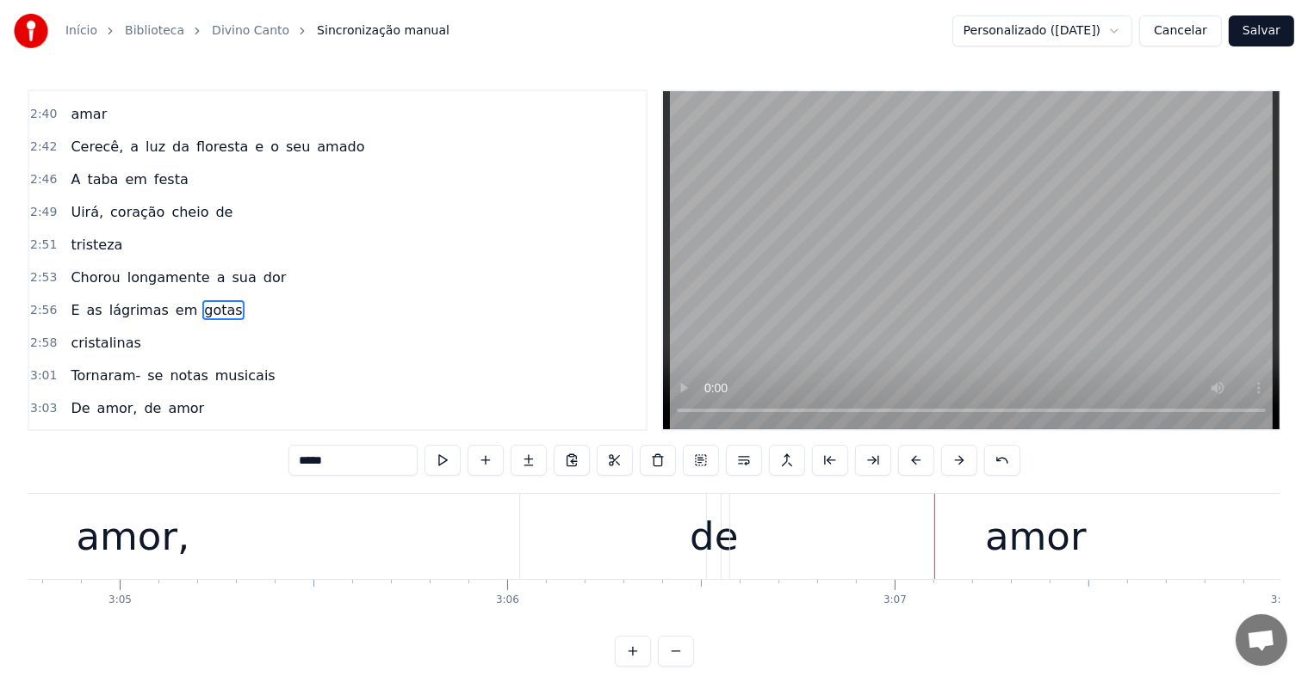
click at [704, 557] on div "de" at bounding box center [714, 537] width 48 height 59
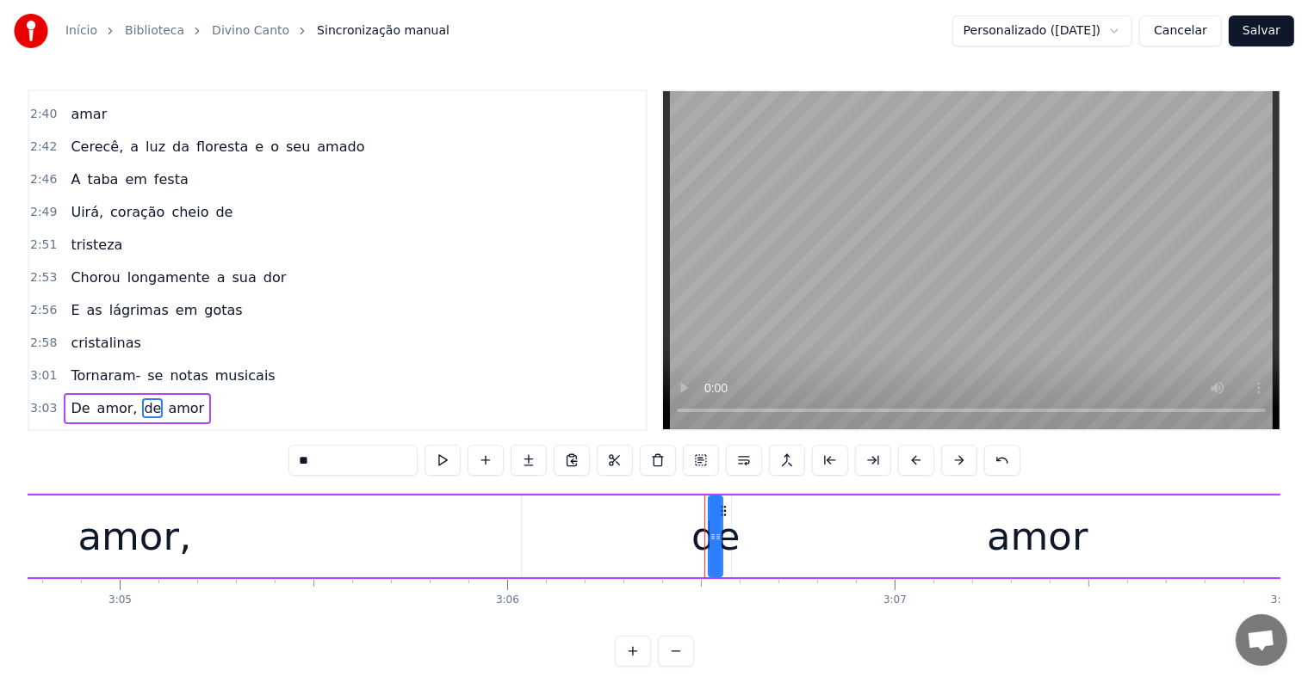
scroll to position [1435, 0]
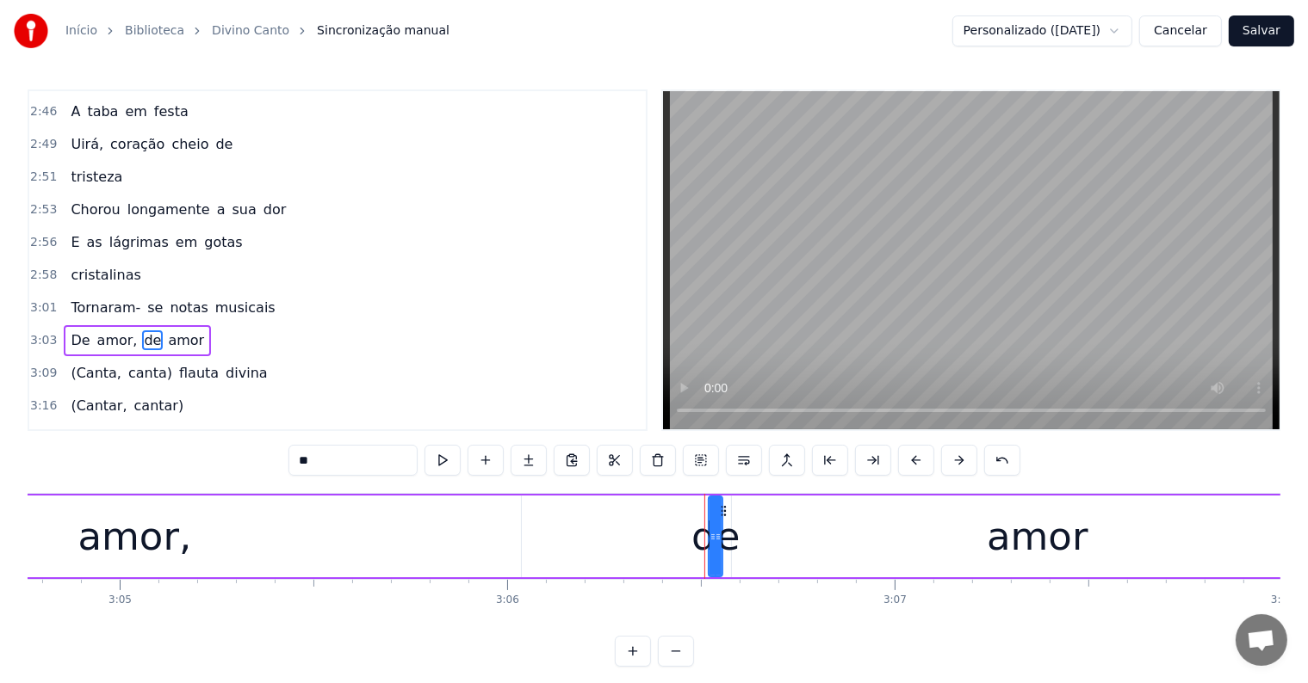
click at [169, 331] on span "amor" at bounding box center [186, 341] width 40 height 20
type input "****"
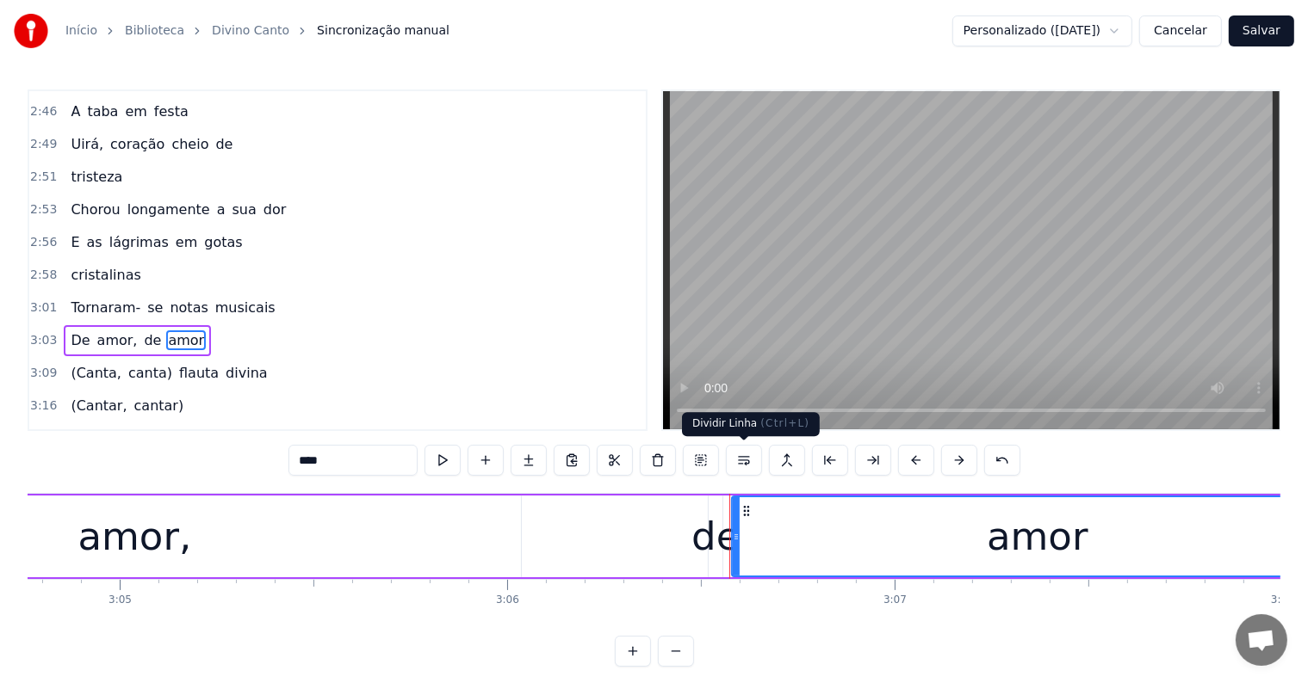
click at [737, 463] on button at bounding box center [744, 460] width 36 height 31
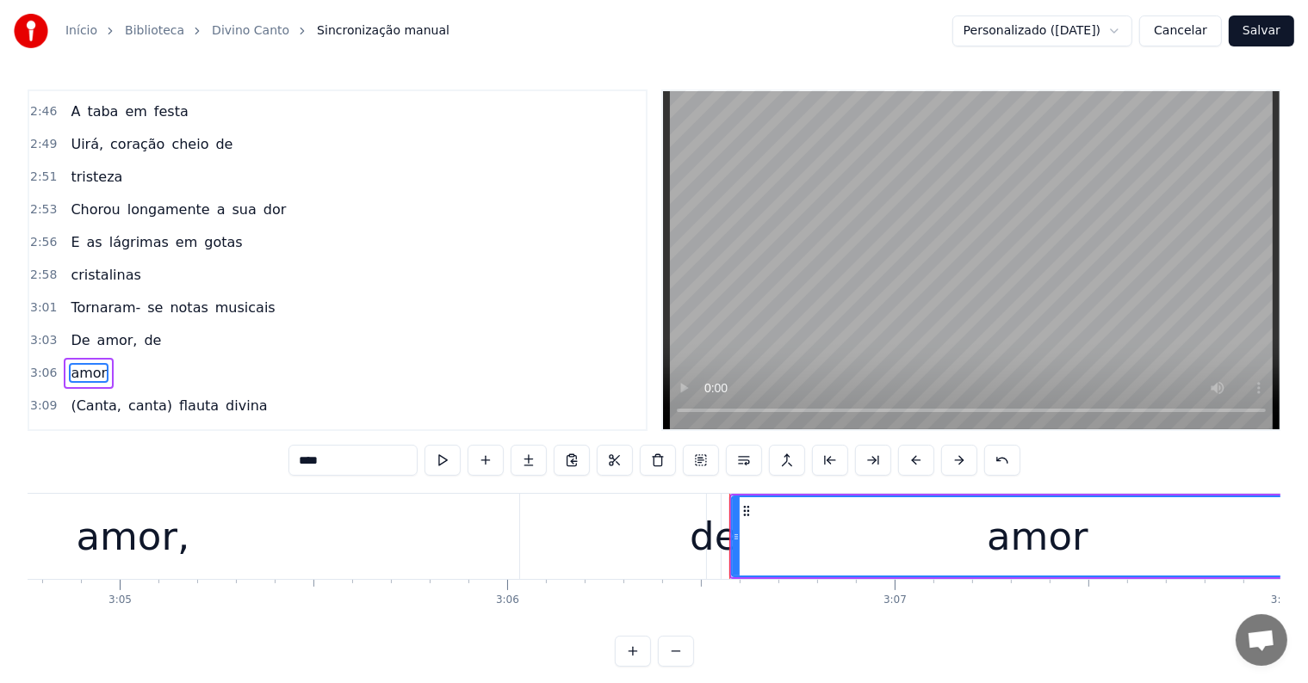
scroll to position [1467, 0]
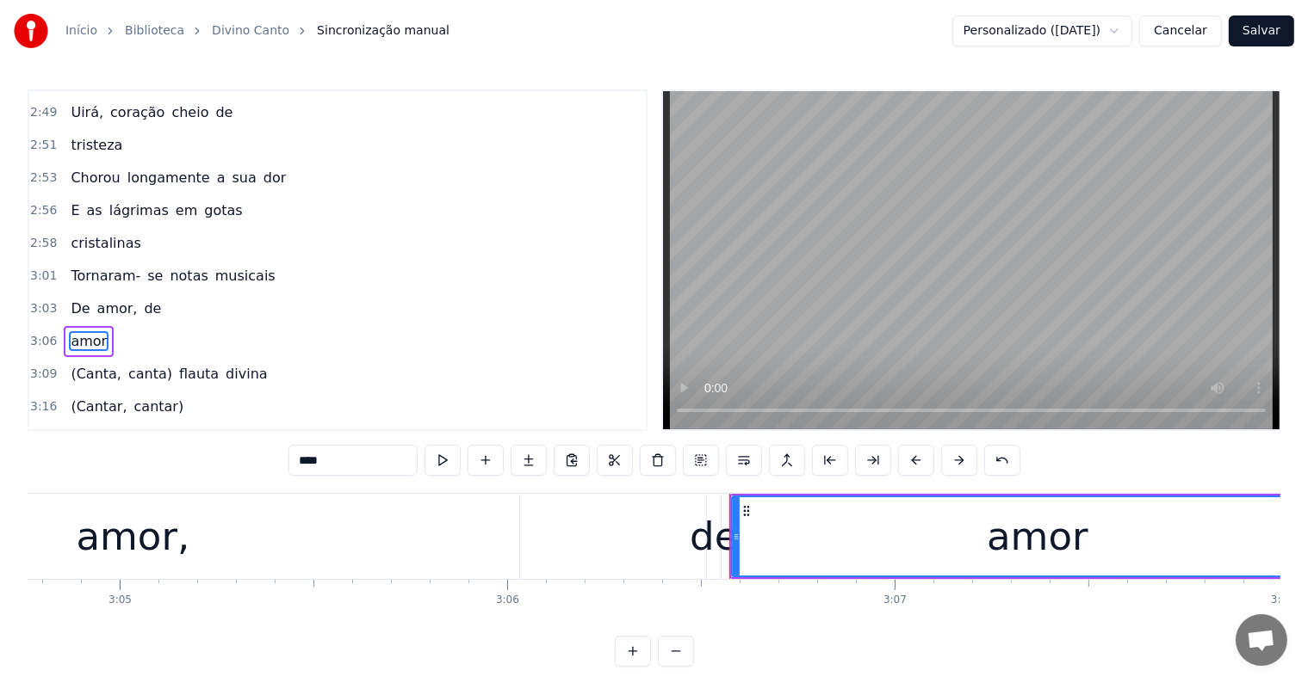
click at [126, 294] on div "De amor, de" at bounding box center [116, 309] width 104 height 31
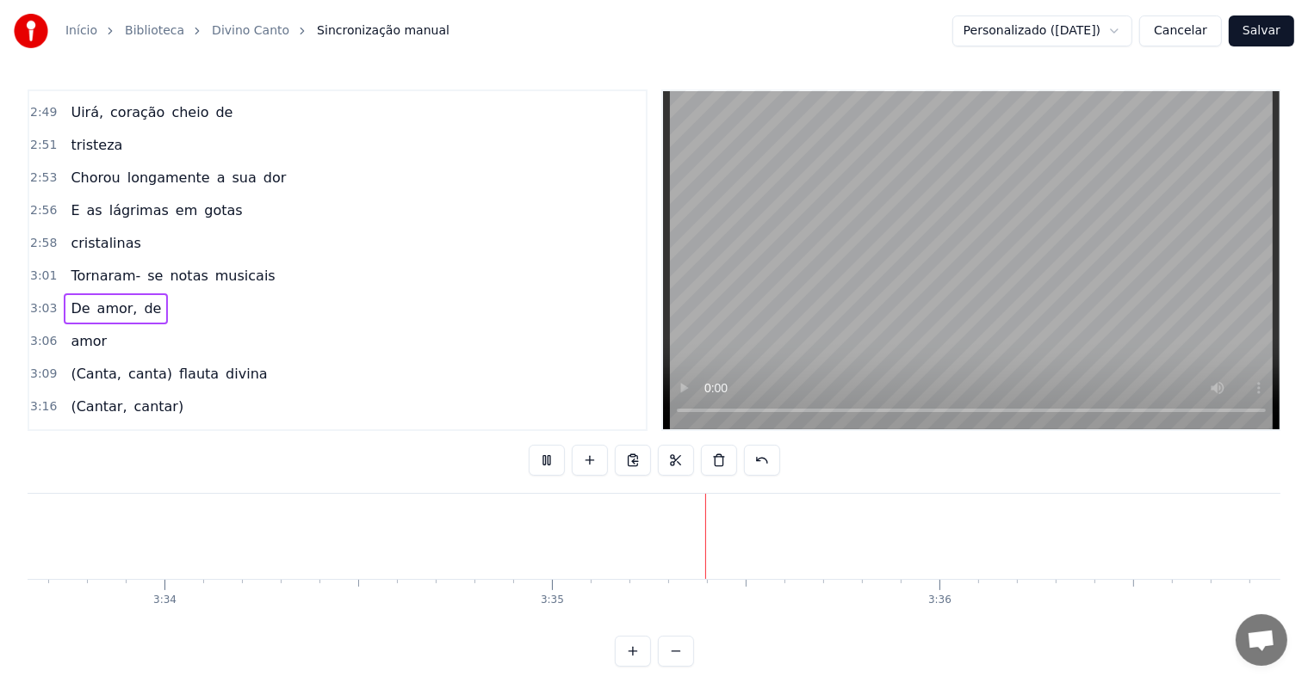
scroll to position [26, 0]
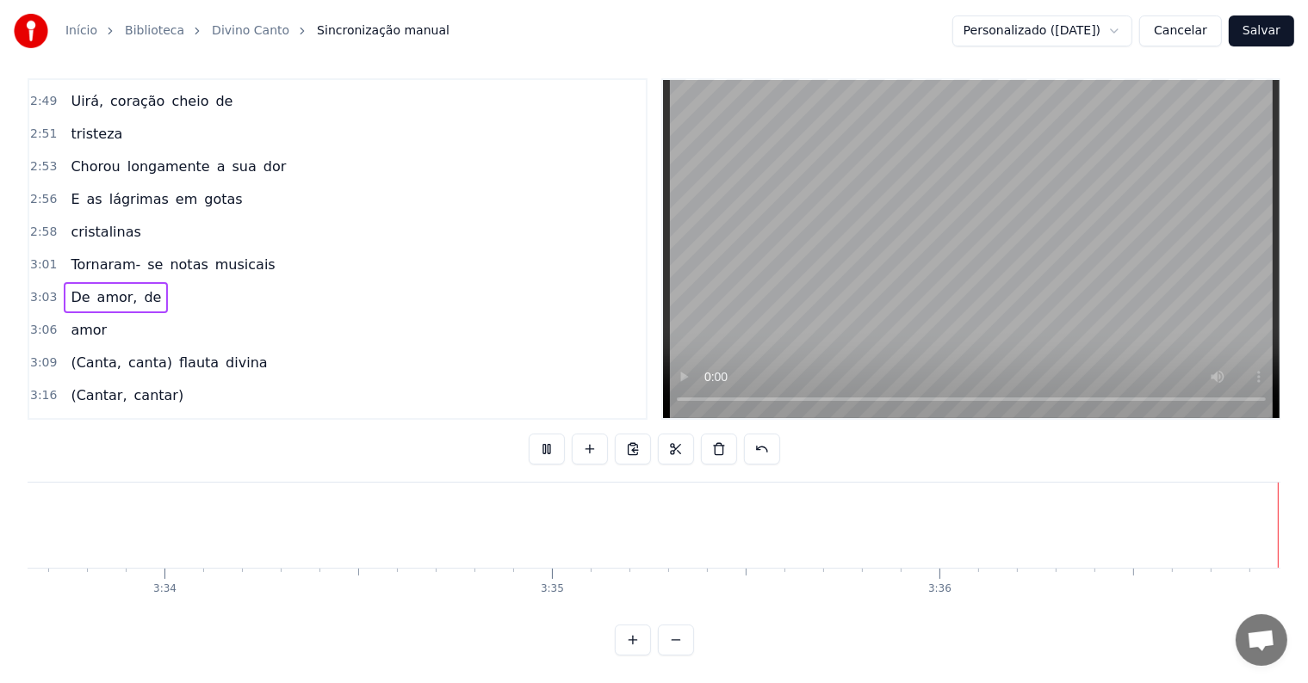
click at [1271, 33] on button "Salvar" at bounding box center [1260, 30] width 65 height 31
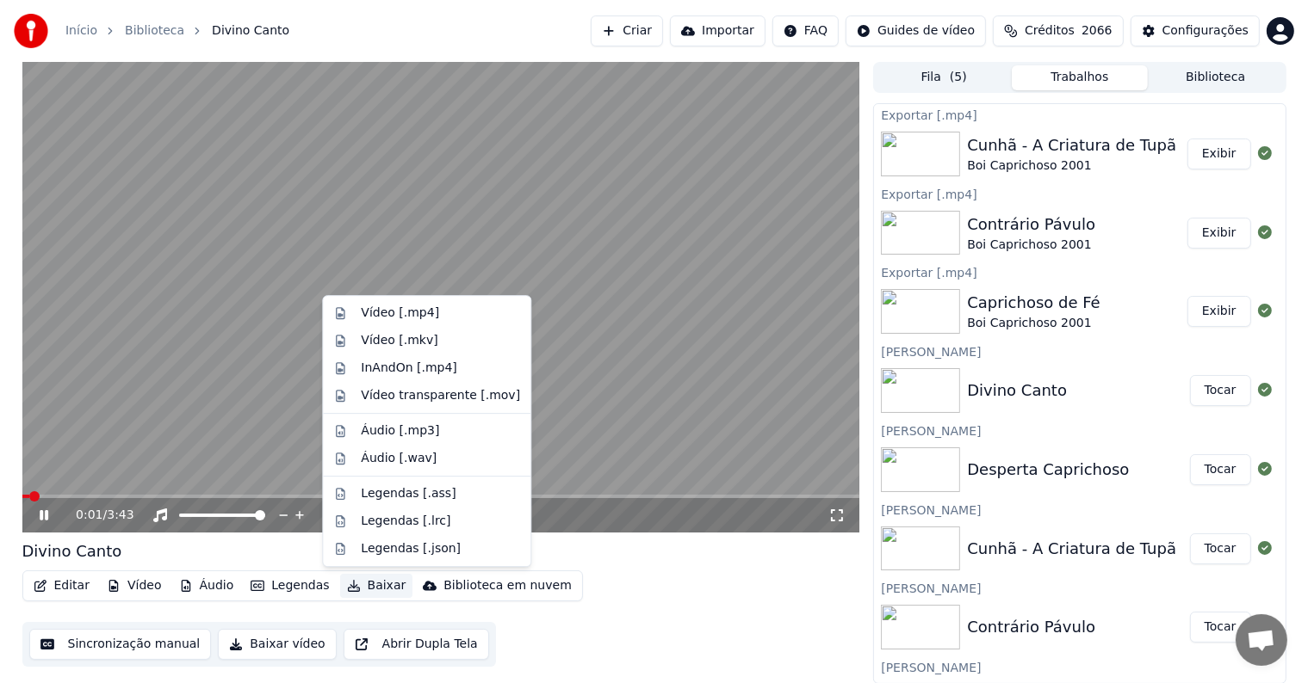
click at [372, 589] on button "Baixar" at bounding box center [376, 586] width 73 height 24
click at [391, 315] on div "Vídeo [.mp4]" at bounding box center [400, 313] width 78 height 17
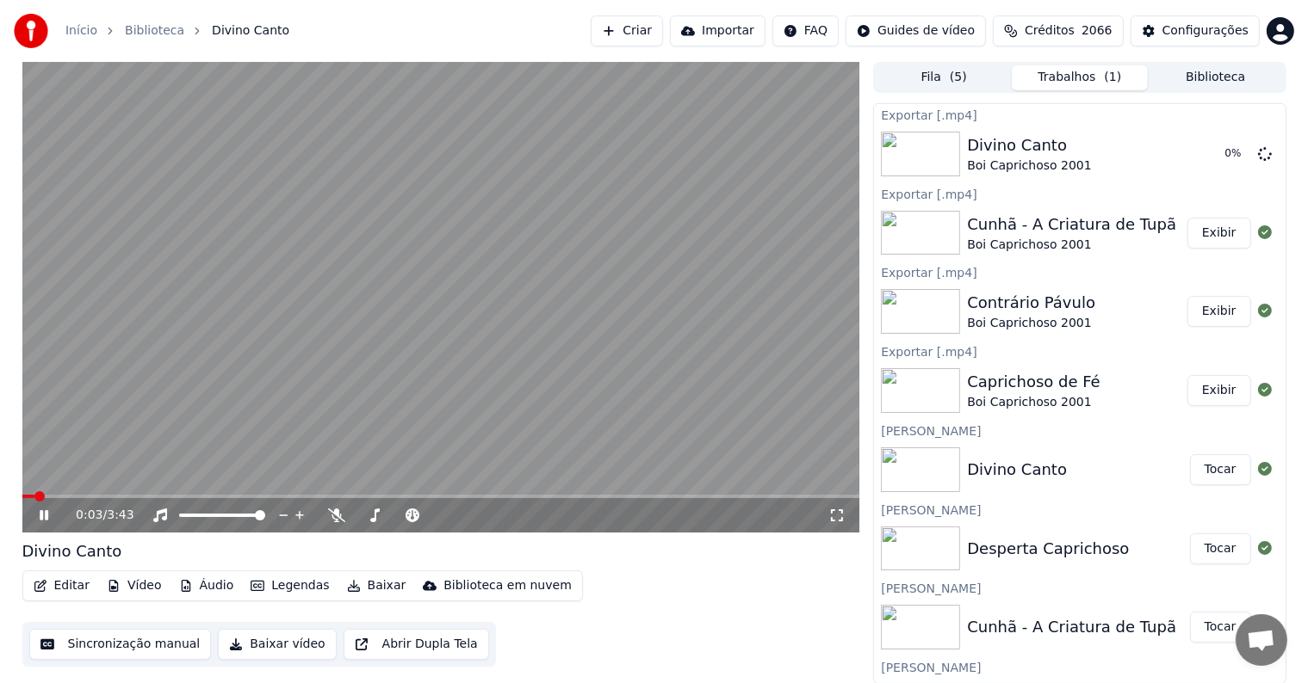
click at [1199, 547] on button "Tocar" at bounding box center [1220, 549] width 61 height 31
click at [367, 582] on button "Baixar" at bounding box center [376, 586] width 73 height 24
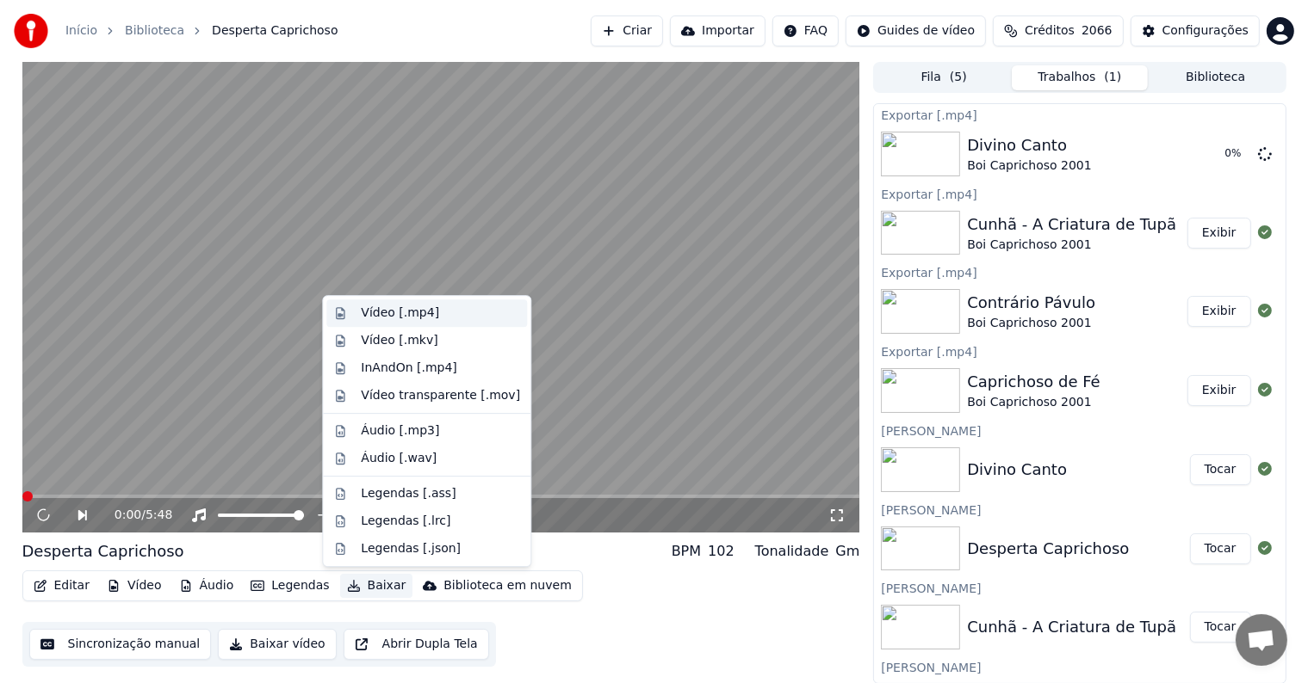
click at [402, 313] on div "Vídeo [.mp4]" at bounding box center [400, 313] width 78 height 17
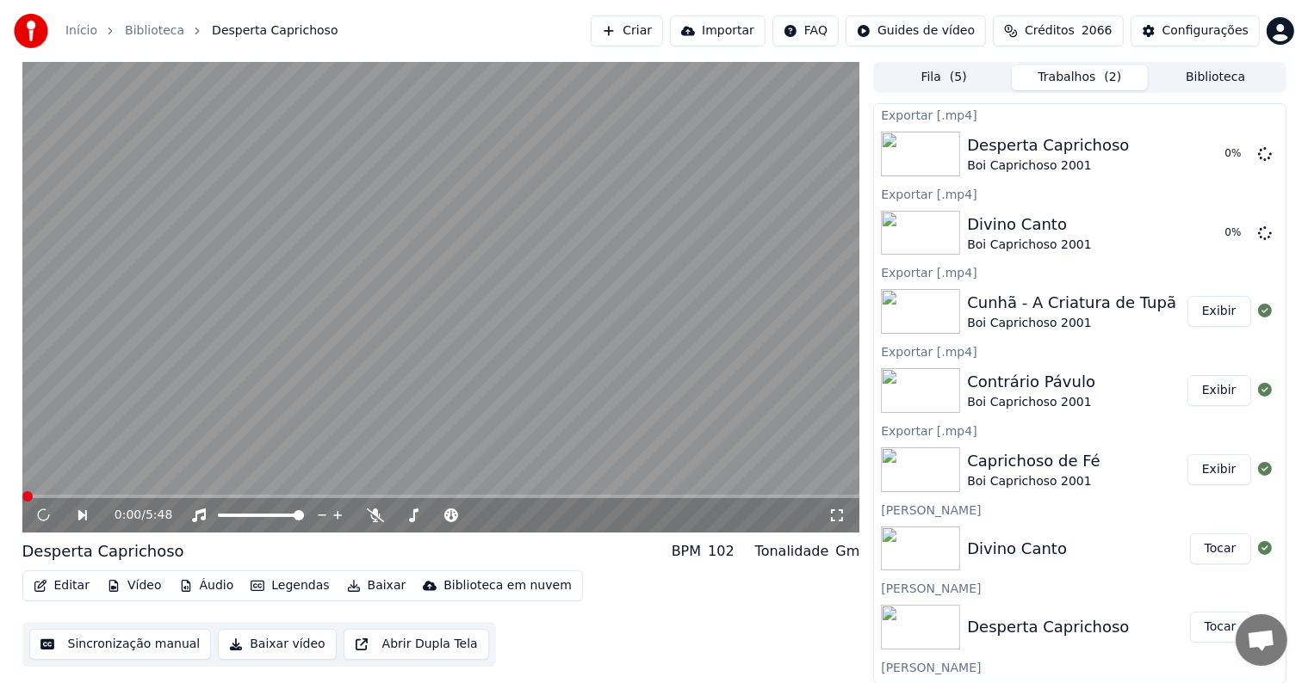
click at [1204, 311] on button "Exibir" at bounding box center [1219, 311] width 64 height 31
click at [1197, 393] on button "Exibir" at bounding box center [1219, 390] width 64 height 31
click at [1221, 473] on button "Exibir" at bounding box center [1219, 470] width 64 height 31
click at [594, 421] on video at bounding box center [441, 297] width 838 height 471
click at [571, 437] on video at bounding box center [441, 297] width 838 height 471
